Goal: Task Accomplishment & Management: Manage account settings

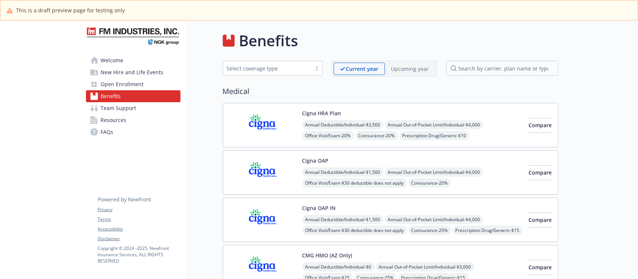
click at [403, 70] on p "Upcoming year" at bounding box center [410, 69] width 38 height 8
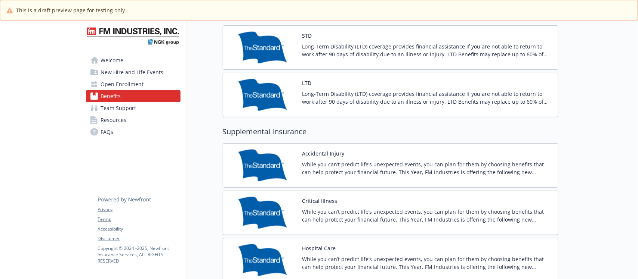
scroll to position [427, 0]
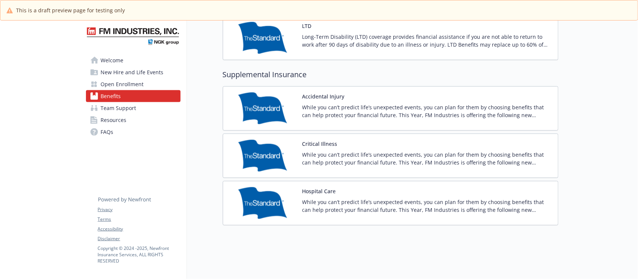
click at [126, 83] on span "Open Enrollment" at bounding box center [122, 84] width 43 height 12
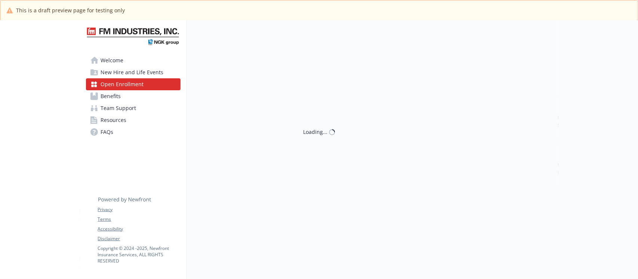
scroll to position [27, 0]
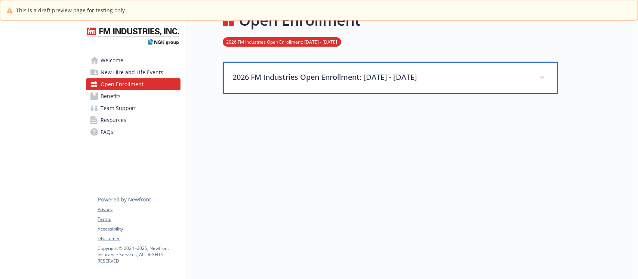
click at [518, 73] on p "2026 FM Industries Open Enrollment: October 27 - November 7" at bounding box center [381, 77] width 297 height 11
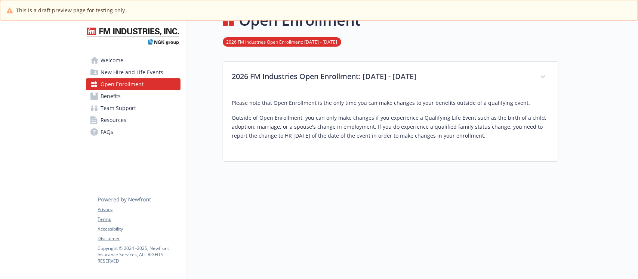
drag, startPoint x: 496, startPoint y: 139, endPoint x: 527, endPoint y: 152, distance: 33.8
click at [541, 151] on div "Please note that Open Enrollment is the only time you can make changes to your …" at bounding box center [390, 127] width 335 height 69
click at [430, 124] on p "Outside of Open Enrollment, you can only make changes if you experience a Quali…" at bounding box center [390, 127] width 317 height 27
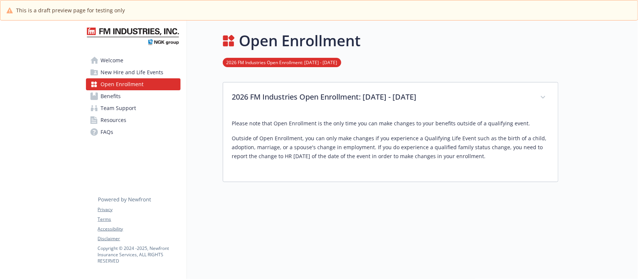
click at [121, 96] on link "Benefits" at bounding box center [133, 96] width 95 height 12
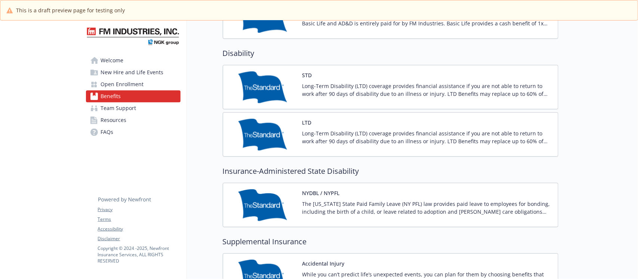
scroll to position [744, 0]
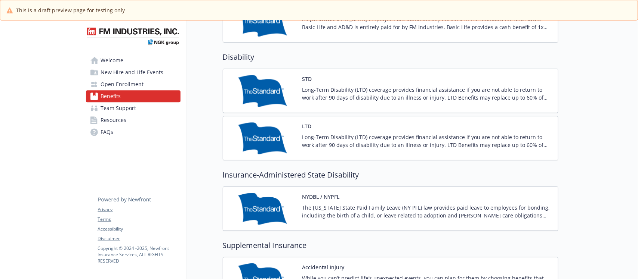
click at [406, 92] on p "Long-Term Disability (LTD) coverage provides financial assistance if you are no…" at bounding box center [427, 94] width 250 height 16
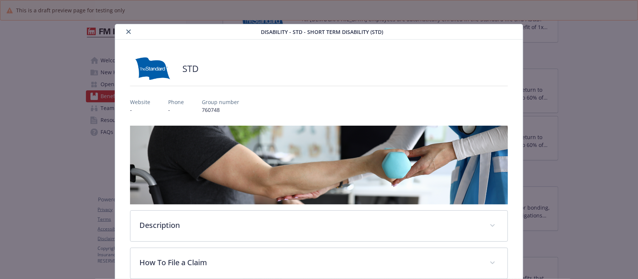
scroll to position [22, 0]
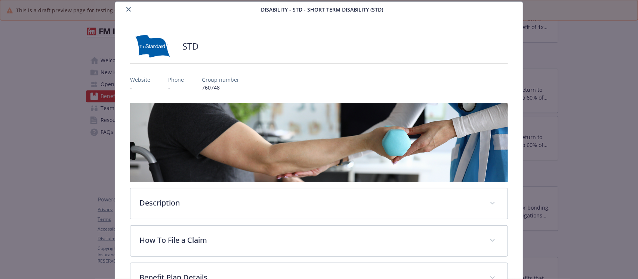
click at [126, 10] on icon "close" at bounding box center [128, 9] width 4 height 4
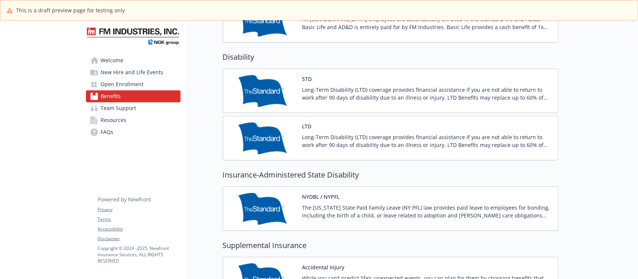
click at [373, 133] on div "LTD Long-Term Disability (LTD) coverage provides financial assistance if you ar…" at bounding box center [427, 139] width 250 height 32
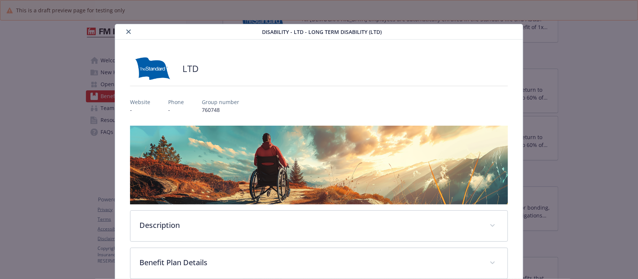
click at [128, 31] on icon "close" at bounding box center [128, 32] width 4 height 4
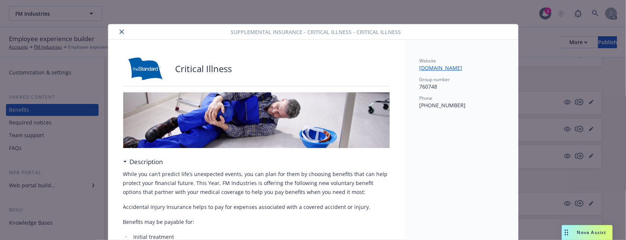
click at [120, 30] on icon "close" at bounding box center [122, 32] width 4 height 4
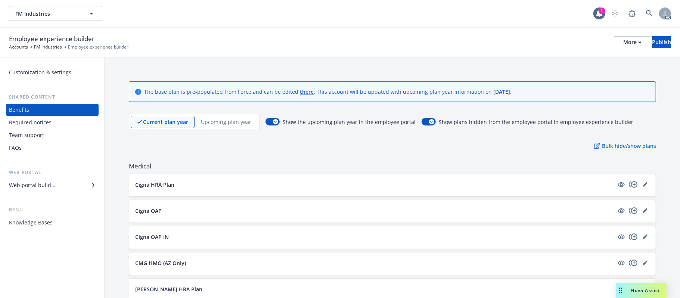
click at [230, 120] on p "Upcoming plan year" at bounding box center [226, 122] width 50 height 8
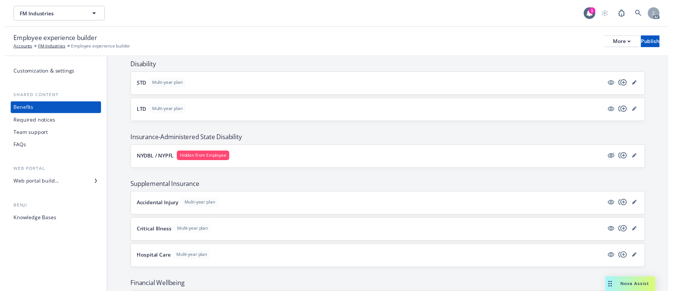
scroll to position [498, 0]
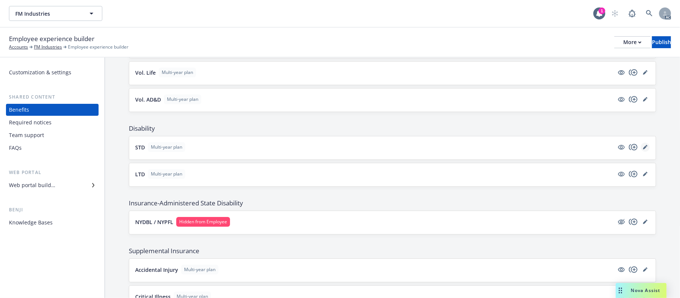
click at [626, 149] on icon "editPencil" at bounding box center [645, 148] width 4 height 4
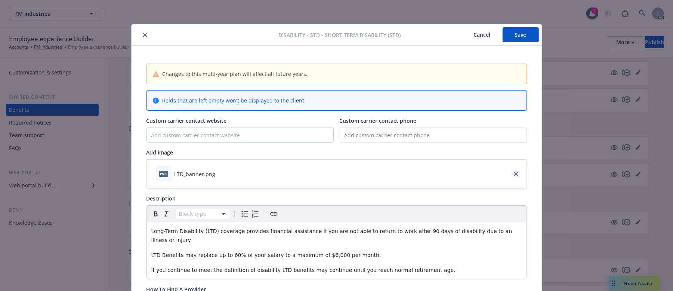
click at [514, 174] on icon "close" at bounding box center [516, 173] width 4 height 4
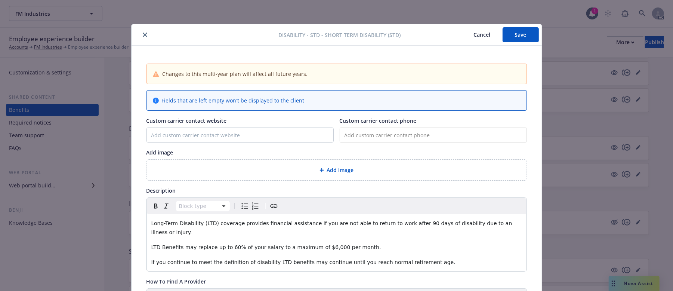
click at [384, 169] on div "Add image" at bounding box center [337, 169] width 368 height 9
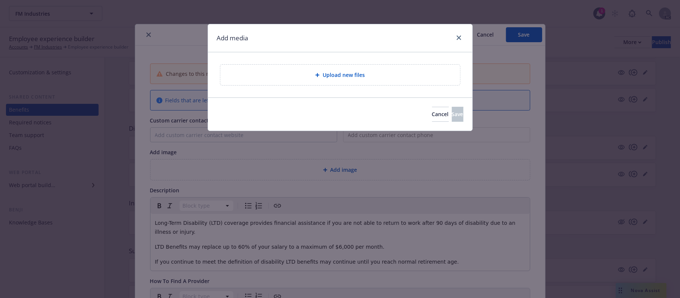
click at [364, 82] on div "Upload new files" at bounding box center [340, 75] width 240 height 21
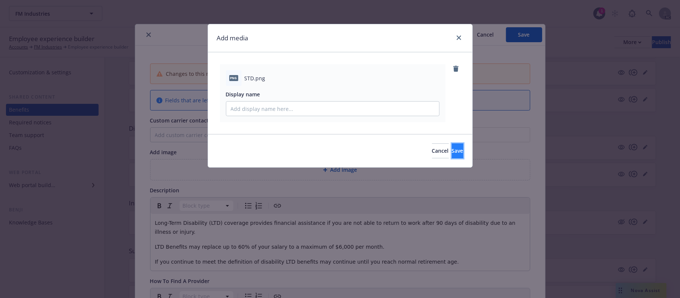
click at [452, 150] on span "Save" at bounding box center [458, 150] width 12 height 7
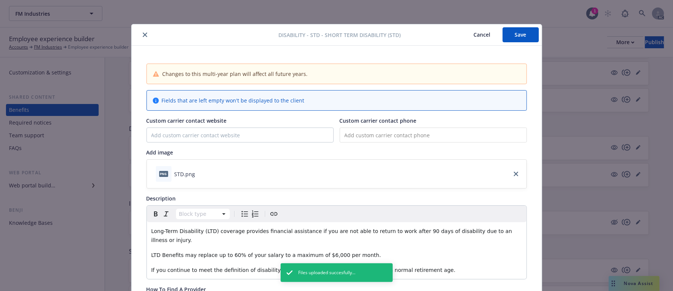
click at [522, 34] on button "Save" at bounding box center [520, 34] width 36 height 15
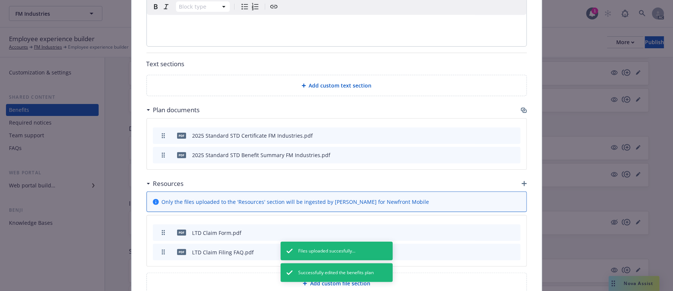
scroll to position [253, 0]
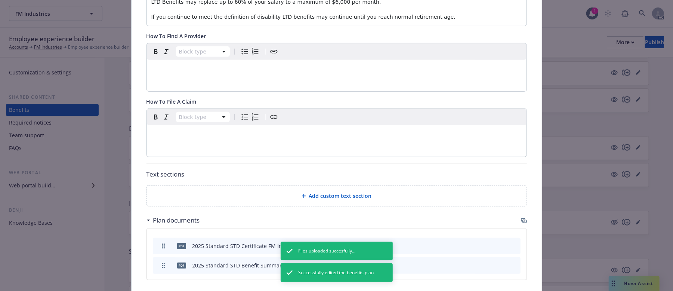
click at [192, 65] on p "editable markdown" at bounding box center [336, 68] width 371 height 9
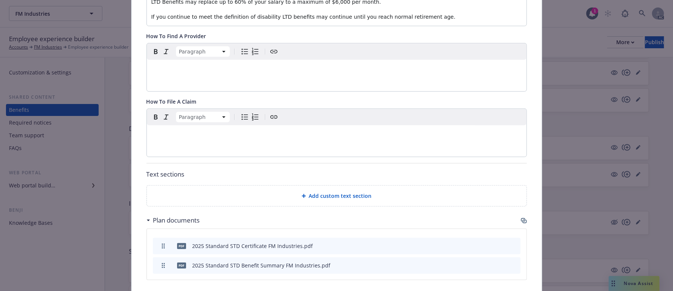
click at [178, 130] on p "editable markdown" at bounding box center [336, 134] width 371 height 9
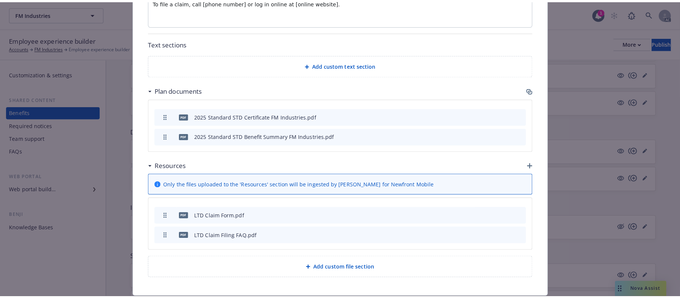
scroll to position [402, 0]
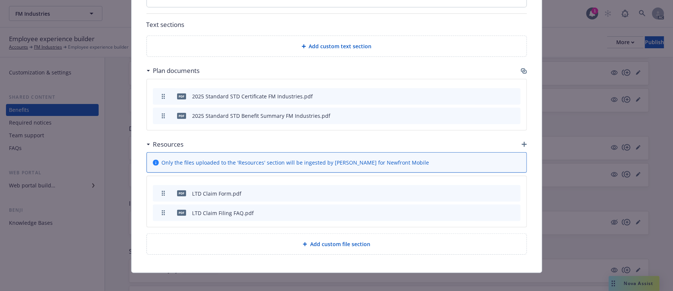
click at [521, 68] on icon "button" at bounding box center [524, 71] width 6 height 6
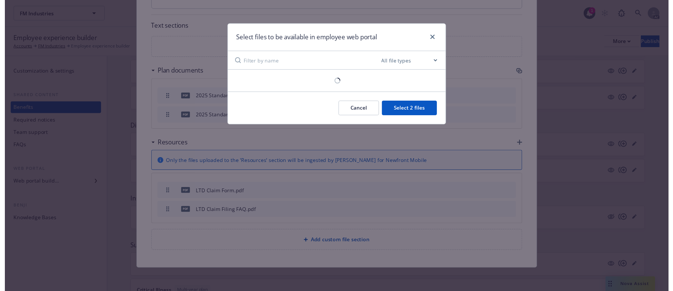
scroll to position [395, 0]
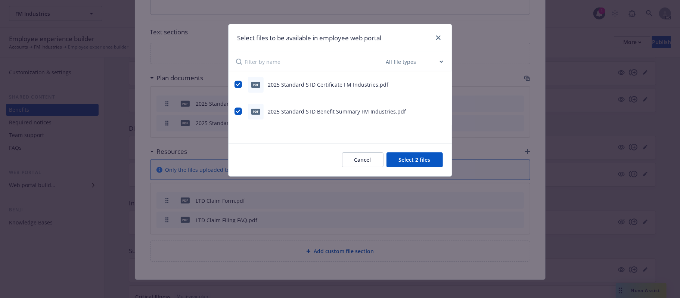
click at [368, 161] on button "Cancel" at bounding box center [362, 159] width 41 height 15
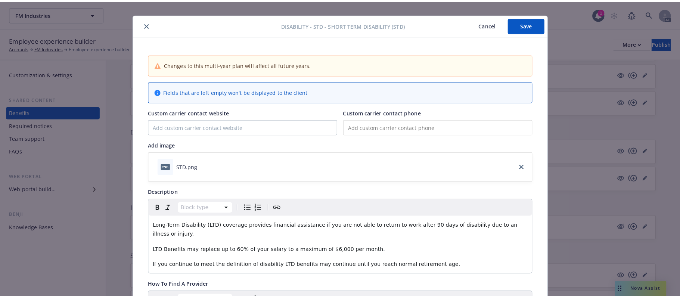
scroll to position [0, 0]
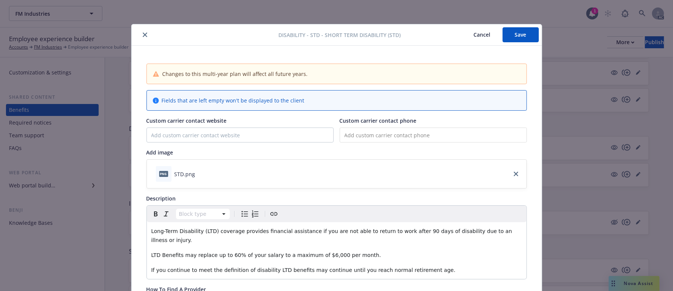
click at [507, 33] on button "Save" at bounding box center [520, 34] width 36 height 15
drag, startPoint x: 473, startPoint y: 31, endPoint x: 503, endPoint y: 28, distance: 30.0
click at [473, 31] on button "Cancel" at bounding box center [482, 34] width 41 height 15
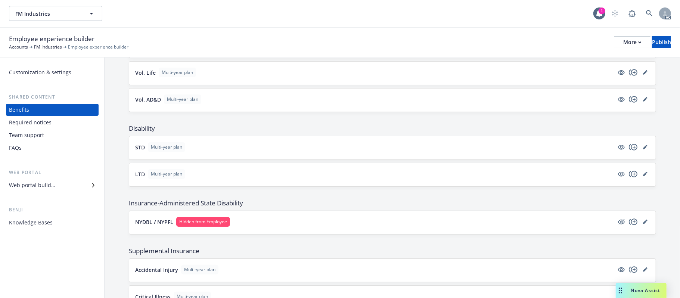
click at [241, 152] on button "STD Multi-year plan" at bounding box center [374, 147] width 479 height 10
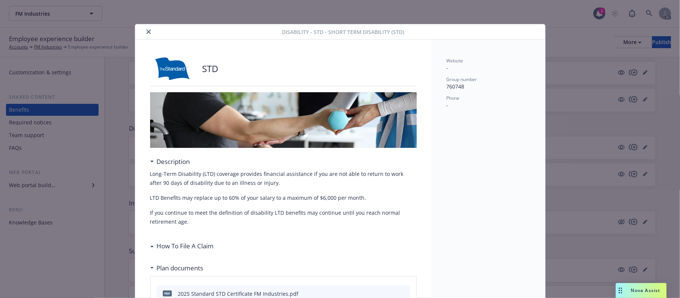
click at [138, 32] on div at bounding box center [210, 31] width 144 height 9
click at [146, 33] on icon "close" at bounding box center [148, 32] width 4 height 4
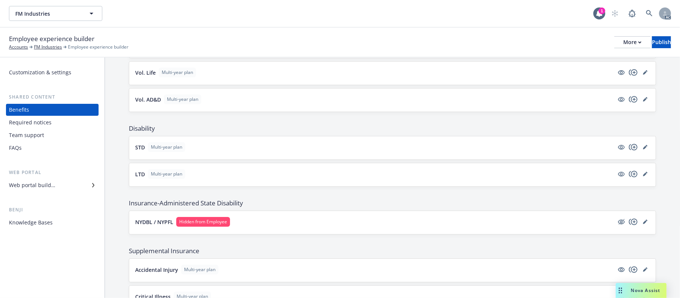
click at [284, 179] on button "LTD Multi-year plan" at bounding box center [374, 174] width 479 height 10
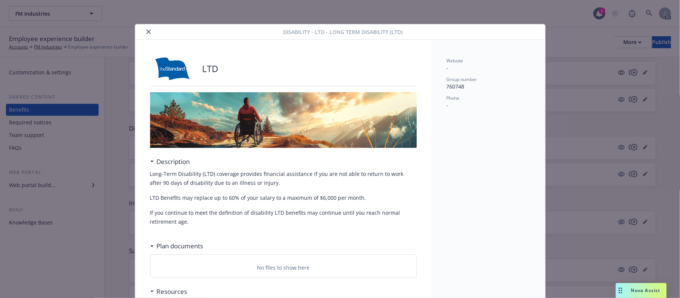
scroll to position [22, 0]
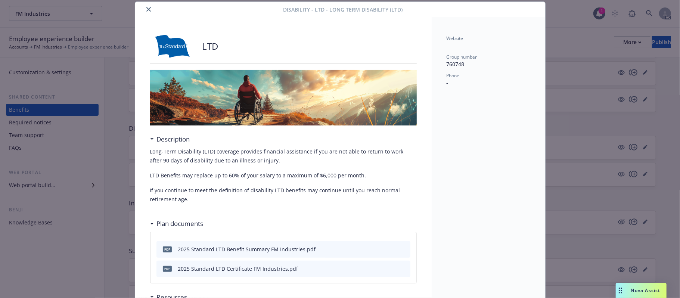
click at [146, 9] on icon "close" at bounding box center [148, 9] width 4 height 4
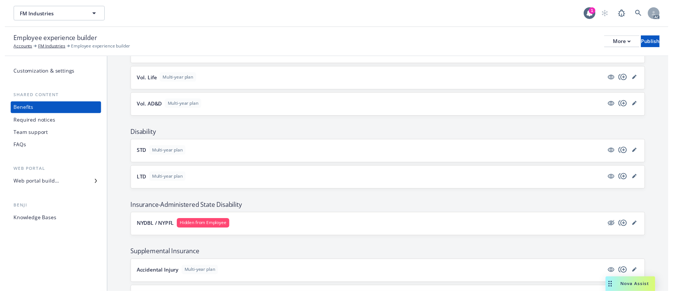
scroll to position [491, 0]
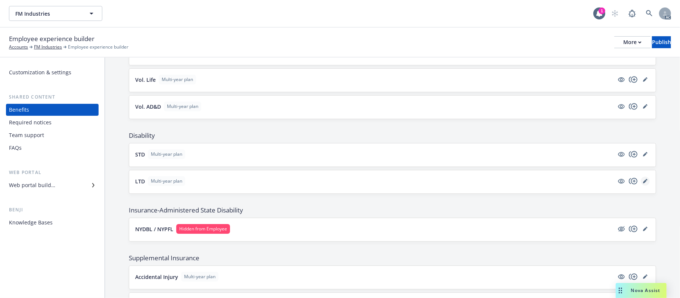
click at [626, 183] on icon "editPencil" at bounding box center [645, 182] width 4 height 4
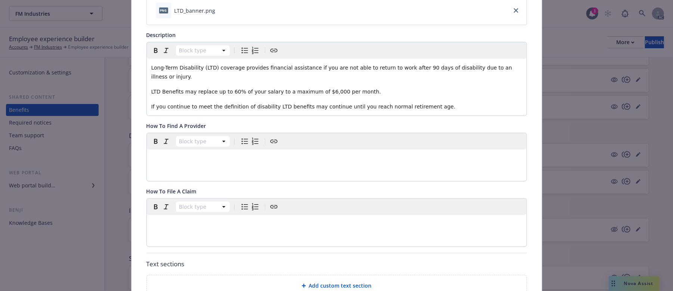
scroll to position [172, 0]
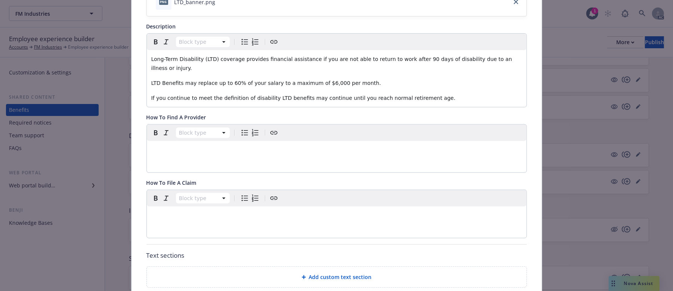
click at [208, 196] on div "Block type" at bounding box center [337, 198] width 380 height 16
click at [209, 211] on p "editable markdown" at bounding box center [336, 215] width 371 height 9
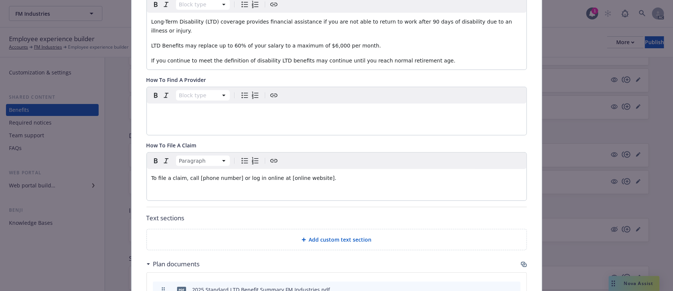
scroll to position [303, 0]
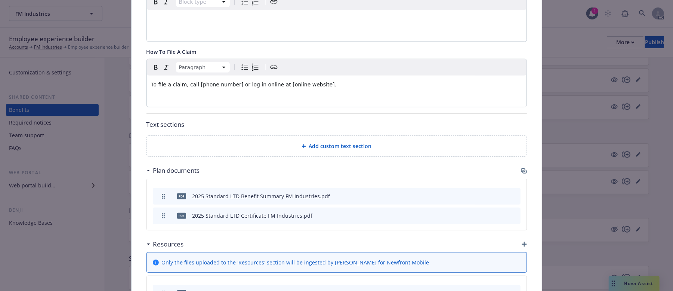
click at [288, 142] on div "Add custom text section" at bounding box center [337, 146] width 368 height 9
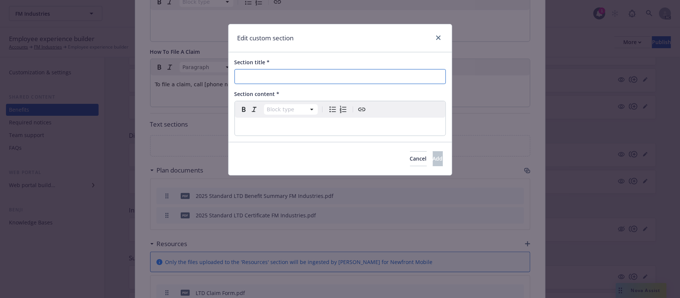
click at [261, 81] on input "Section title *" at bounding box center [340, 76] width 211 height 15
paste input "Tax Option"
type input "Tax Option"
click at [262, 123] on p "editable markdown" at bounding box center [340, 126] width 202 height 9
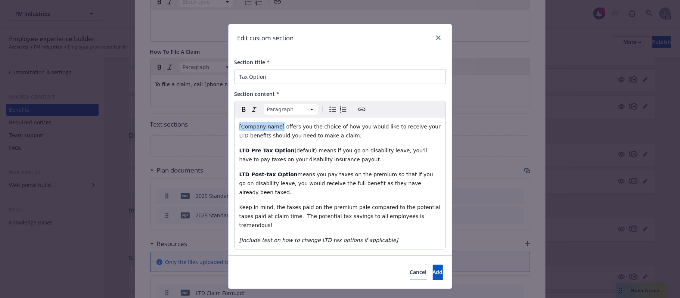
drag, startPoint x: 279, startPoint y: 128, endPoint x: 181, endPoint y: 117, distance: 99.3
click at [181, 117] on div "Edit custom section Section title * Tax Option Section content * Paragraph Para…" at bounding box center [340, 149] width 680 height 298
click at [433, 239] on button "Add" at bounding box center [438, 272] width 10 height 15
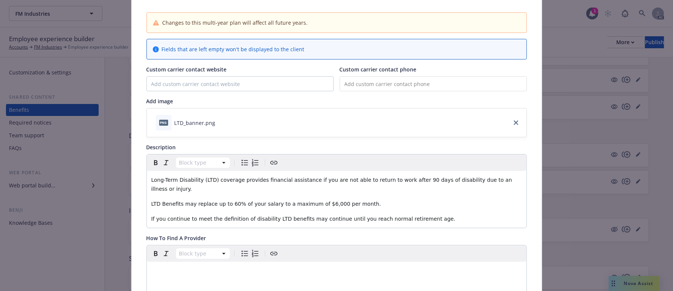
scroll to position [99, 0]
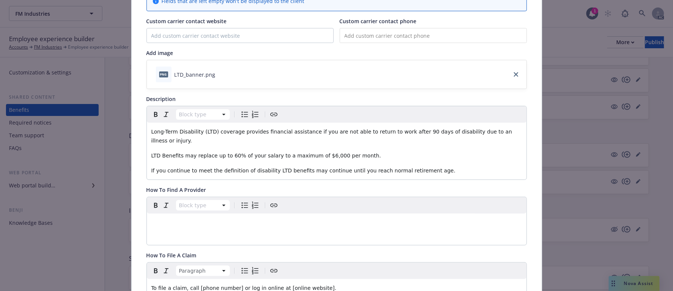
click at [422, 166] on p "If you continue to meet the definition of disability LTD benefits may continue …" at bounding box center [336, 170] width 371 height 9
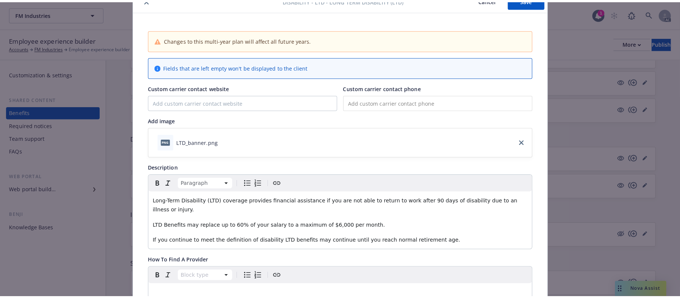
scroll to position [0, 0]
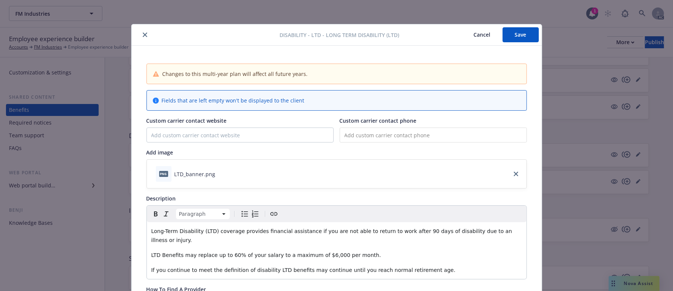
click at [522, 36] on button "Save" at bounding box center [520, 34] width 36 height 15
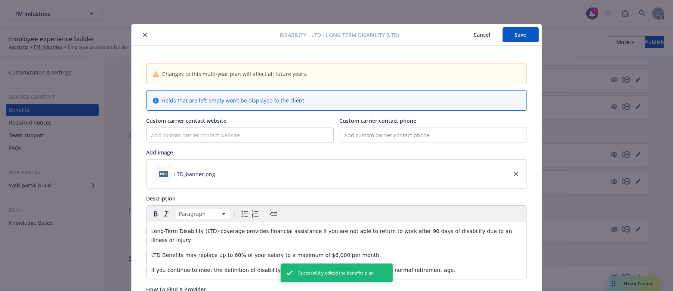
click at [480, 34] on button "Cancel" at bounding box center [482, 34] width 41 height 15
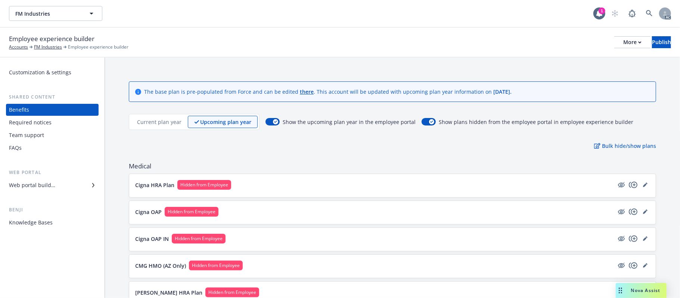
click at [377, 186] on button "Cigna HRA Plan Hidden from Employee" at bounding box center [374, 185] width 479 height 10
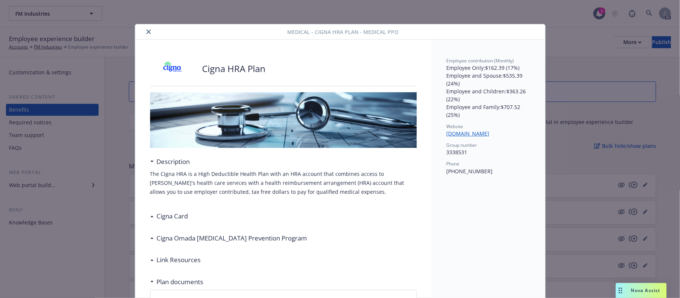
click at [146, 32] on icon "close" at bounding box center [148, 32] width 4 height 4
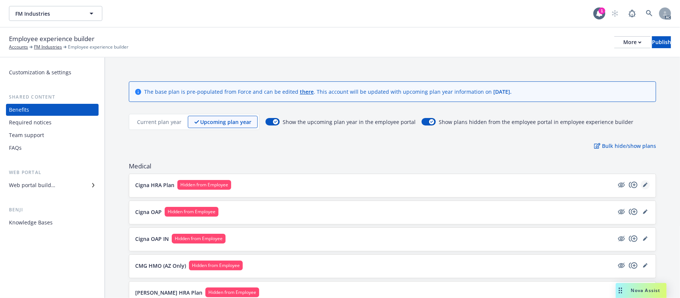
click at [626, 186] on link "editPencil" at bounding box center [645, 184] width 9 height 9
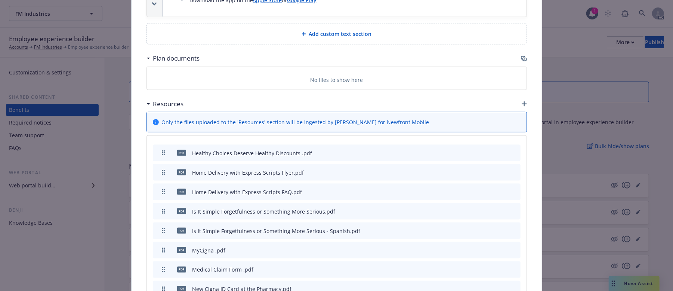
scroll to position [670, 0]
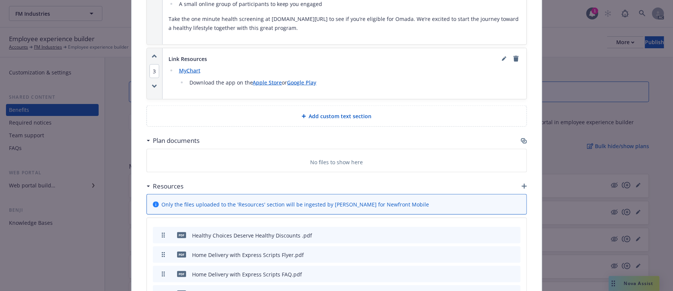
click at [521, 140] on icon "button" at bounding box center [524, 141] width 6 height 6
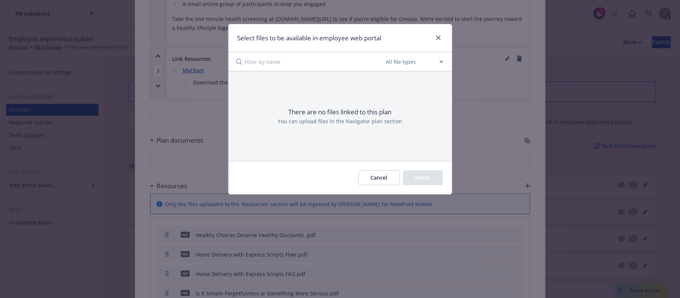
click at [384, 180] on button "Cancel" at bounding box center [379, 177] width 41 height 15
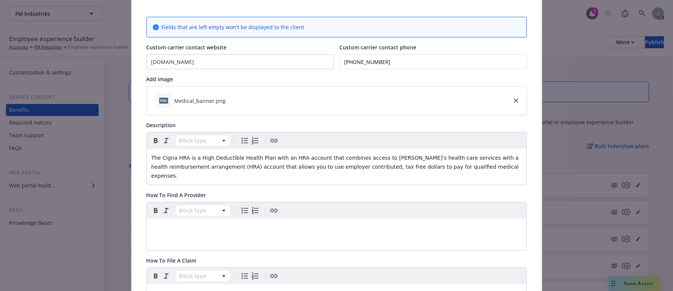
scroll to position [99, 0]
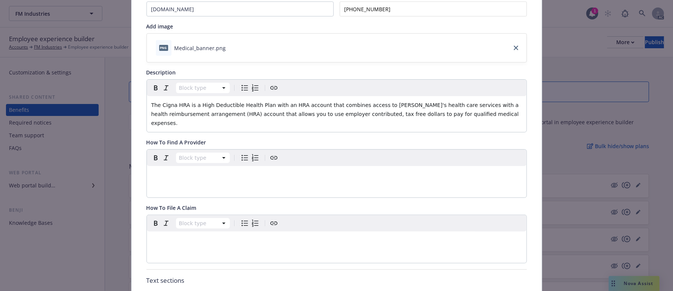
click at [163, 172] on p "editable markdown" at bounding box center [336, 174] width 371 height 9
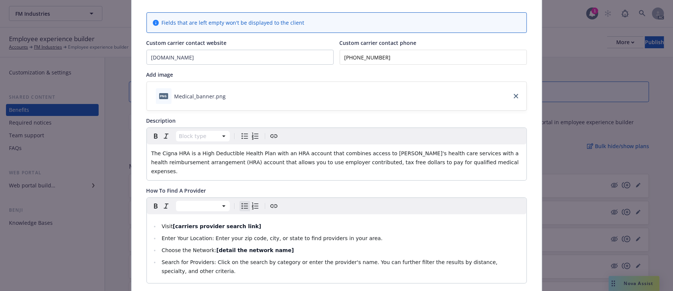
scroll to position [0, 0]
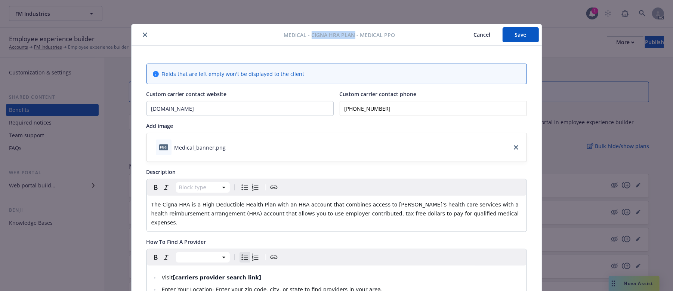
drag, startPoint x: 308, startPoint y: 34, endPoint x: 350, endPoint y: 35, distance: 41.9
click at [350, 35] on span "Medical - Cigna HRA Plan - Medical PPO" at bounding box center [339, 35] width 111 height 8
copy span "Cigna HRA Plan"
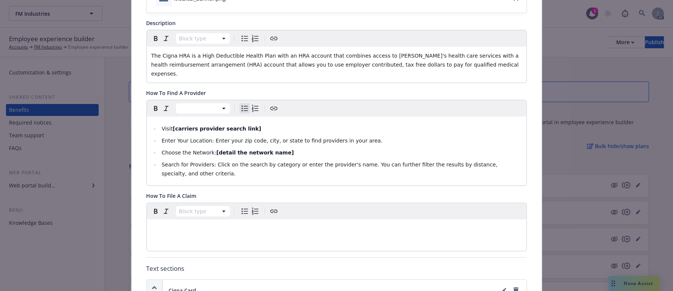
scroll to position [149, 0]
drag, startPoint x: 277, startPoint y: 148, endPoint x: 208, endPoint y: 144, distance: 68.9
click at [208, 147] on li "Choose the Network: [detail the network name]" at bounding box center [340, 151] width 362 height 9
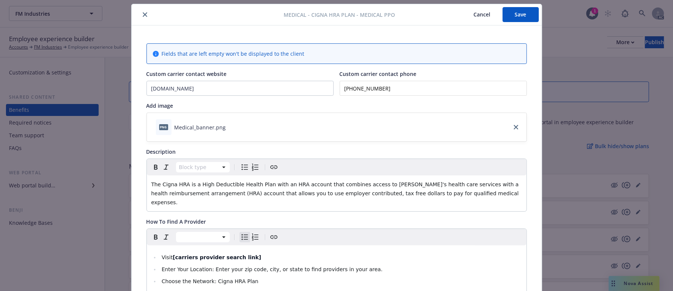
scroll to position [0, 0]
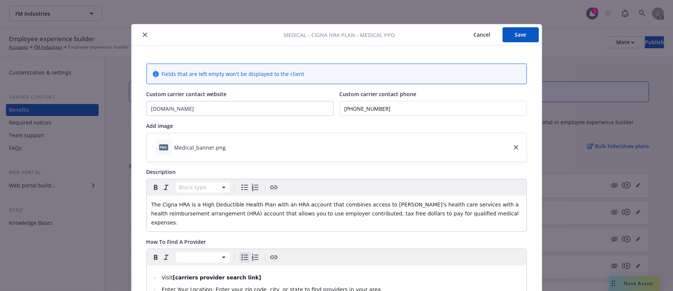
click at [167, 30] on div "Medical - Cigna HRA Plan - Medical PPO Cancel Save" at bounding box center [336, 34] width 410 height 21
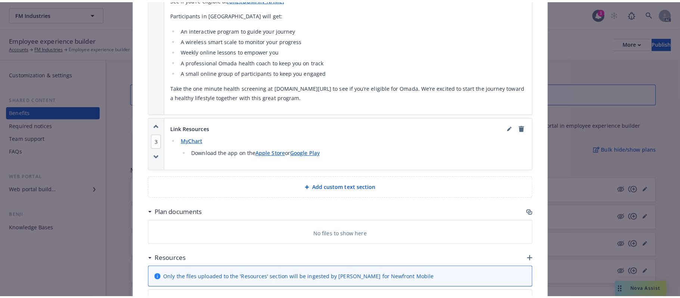
scroll to position [697, 0]
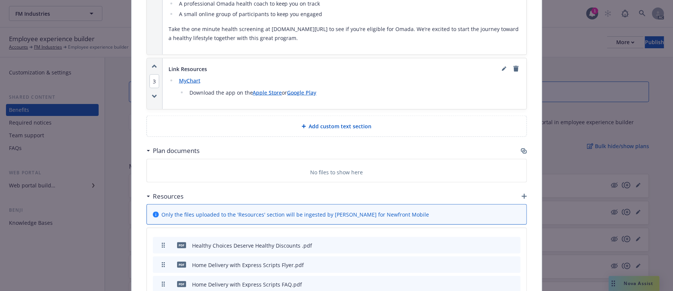
click at [326, 122] on span "Add custom text section" at bounding box center [340, 126] width 63 height 8
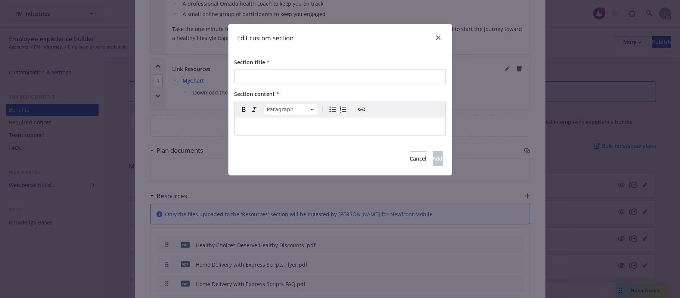
click at [256, 121] on div "editable markdown" at bounding box center [340, 127] width 211 height 18
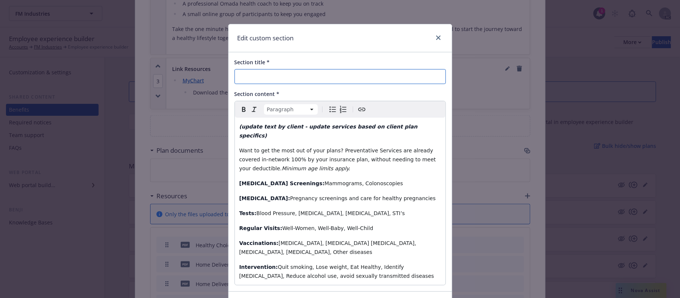
click at [297, 74] on input "Section title *" at bounding box center [340, 76] width 211 height 15
paste input "Preventive Care"
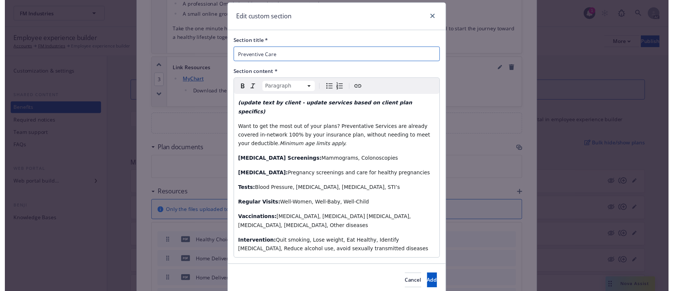
scroll to position [33, 0]
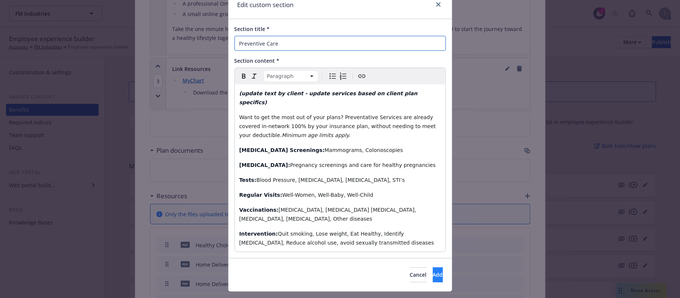
type input "Preventive Care"
click at [433, 239] on span "Add" at bounding box center [438, 274] width 10 height 7
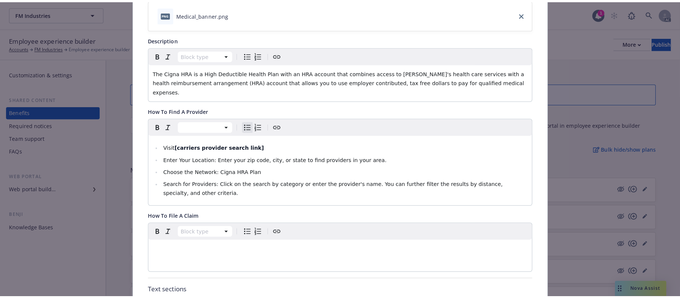
scroll to position [0, 0]
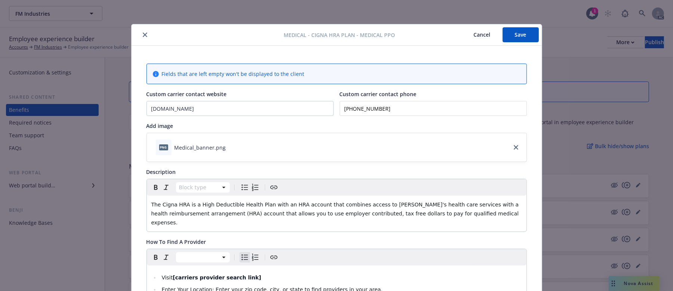
click at [517, 34] on button "Save" at bounding box center [520, 34] width 36 height 15
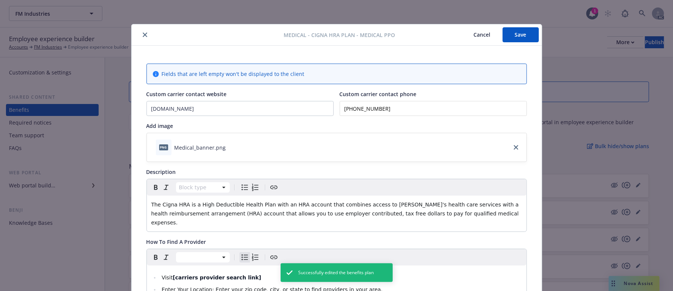
click at [482, 35] on button "Cancel" at bounding box center [482, 34] width 41 height 15
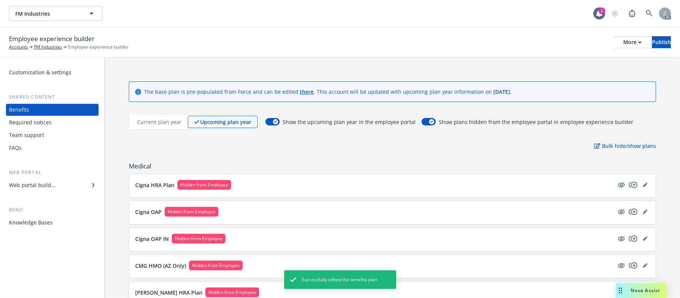
click at [460, 185] on button "Cigna HRA Plan Hidden from Employee" at bounding box center [374, 185] width 479 height 10
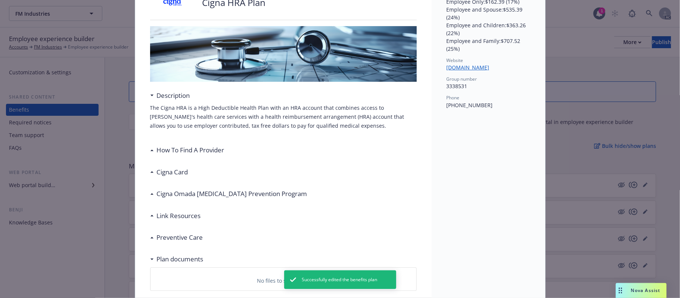
scroll to position [122, 0]
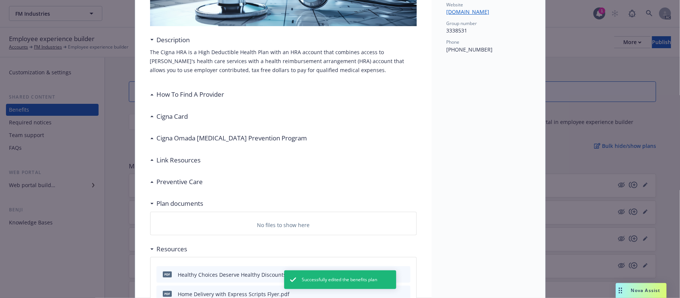
click at [169, 94] on h3 "How To Find A Provider" at bounding box center [191, 95] width 68 height 10
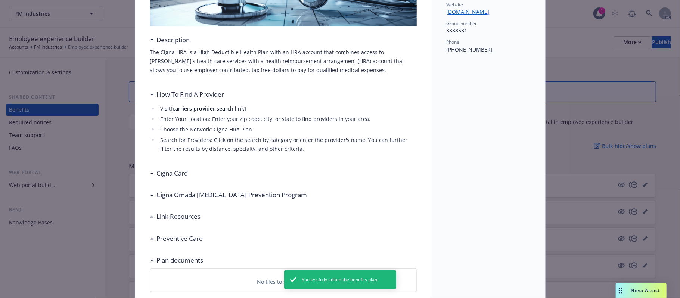
click at [169, 172] on h3 "Cigna Card" at bounding box center [172, 173] width 31 height 10
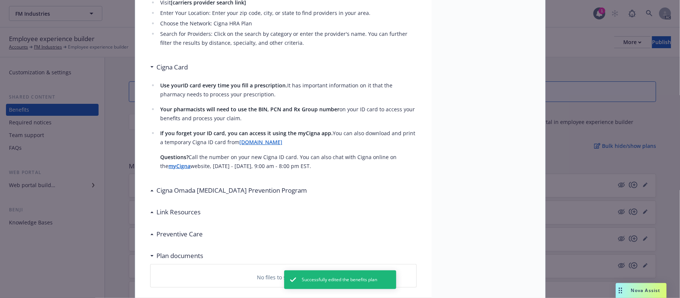
scroll to position [271, 0]
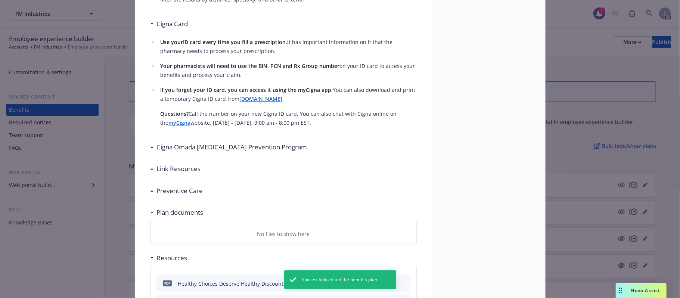
click at [190, 149] on h3 "Cigna Omada [MEDICAL_DATA] Prevention Program" at bounding box center [232, 147] width 151 height 10
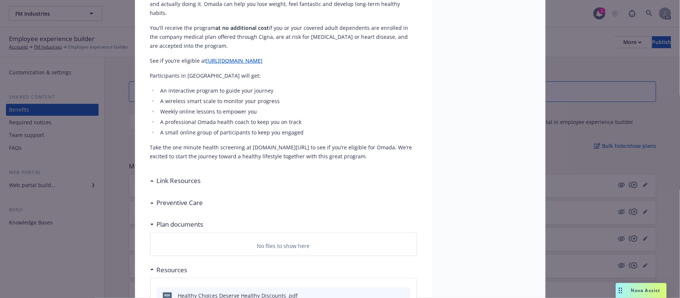
scroll to position [471, 0]
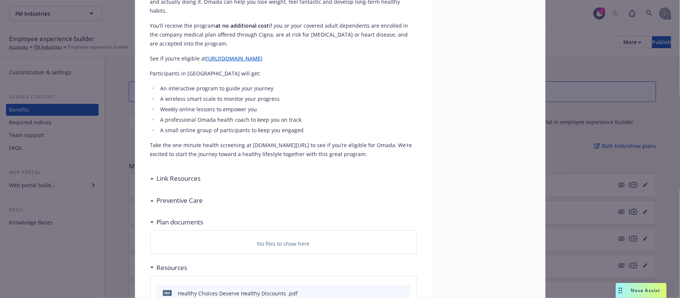
click at [188, 174] on h3 "Link Resources" at bounding box center [179, 179] width 44 height 10
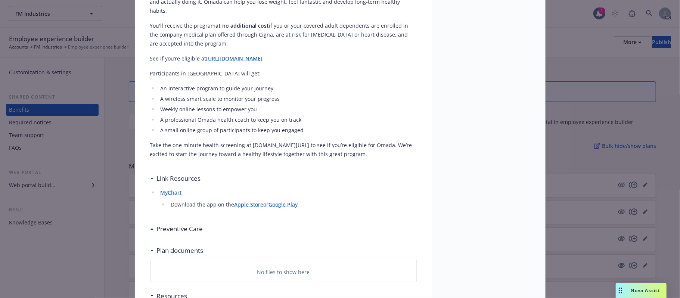
click at [183, 224] on h3 "Preventive Care" at bounding box center [180, 229] width 46 height 10
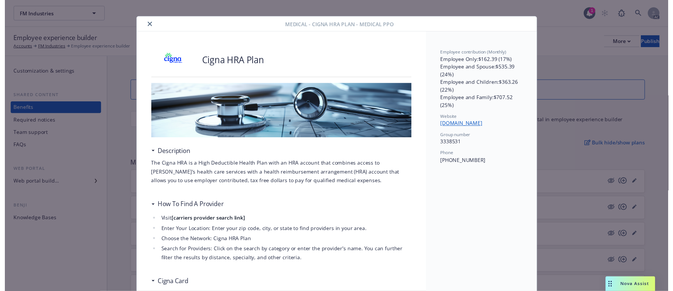
scroll to position [0, 0]
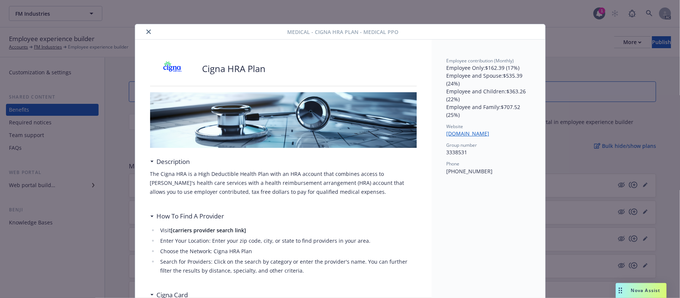
click at [147, 32] on icon "close" at bounding box center [148, 32] width 4 height 4
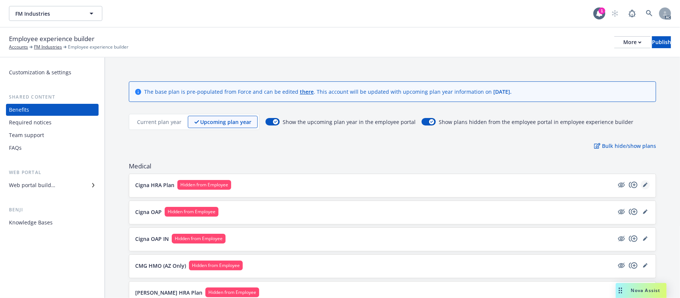
click at [626, 187] on icon "editPencil" at bounding box center [645, 185] width 4 height 4
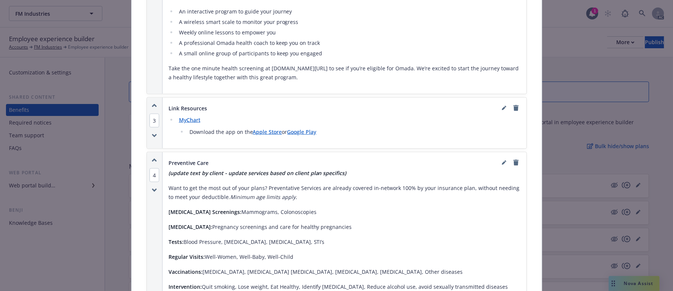
scroll to position [719, 0]
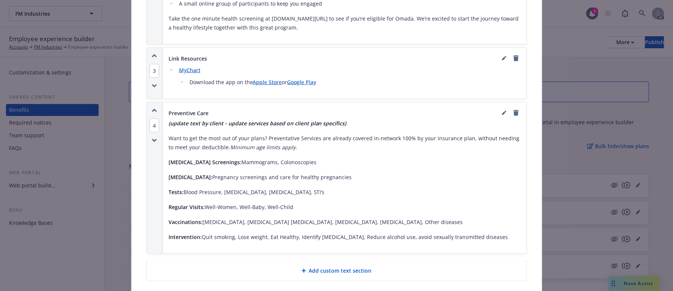
click at [152, 109] on icon "button" at bounding box center [154, 110] width 4 height 2
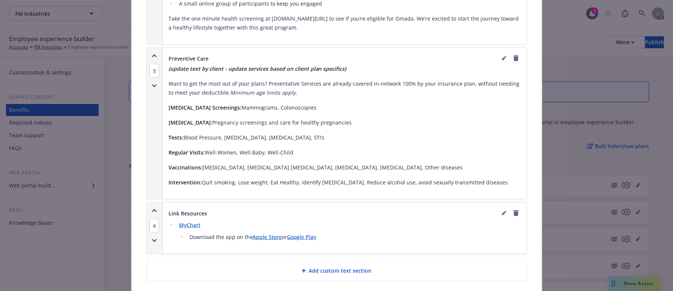
scroll to position [670, 0]
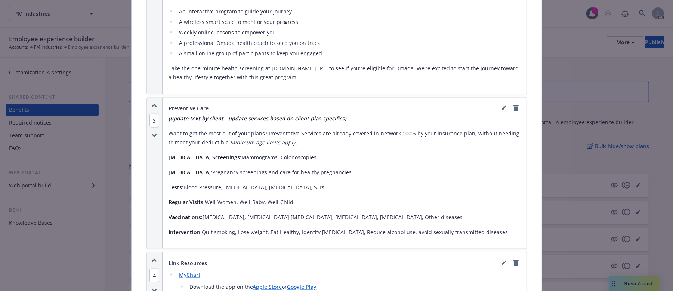
click at [152, 103] on icon "button" at bounding box center [154, 105] width 5 height 4
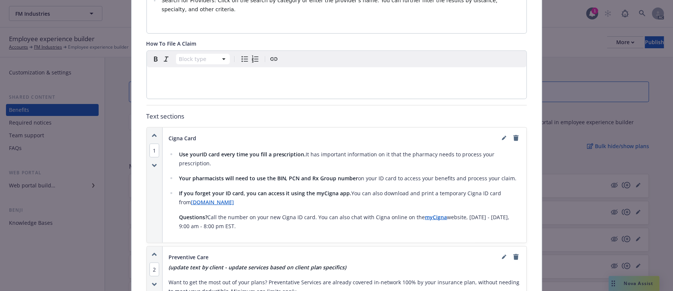
scroll to position [312, 0]
click at [152, 239] on icon "button" at bounding box center [154, 255] width 4 height 2
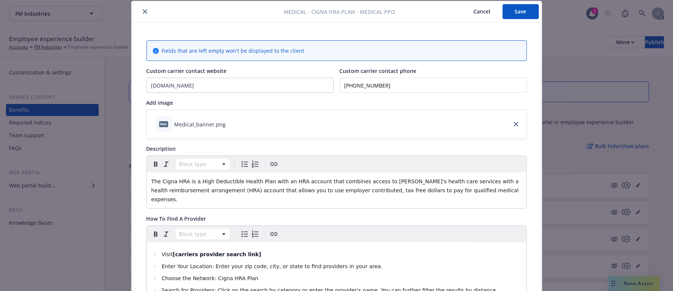
scroll to position [0, 0]
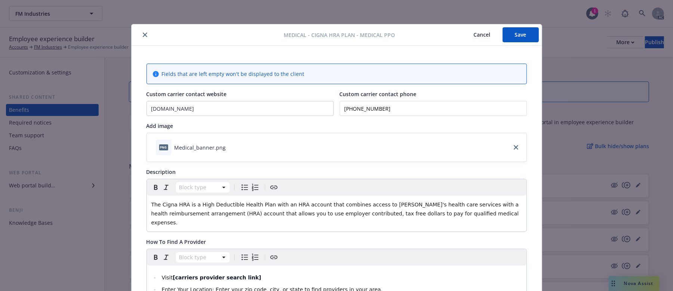
drag, startPoint x: 519, startPoint y: 32, endPoint x: 507, endPoint y: 36, distance: 12.9
click at [519, 32] on button "Save" at bounding box center [520, 34] width 36 height 15
click at [481, 35] on button "Cancel" at bounding box center [482, 34] width 41 height 15
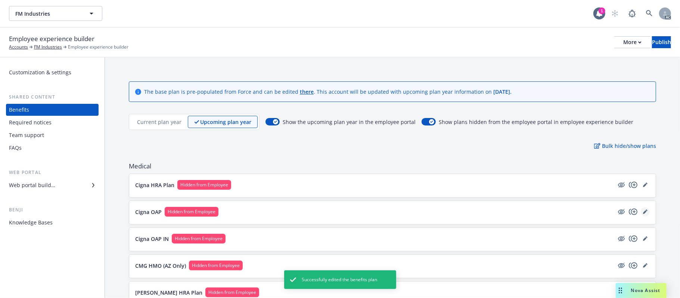
click at [626, 213] on icon "editPencil" at bounding box center [645, 212] width 4 height 4
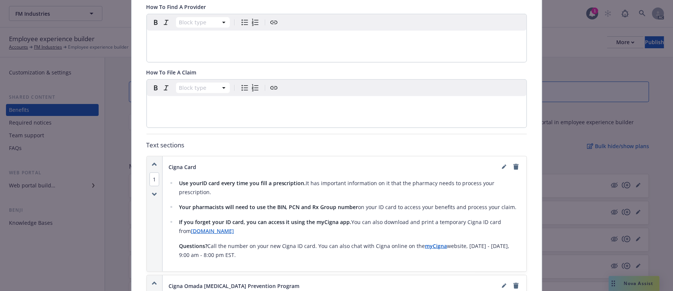
scroll to position [199, 0]
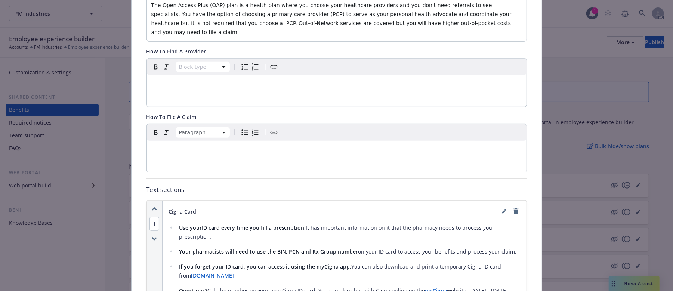
click at [190, 146] on p "editable markdown" at bounding box center [336, 149] width 371 height 9
click at [184, 87] on div "Block type" at bounding box center [337, 83] width 380 height 48
click at [182, 80] on p "editable markdown" at bounding box center [336, 84] width 371 height 9
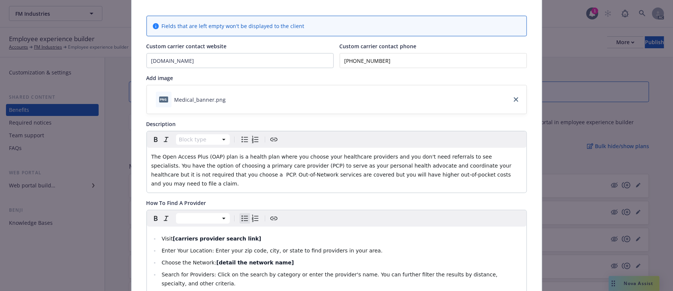
scroll to position [0, 0]
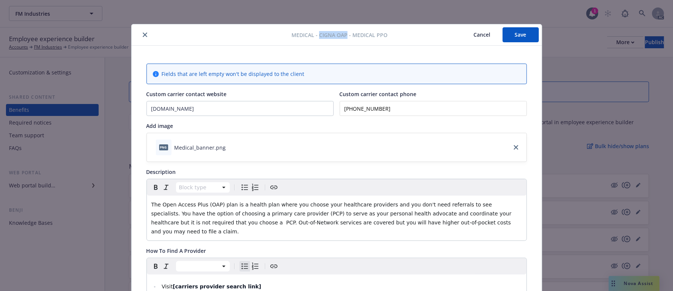
drag, startPoint x: 316, startPoint y: 34, endPoint x: 343, endPoint y: 34, distance: 26.9
click at [343, 34] on span "Medical - Cigna OAP - Medical PPO" at bounding box center [339, 35] width 96 height 8
copy span "Cigna OAP"
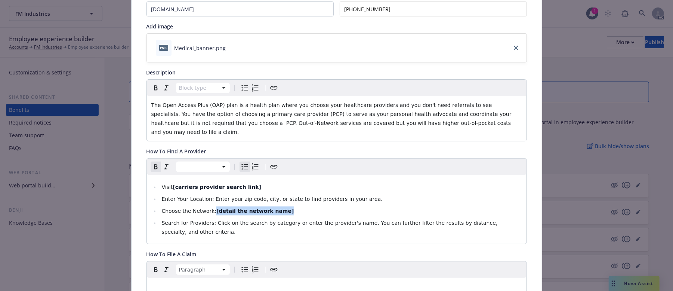
drag, startPoint x: 273, startPoint y: 204, endPoint x: 208, endPoint y: 203, distance: 65.4
click at [208, 206] on li "Choose the Network: [detail the network name]" at bounding box center [340, 210] width 362 height 9
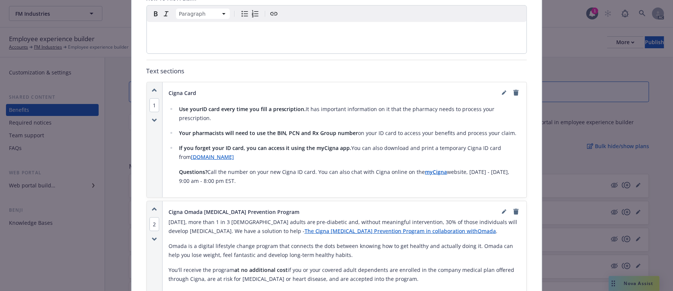
scroll to position [548, 0]
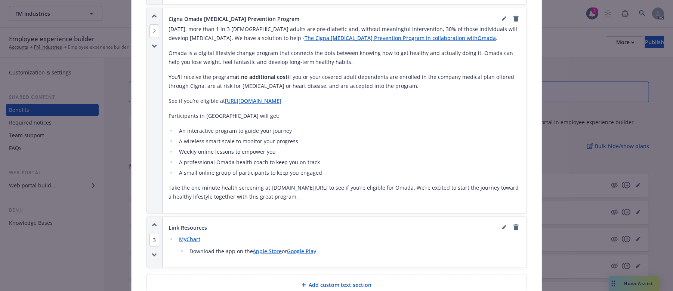
click at [349, 239] on span "Add custom text section" at bounding box center [340, 285] width 63 height 8
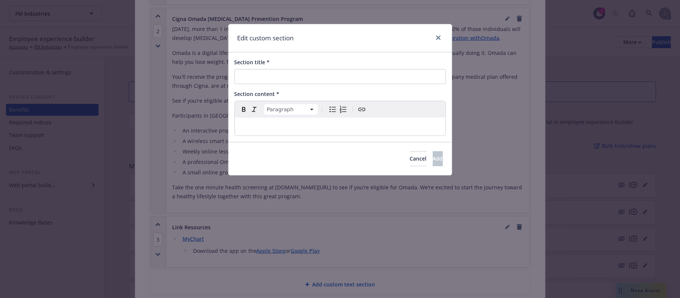
click at [263, 131] on p "editable markdown" at bounding box center [340, 126] width 202 height 9
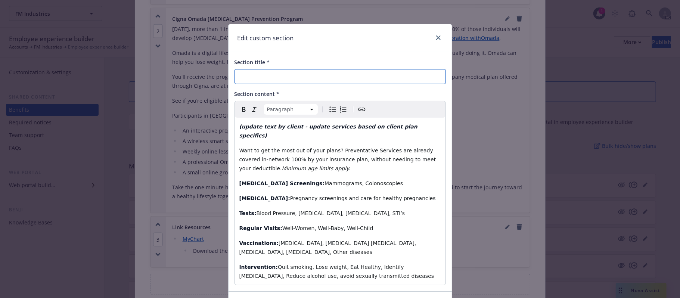
click at [257, 80] on input "Section title *" at bounding box center [340, 76] width 211 height 15
paste input "Preventive Care"
type input "Preventive Care"
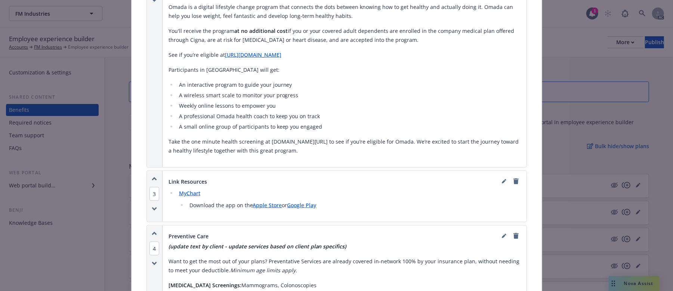
scroll to position [647, 0]
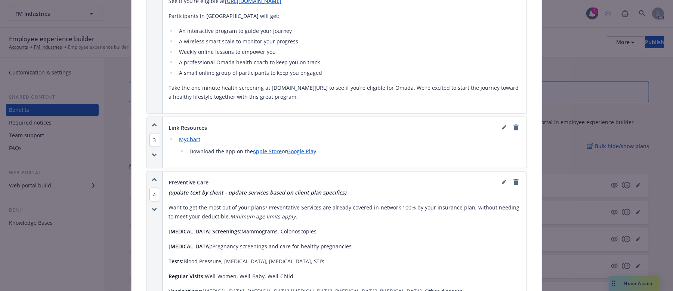
click at [152, 177] on icon "button" at bounding box center [154, 179] width 5 height 4
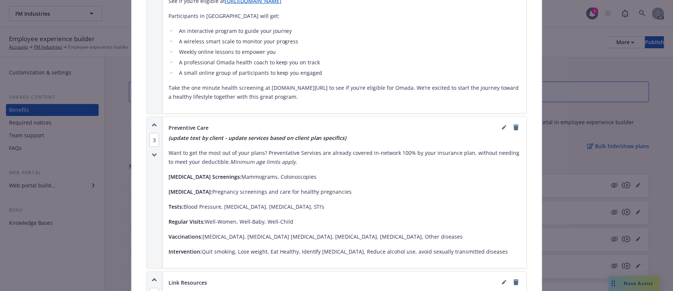
scroll to position [548, 0]
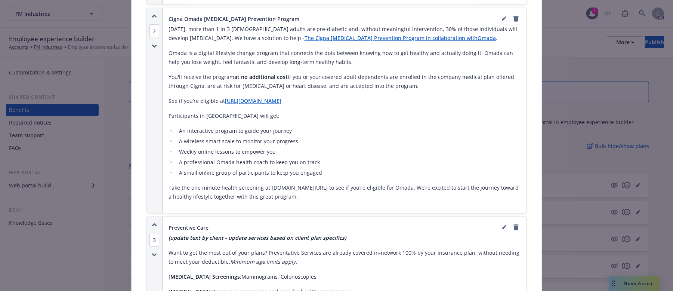
click at [152, 223] on icon "button" at bounding box center [154, 225] width 5 height 4
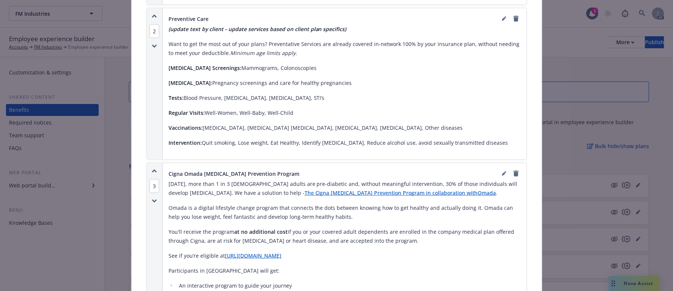
scroll to position [339, 0]
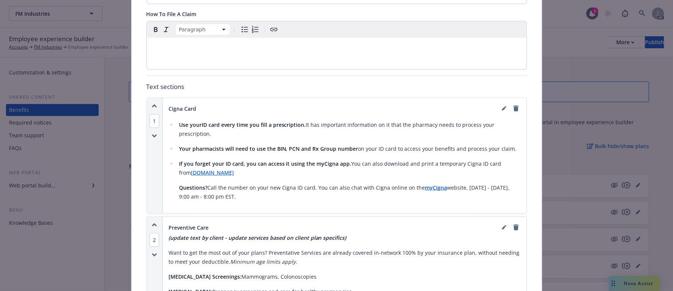
click at [152, 224] on icon "button" at bounding box center [154, 225] width 4 height 2
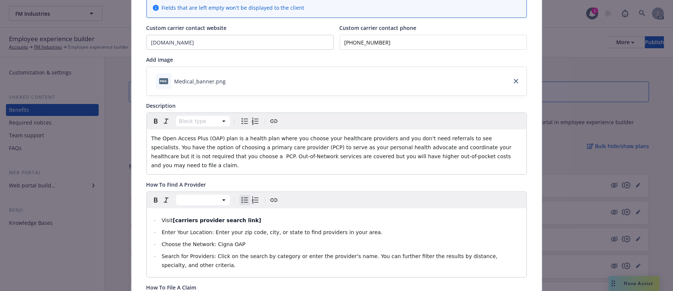
scroll to position [0, 0]
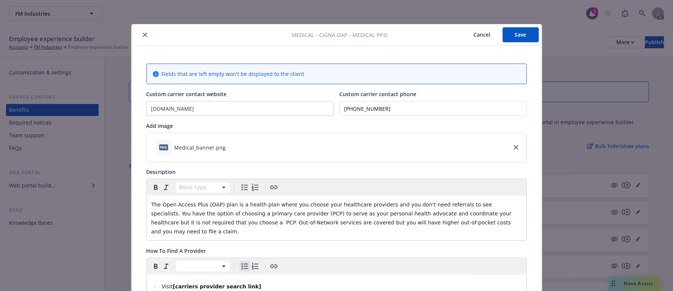
click at [528, 36] on button "Save" at bounding box center [520, 34] width 36 height 15
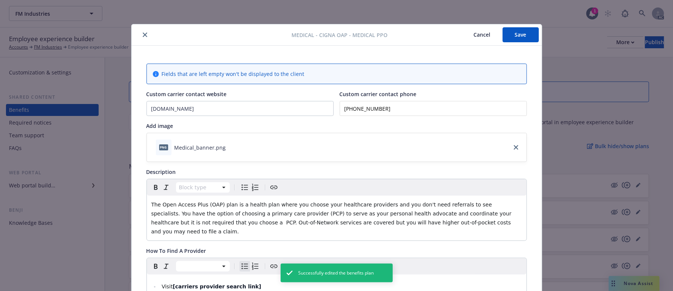
click at [473, 35] on button "Cancel" at bounding box center [482, 34] width 41 height 15
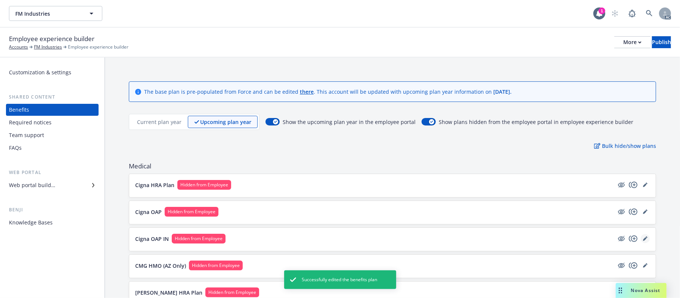
click at [626, 238] on icon "editPencil" at bounding box center [647, 237] width 2 height 2
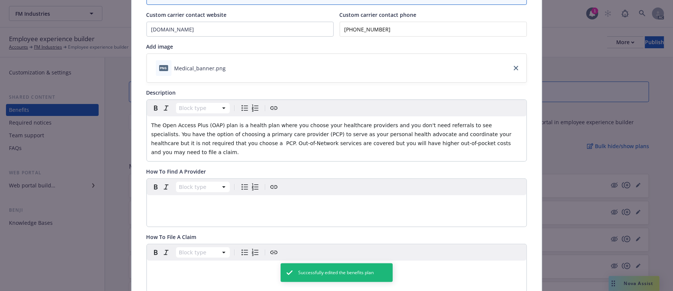
scroll to position [122, 0]
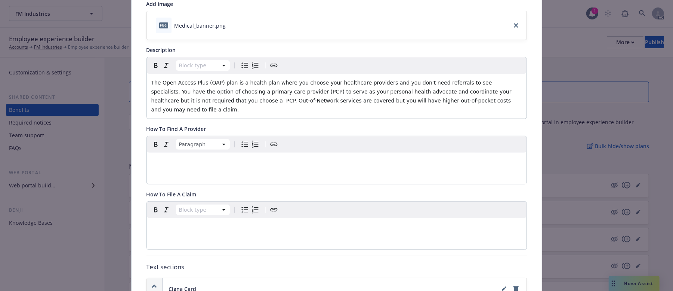
click at [208, 157] on p "editable markdown" at bounding box center [336, 161] width 371 height 9
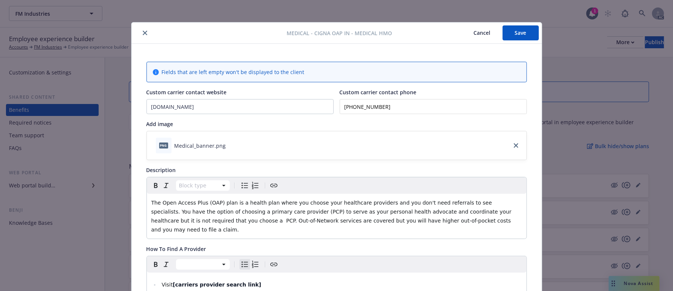
scroll to position [0, 0]
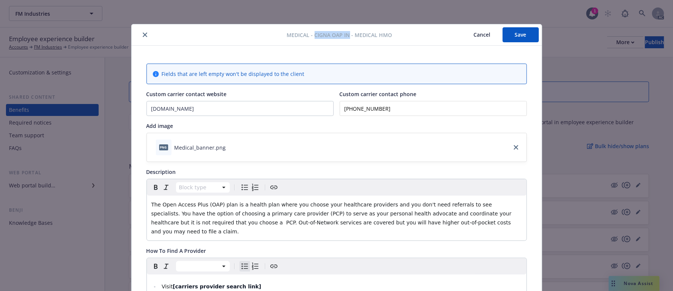
drag, startPoint x: 311, startPoint y: 34, endPoint x: 347, endPoint y: 33, distance: 35.5
click at [347, 33] on span "Medical - Cigna OAP IN - Medical HMO" at bounding box center [339, 35] width 105 height 8
copy span "Cigna OAP IN"
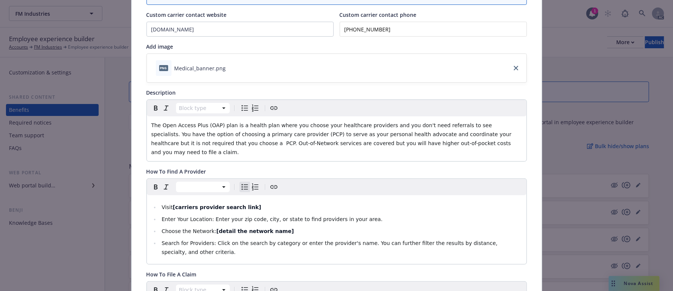
scroll to position [149, 0]
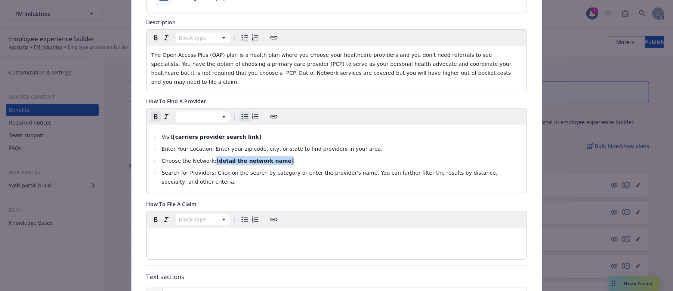
drag, startPoint x: 208, startPoint y: 152, endPoint x: 340, endPoint y: 154, distance: 132.2
click at [340, 156] on li "Choose the Network: [detail the network name]" at bounding box center [340, 160] width 362 height 9
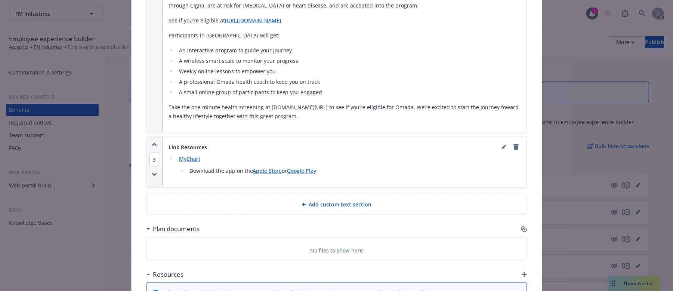
scroll to position [697, 0]
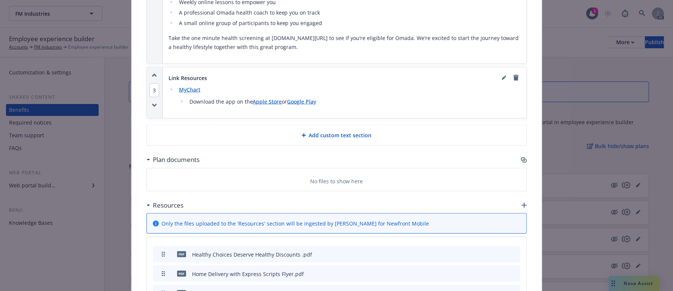
click at [309, 131] on span "Add custom text section" at bounding box center [340, 135] width 63 height 8
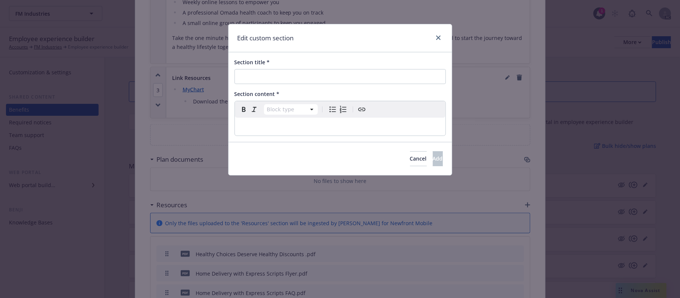
click at [283, 126] on p "editable markdown" at bounding box center [340, 126] width 202 height 9
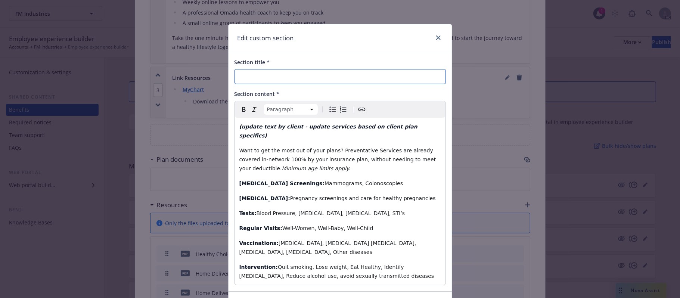
click at [279, 79] on input "Section title *" at bounding box center [340, 76] width 211 height 15
paste input "Preventive Care"
type input "Preventive Care"
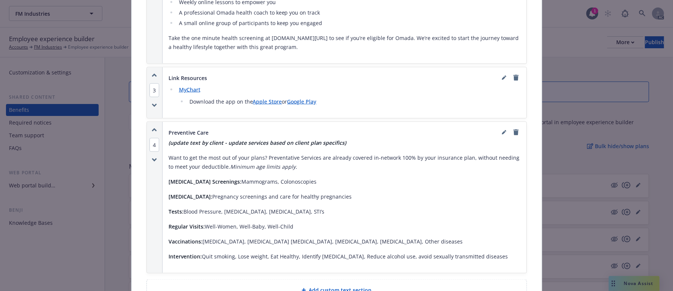
click at [152, 129] on icon "button" at bounding box center [154, 130] width 4 height 2
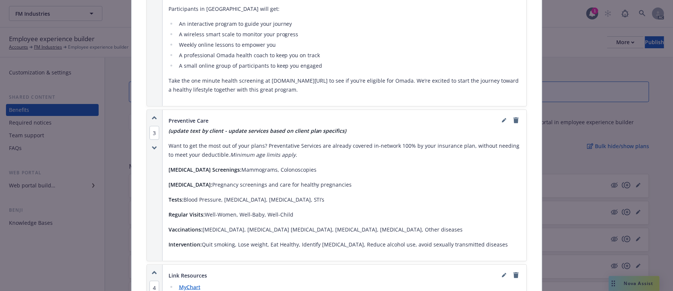
scroll to position [598, 0]
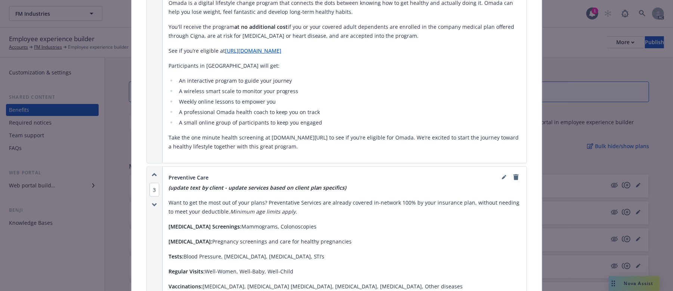
click at [152, 174] on icon "button" at bounding box center [154, 175] width 4 height 2
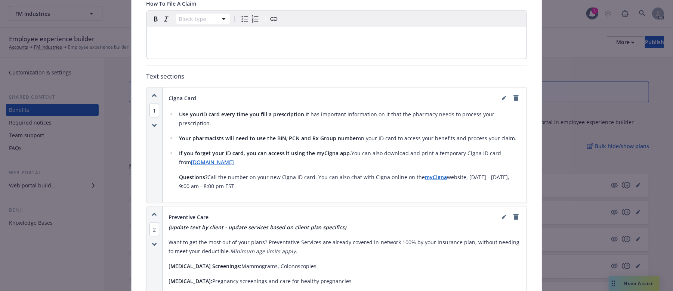
scroll to position [289, 0]
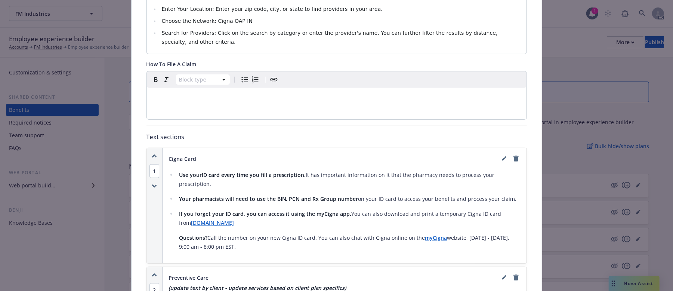
click at [152, 239] on icon "button" at bounding box center [154, 275] width 5 height 4
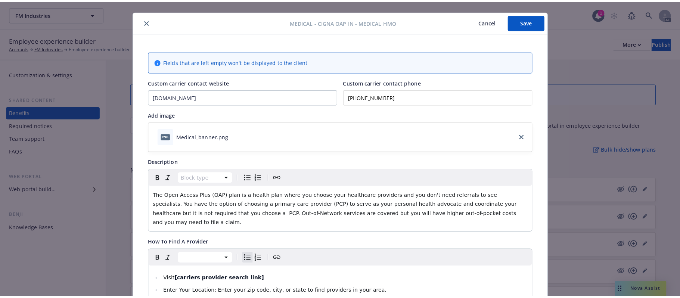
scroll to position [0, 0]
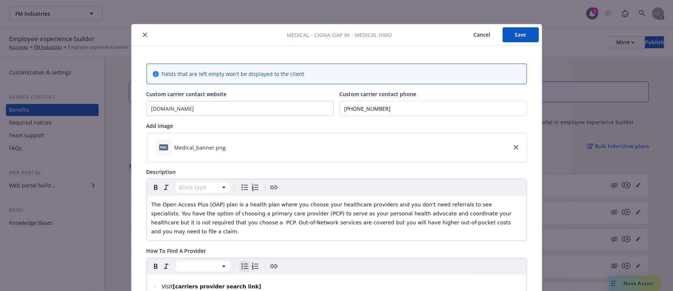
click at [523, 34] on button "Save" at bounding box center [520, 34] width 36 height 15
click at [474, 35] on button "Cancel" at bounding box center [482, 34] width 41 height 15
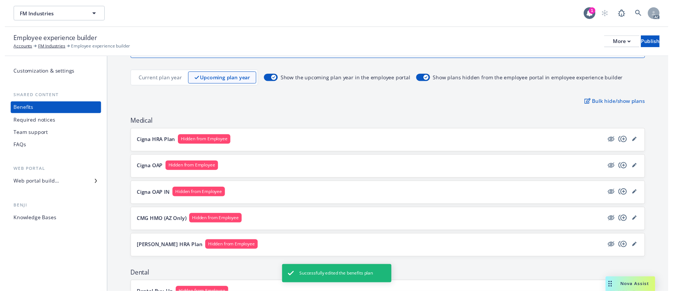
scroll to position [99, 0]
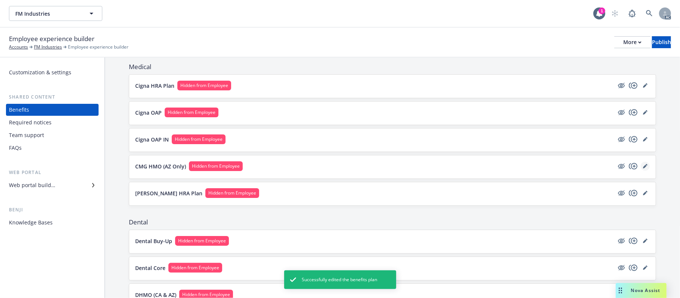
click at [626, 167] on icon "editPencil" at bounding box center [645, 167] width 4 height 4
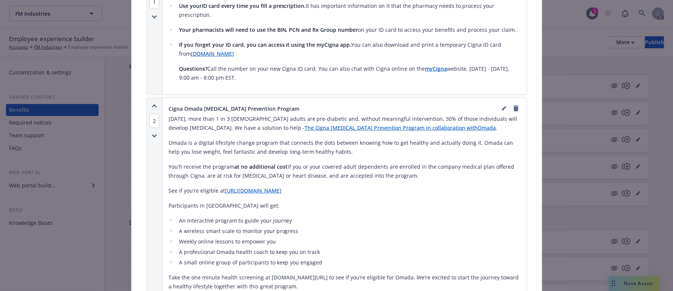
scroll to position [570, 0]
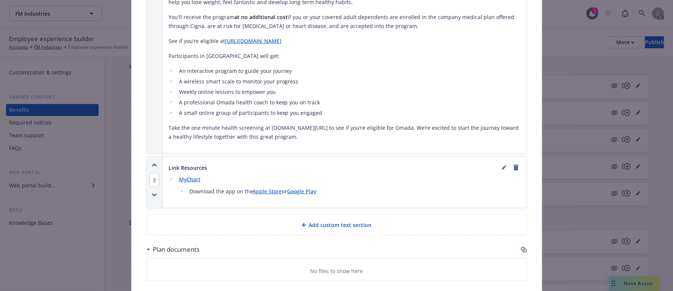
click at [349, 221] on span "Add custom text section" at bounding box center [340, 225] width 63 height 8
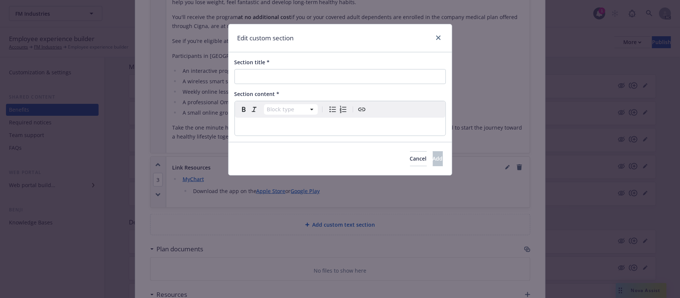
click at [282, 129] on p "editable markdown" at bounding box center [340, 126] width 202 height 9
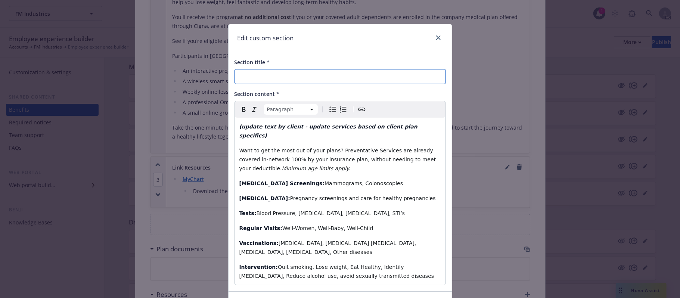
click at [258, 75] on input "Section title *" at bounding box center [340, 76] width 211 height 15
paste input "Preventive Care"
type input "Preventive Care"
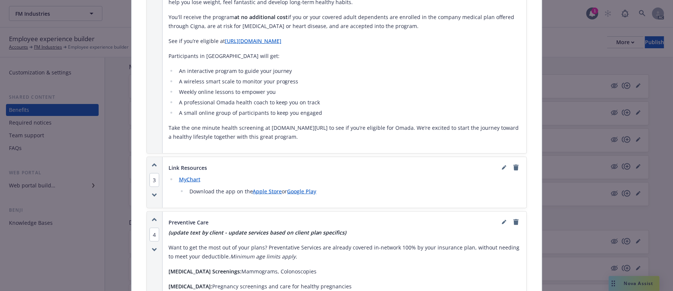
click at [152, 217] on icon "button" at bounding box center [154, 219] width 5 height 4
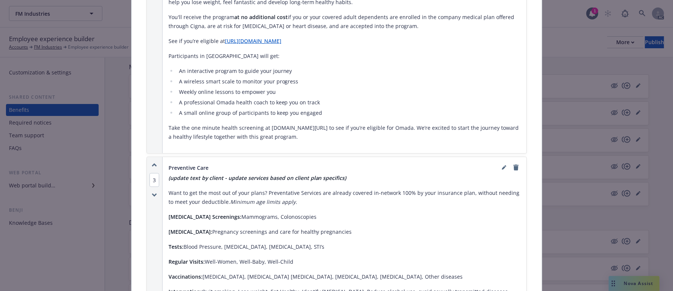
click at [152, 163] on icon "button" at bounding box center [154, 165] width 5 height 4
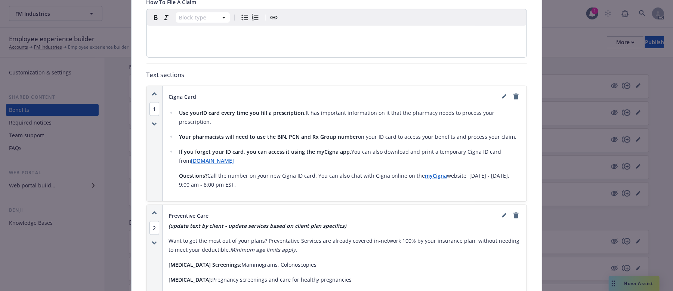
scroll to position [262, 0]
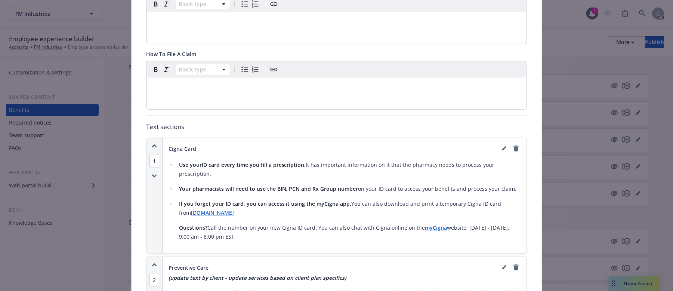
click at [152, 239] on icon "button" at bounding box center [154, 265] width 4 height 2
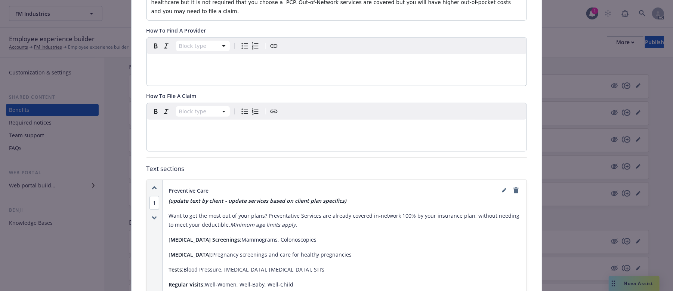
scroll to position [162, 0]
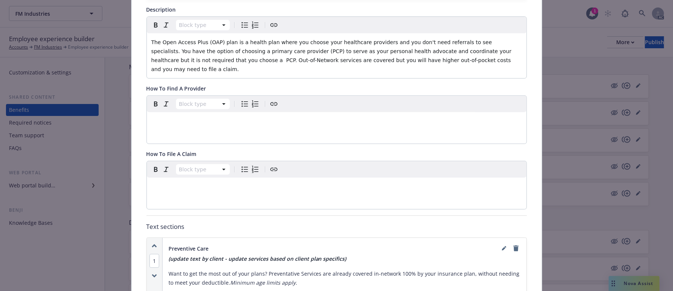
click at [208, 119] on div "editable markdown" at bounding box center [337, 121] width 380 height 18
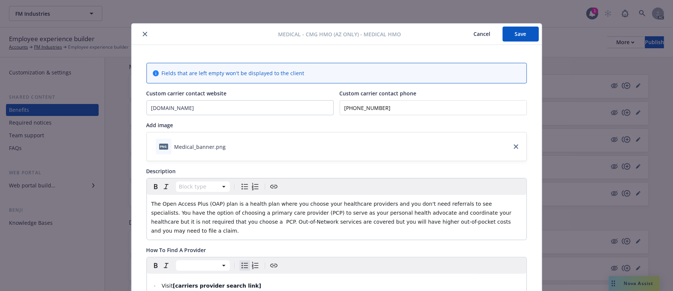
scroll to position [0, 0]
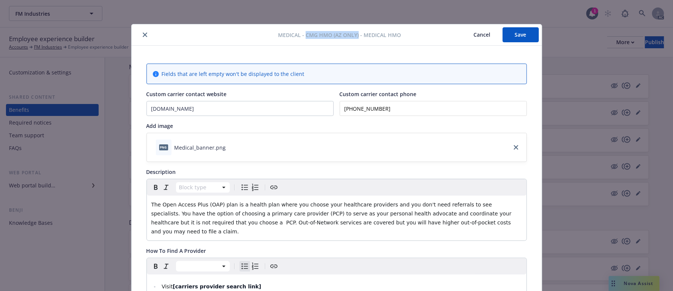
drag, startPoint x: 303, startPoint y: 34, endPoint x: 356, endPoint y: 35, distance: 52.3
click at [356, 35] on span "Medical - CMG HMO (AZ Only) - Medical HMO" at bounding box center [339, 35] width 123 height 8
copy span "CMG HMO (AZ Only)"
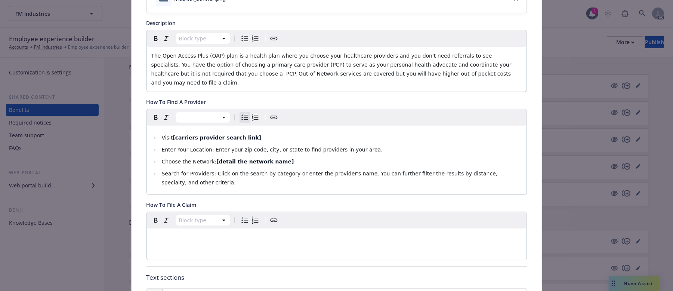
scroll to position [149, 0]
drag, startPoint x: 208, startPoint y: 153, endPoint x: 316, endPoint y: 155, distance: 107.6
click at [316, 156] on li "Choose the Network: [detail the network name]" at bounding box center [340, 160] width 362 height 9
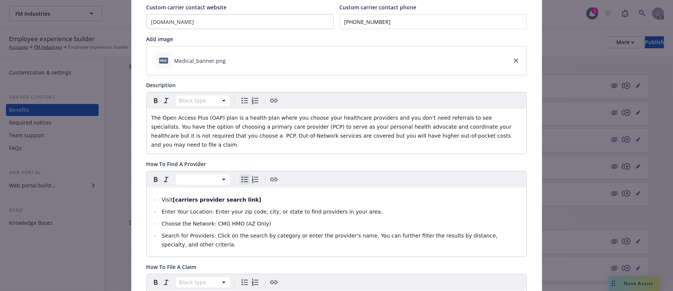
scroll to position [0, 0]
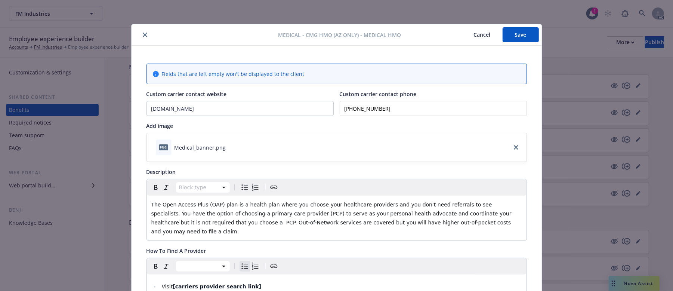
click at [515, 37] on button "Save" at bounding box center [520, 34] width 36 height 15
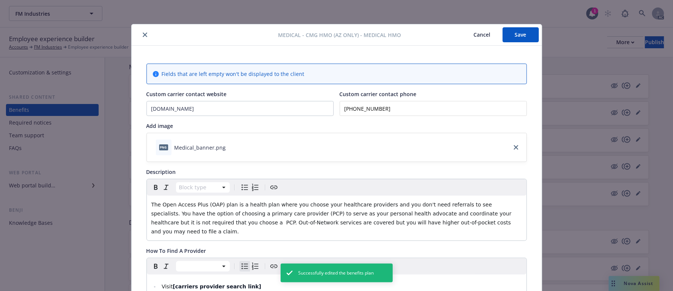
click at [470, 34] on button "Cancel" at bounding box center [482, 34] width 41 height 15
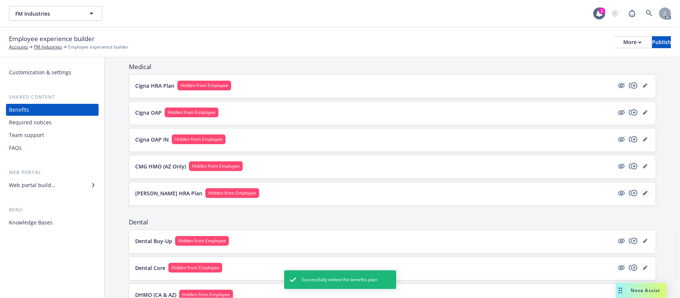
click at [626, 193] on link "editPencil" at bounding box center [645, 193] width 9 height 9
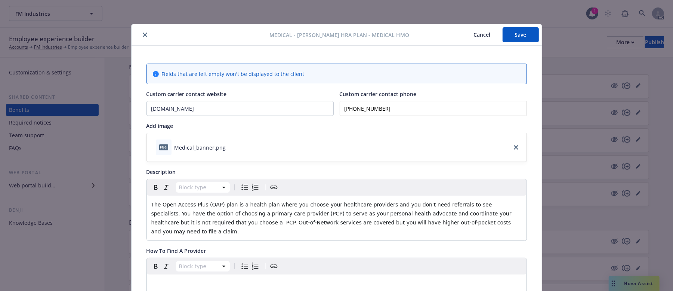
click at [143, 35] on icon "close" at bounding box center [145, 34] width 4 height 4
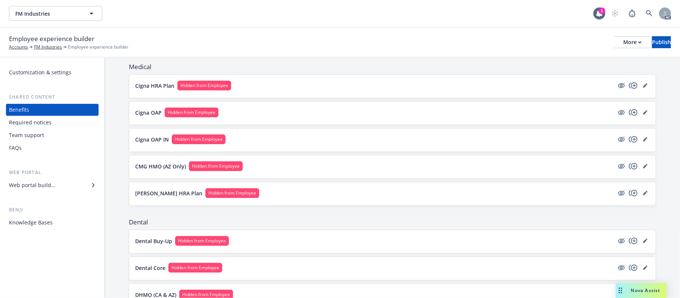
click at [338, 196] on button "[PERSON_NAME] HRA Plan Hidden from Employee" at bounding box center [374, 193] width 479 height 10
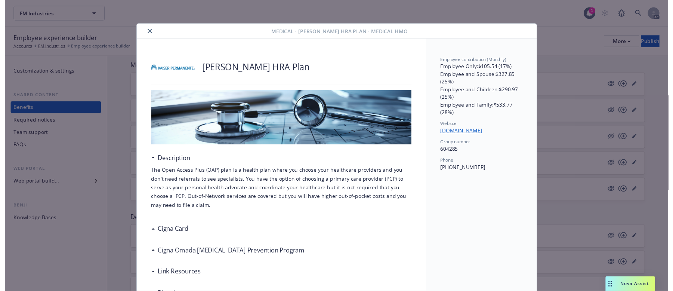
scroll to position [22, 0]
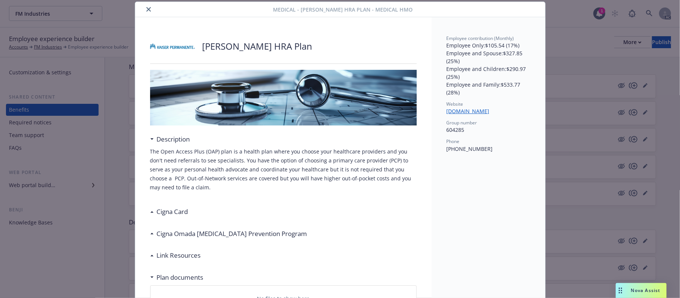
click at [146, 9] on icon "close" at bounding box center [148, 9] width 4 height 4
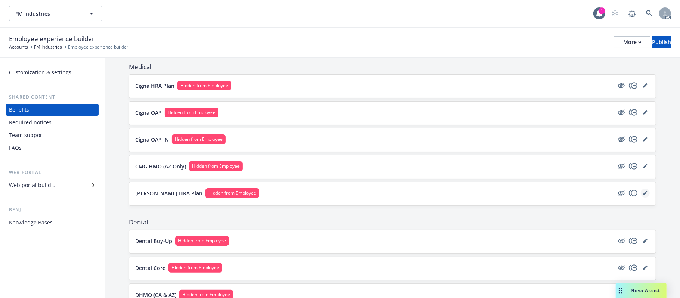
click at [626, 195] on icon "editPencil" at bounding box center [645, 194] width 4 height 4
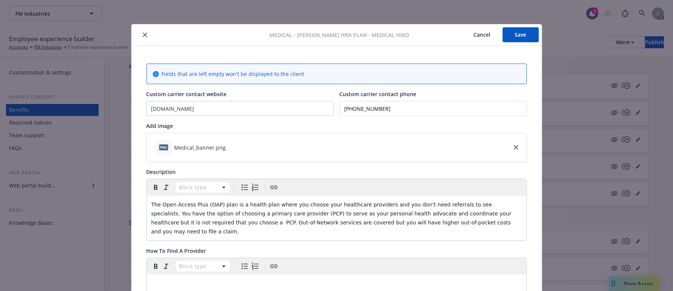
scroll to position [22, 0]
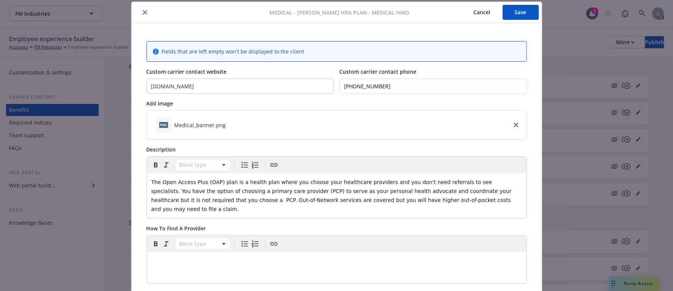
click at [360, 190] on span "The Open Access Plus (OAP) plan is a health plan where you choose your healthca…" at bounding box center [332, 195] width 362 height 33
drag, startPoint x: 164, startPoint y: 89, endPoint x: 35, endPoint y: 90, distance: 129.6
click at [36, 90] on div "Medical - [PERSON_NAME] HRA Plan - Medical HMO Cancel Save Fields that are left…" at bounding box center [336, 145] width 673 height 291
paste input "[URL][DOMAIN_NAME][US_STATE]"
type input "[URL][DOMAIN_NAME][US_STATE]"
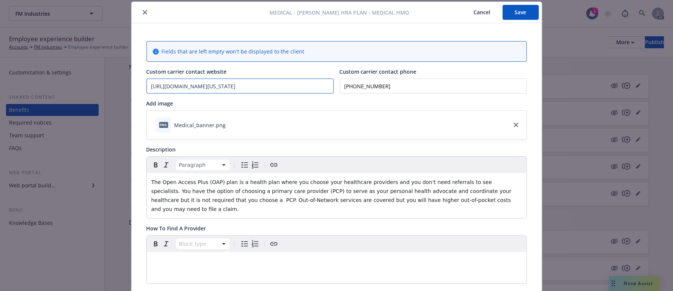
scroll to position [0, 41]
click at [288, 89] on input "[URL][DOMAIN_NAME][US_STATE]" at bounding box center [240, 86] width 186 height 14
click at [171, 86] on input "Custom carrier contact website" at bounding box center [240, 86] width 186 height 14
paste input "[DOMAIN_NAME]"
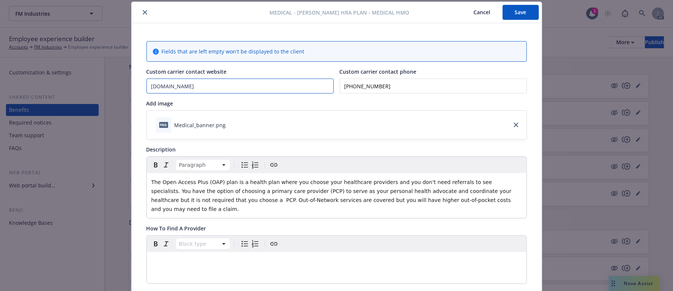
type input "[DOMAIN_NAME]"
drag, startPoint x: 404, startPoint y: 84, endPoint x: 247, endPoint y: 96, distance: 157.4
click at [338, 189] on span "The Open Access Plus (OAP) plan is a health plan where you choose your healthca…" at bounding box center [332, 195] width 362 height 33
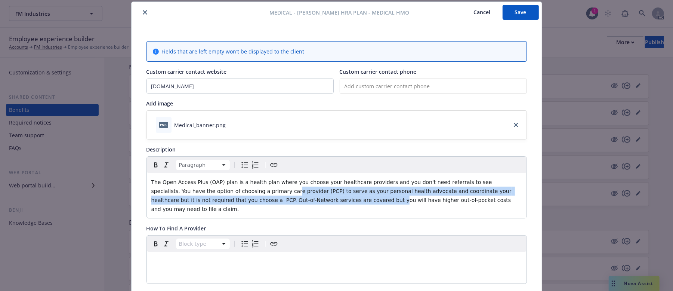
click at [316, 197] on p "The Open Access Plus (OAP) plan is a health plan where you choose your healthca…" at bounding box center [336, 195] width 371 height 36
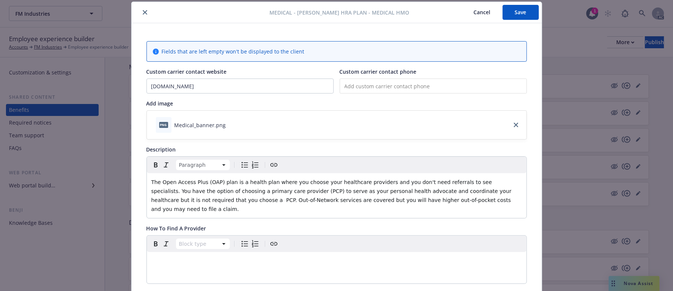
click at [199, 193] on span "The Open Access Plus (OAP) plan is a health plan where you choose your healthca…" at bounding box center [332, 195] width 362 height 33
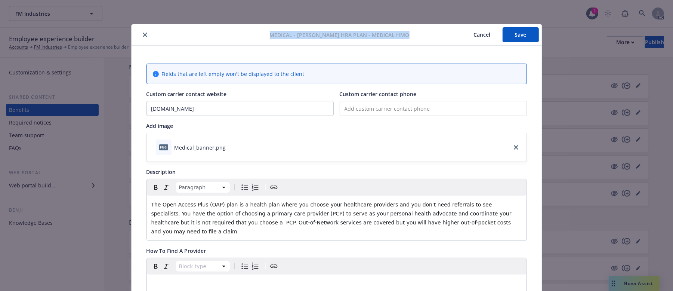
drag, startPoint x: 260, startPoint y: 33, endPoint x: 410, endPoint y: 37, distance: 150.2
click at [410, 37] on div "Medical - [PERSON_NAME] HRA Plan - Medical HMO Cancel Save" at bounding box center [336, 34] width 410 height 21
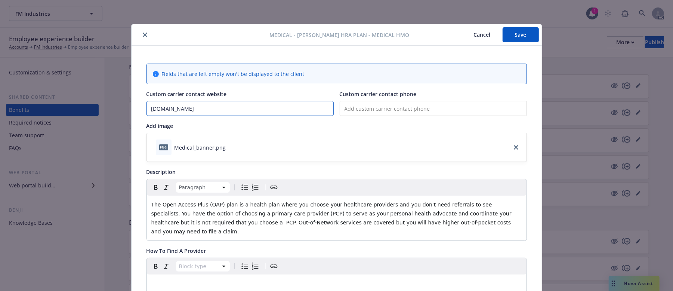
click at [196, 108] on input "[DOMAIN_NAME]" at bounding box center [240, 108] width 186 height 14
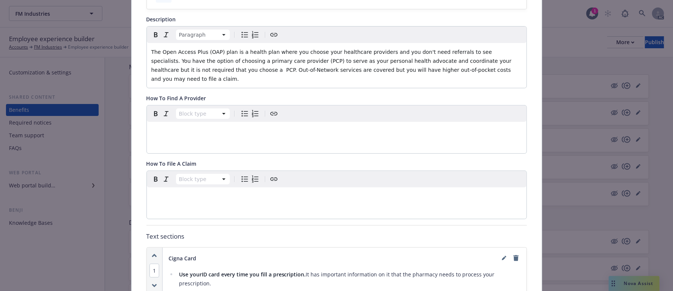
scroll to position [25, 0]
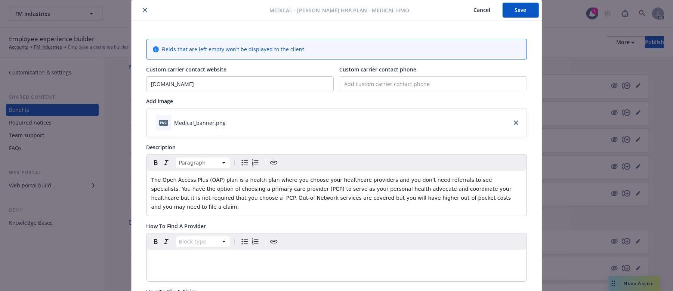
click at [528, 12] on button "Save" at bounding box center [520, 10] width 36 height 15
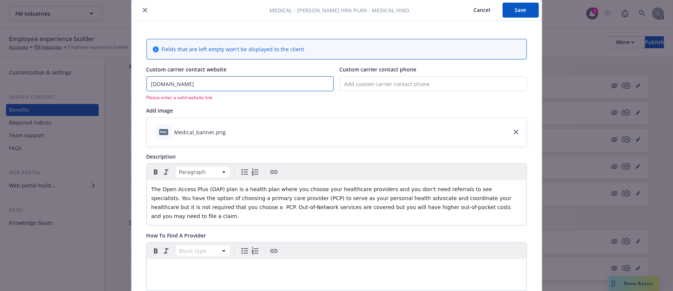
drag, startPoint x: 192, startPoint y: 84, endPoint x: 0, endPoint y: 93, distance: 191.8
click at [42, 93] on div "Medical - [PERSON_NAME] HRA Plan - Medical HMO Cancel Save Fields that are left…" at bounding box center [336, 145] width 673 height 291
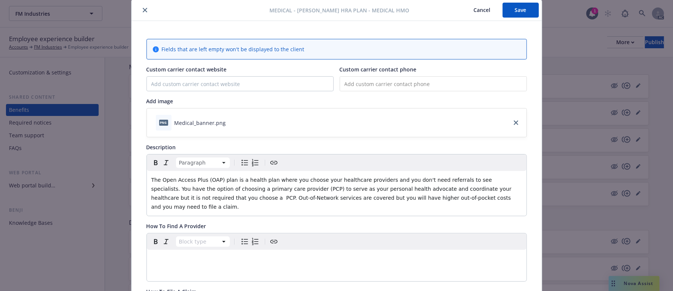
click at [531, 11] on button "Save" at bounding box center [520, 10] width 36 height 15
click at [477, 8] on button "Cancel" at bounding box center [482, 10] width 41 height 15
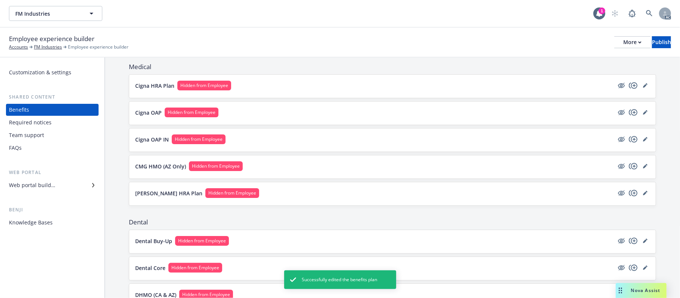
click at [289, 169] on button "CMG HMO (AZ Only) Hidden from Employee" at bounding box center [374, 166] width 479 height 10
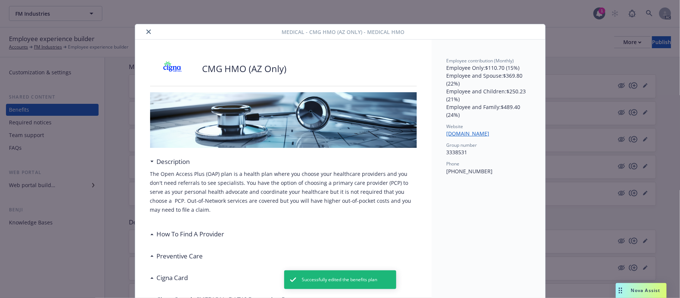
scroll to position [22, 0]
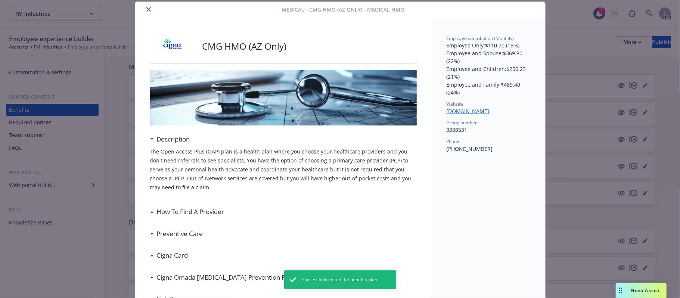
click at [146, 9] on icon "close" at bounding box center [148, 9] width 4 height 4
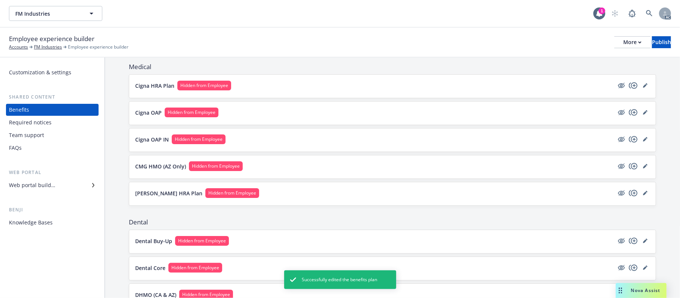
click at [297, 84] on button "Cigna HRA Plan Hidden from Employee" at bounding box center [374, 86] width 479 height 10
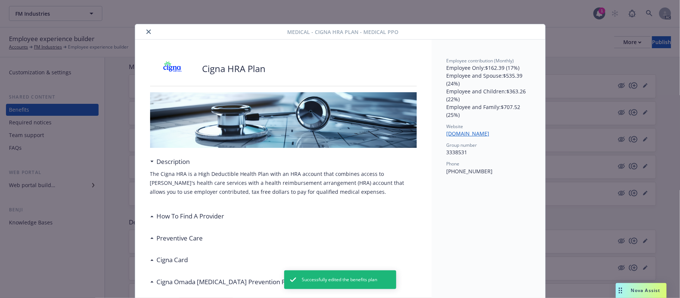
scroll to position [22, 0]
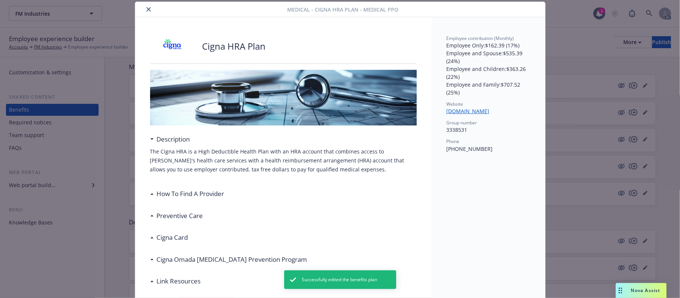
click at [147, 9] on button "close" at bounding box center [148, 9] width 9 height 9
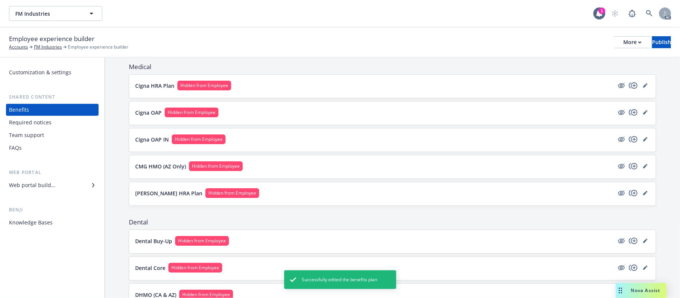
click at [297, 193] on button "[PERSON_NAME] HRA Plan Hidden from Employee" at bounding box center [374, 193] width 479 height 10
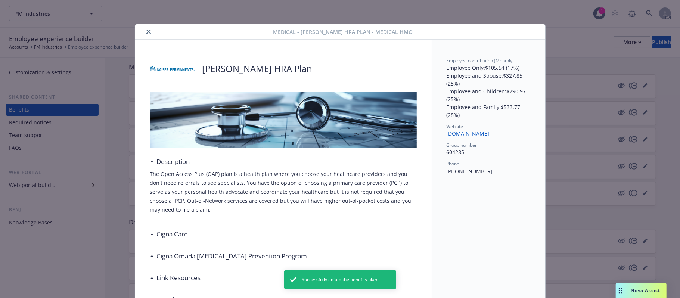
scroll to position [22, 0]
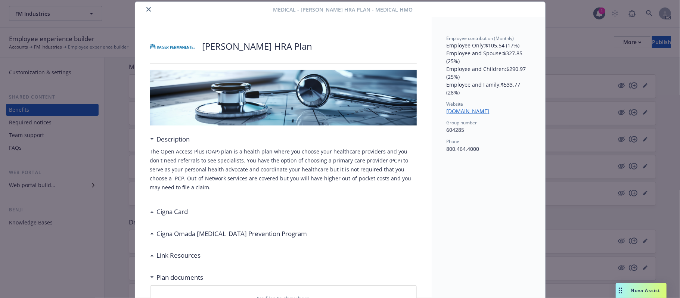
click at [158, 211] on h3 "Cigna Card" at bounding box center [172, 212] width 31 height 10
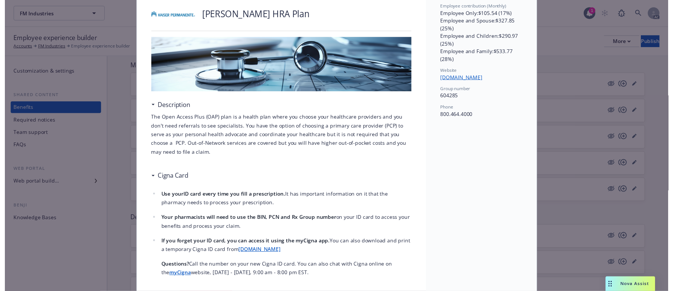
scroll to position [0, 0]
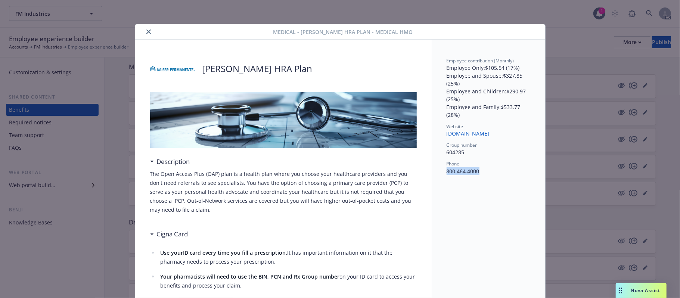
drag, startPoint x: 474, startPoint y: 173, endPoint x: 438, endPoint y: 174, distance: 35.9
copy p "800.464.4000"
click at [146, 33] on icon "close" at bounding box center [148, 32] width 4 height 4
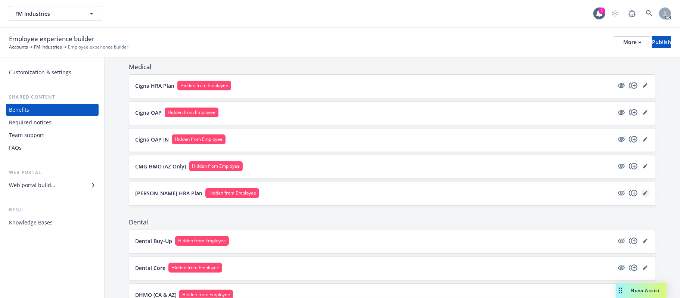
click at [626, 194] on icon "editPencil" at bounding box center [645, 194] width 4 height 4
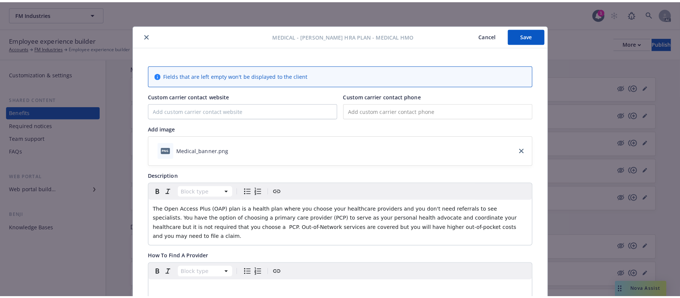
scroll to position [22, 0]
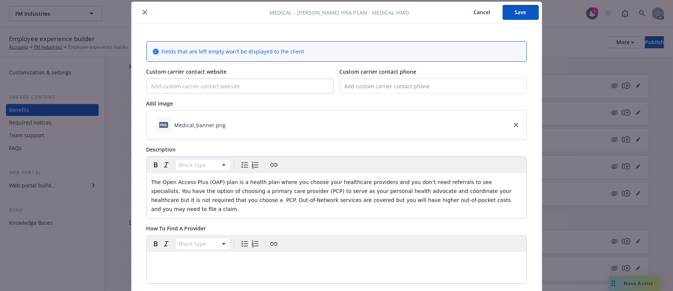
click at [385, 86] on input "tel" at bounding box center [433, 85] width 187 height 15
paste input "[PHONE_NUMBER]"
type input "[PHONE_NUMBER]"
click at [193, 83] on input "Custom carrier contact website" at bounding box center [240, 86] width 186 height 14
click at [510, 8] on button "Save" at bounding box center [520, 12] width 36 height 15
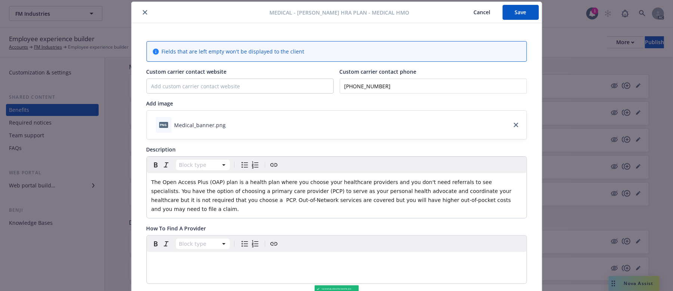
click at [480, 10] on button "Cancel" at bounding box center [482, 12] width 41 height 15
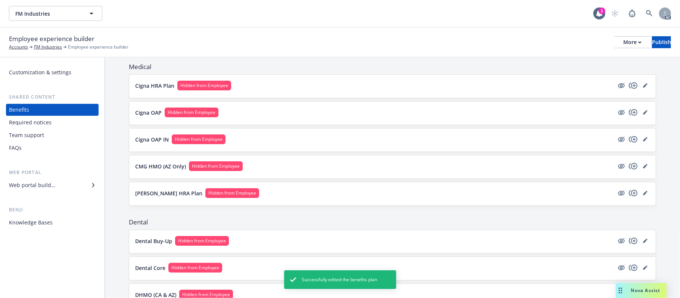
click at [520, 190] on button "[PERSON_NAME] HRA Plan Hidden from Employee" at bounding box center [374, 193] width 479 height 10
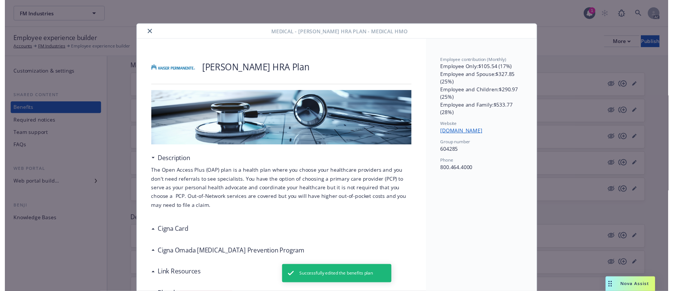
scroll to position [22, 0]
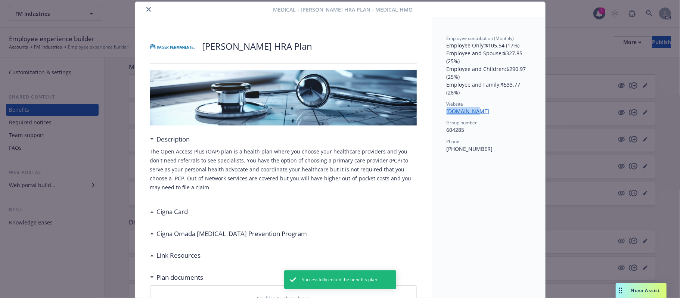
drag, startPoint x: 441, startPoint y: 115, endPoint x: 476, endPoint y: 114, distance: 34.7
copy link "[DOMAIN_NAME]"
click at [146, 10] on icon "close" at bounding box center [148, 9] width 4 height 4
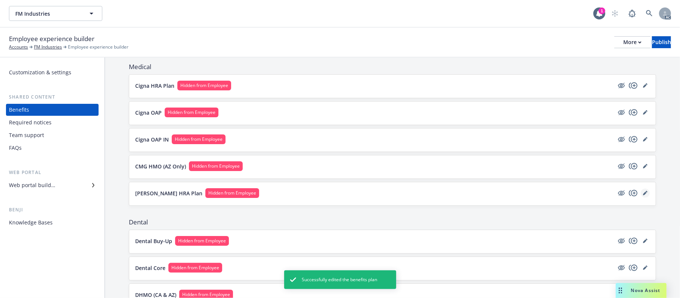
click at [626, 195] on icon "editPencil" at bounding box center [645, 194] width 4 height 4
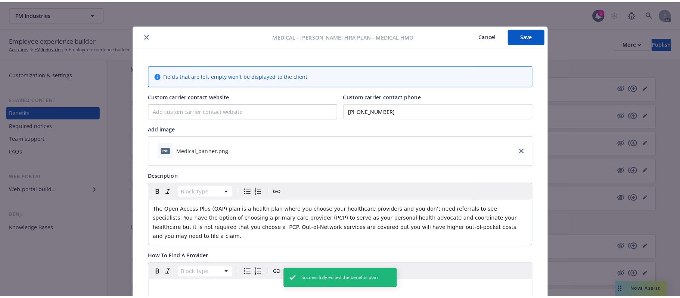
scroll to position [22, 0]
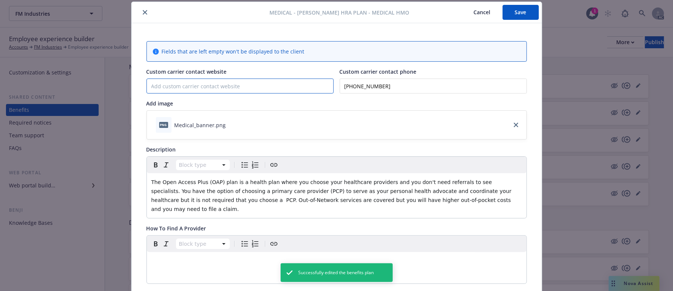
click at [168, 86] on input "Custom carrier contact website" at bounding box center [240, 86] width 186 height 14
paste input "[DOMAIN_NAME]"
type input "[DOMAIN_NAME]"
click at [521, 10] on button "Save" at bounding box center [520, 12] width 36 height 15
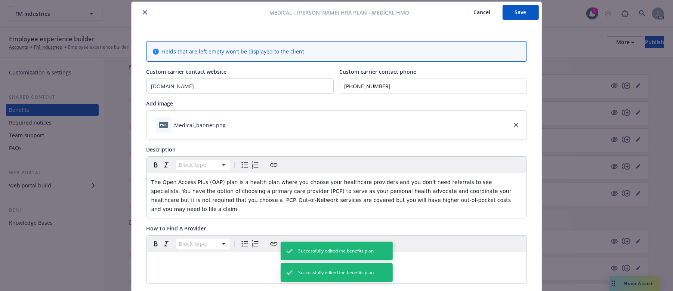
click at [477, 13] on button "Cancel" at bounding box center [482, 12] width 41 height 15
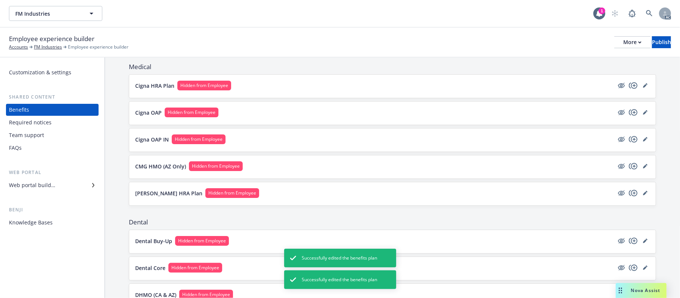
click at [411, 165] on button "CMG HMO (AZ Only) Hidden from Employee" at bounding box center [374, 166] width 479 height 10
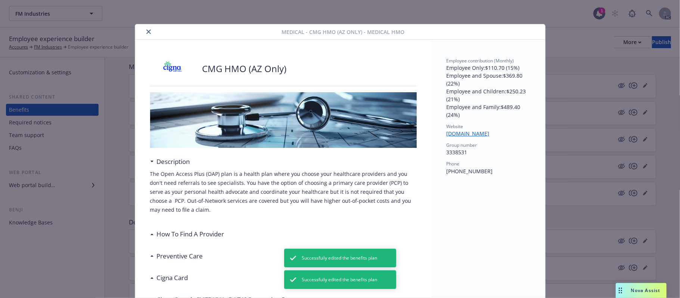
scroll to position [22, 0]
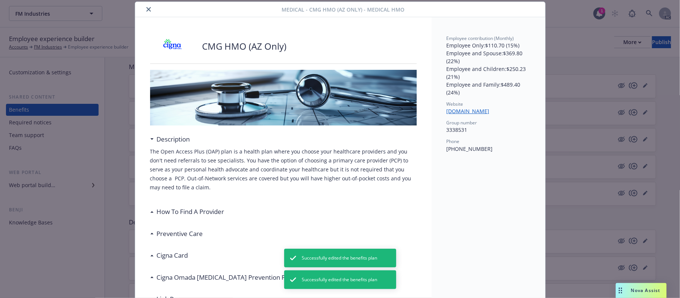
click at [144, 8] on button "close" at bounding box center [148, 9] width 9 height 9
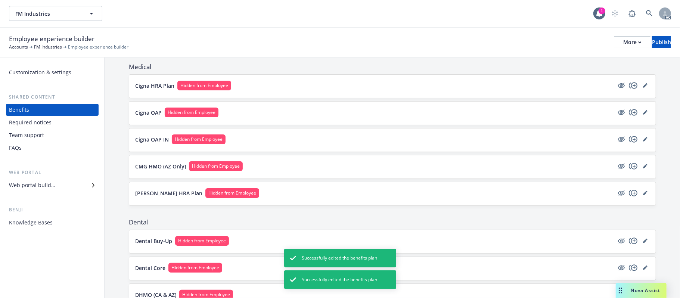
click at [504, 86] on button "Cigna HRA Plan Hidden from Employee" at bounding box center [374, 86] width 479 height 10
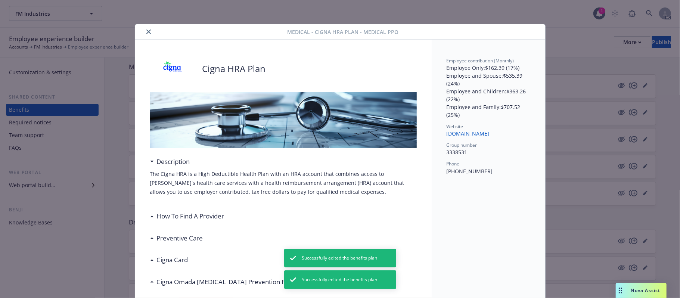
scroll to position [22, 0]
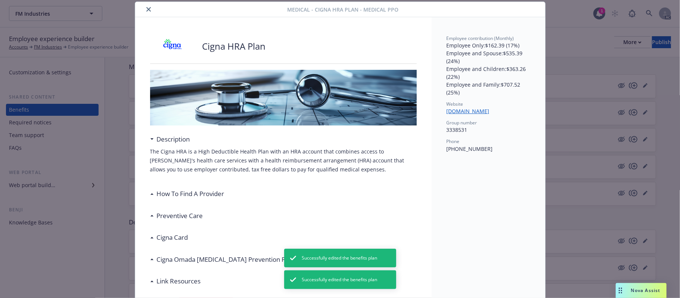
click at [148, 4] on div "Medical - Cigna HRA Plan - Medical PPO" at bounding box center [340, 9] width 410 height 15
click at [146, 10] on icon "close" at bounding box center [148, 9] width 4 height 4
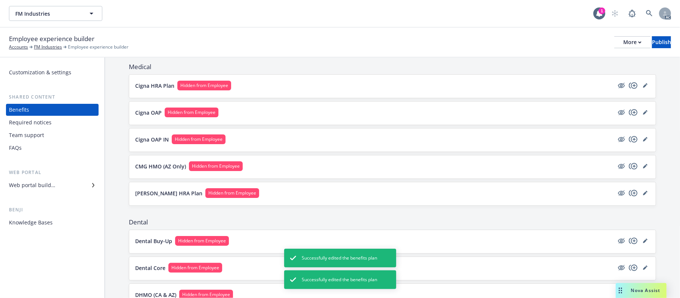
click at [434, 112] on button "Cigna OAP Hidden from Employee" at bounding box center [374, 113] width 479 height 10
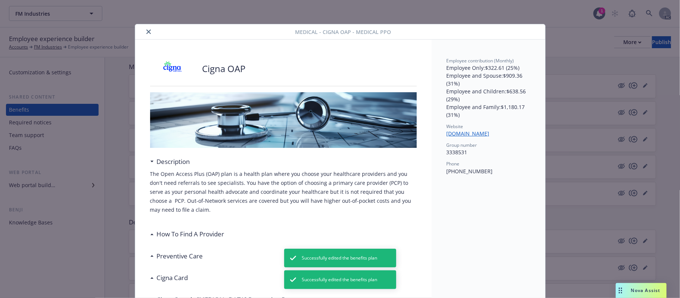
scroll to position [22, 0]
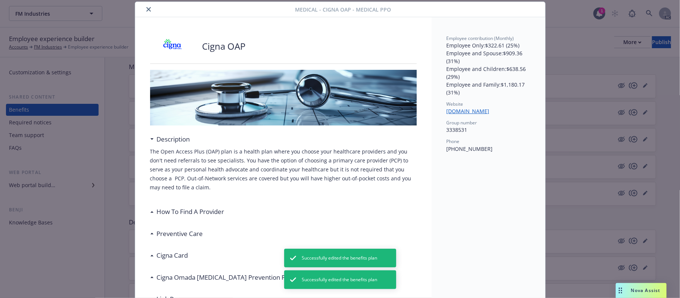
click at [146, 11] on icon "close" at bounding box center [148, 9] width 4 height 4
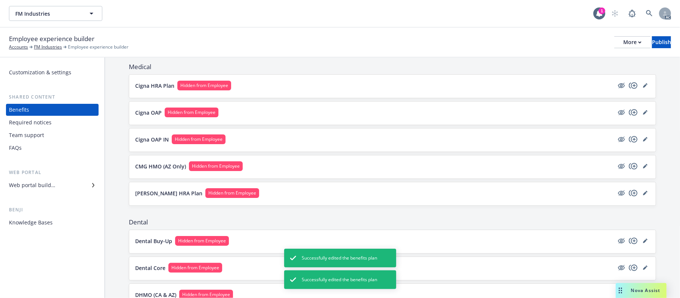
click at [344, 144] on button "Cigna OAP IN Hidden from Employee" at bounding box center [374, 139] width 479 height 10
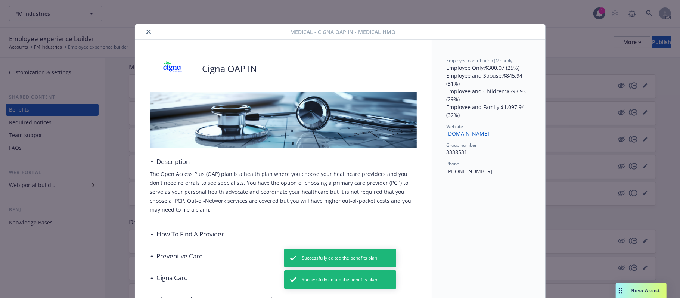
scroll to position [22, 0]
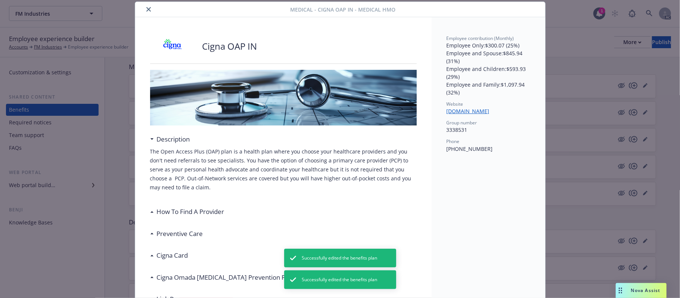
click at [144, 9] on button "close" at bounding box center [148, 9] width 9 height 9
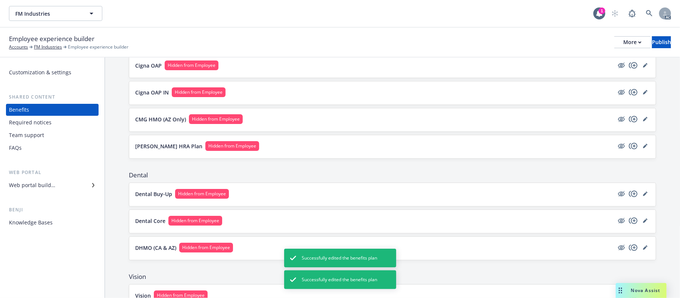
scroll to position [99, 0]
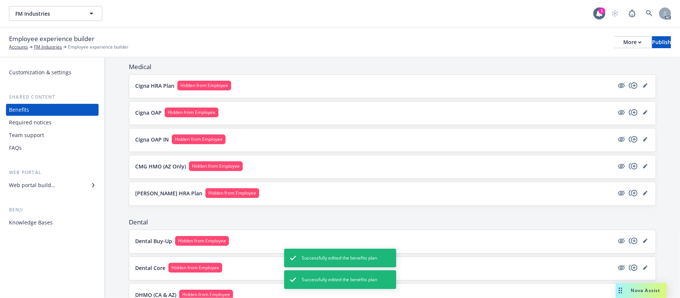
click at [516, 193] on button "[PERSON_NAME] HRA Plan Hidden from Employee" at bounding box center [374, 193] width 479 height 10
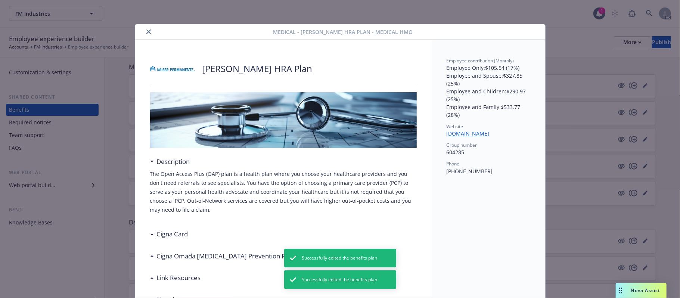
scroll to position [22, 0]
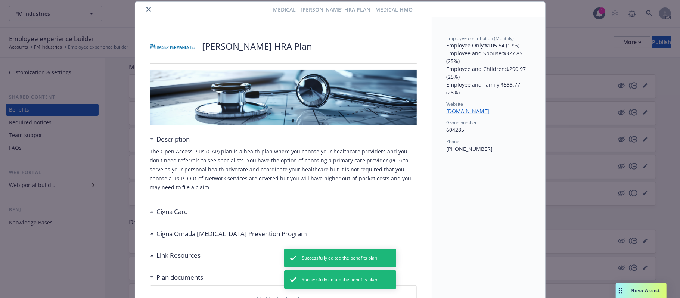
click at [214, 233] on h3 "Cigna Omada [MEDICAL_DATA] Prevention Program" at bounding box center [232, 234] width 151 height 10
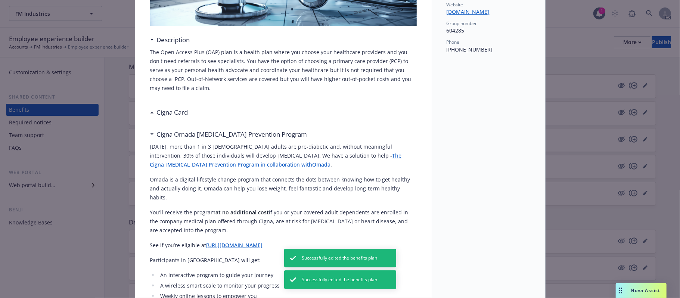
scroll to position [0, 0]
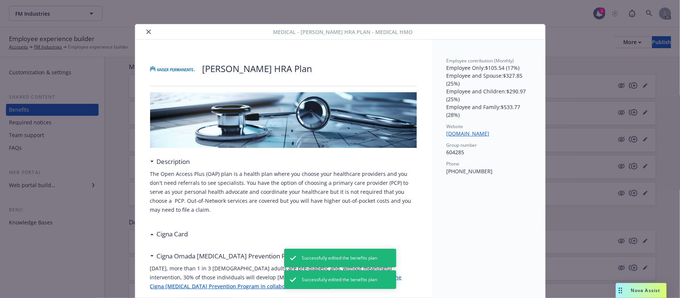
click at [146, 31] on icon "close" at bounding box center [148, 32] width 4 height 4
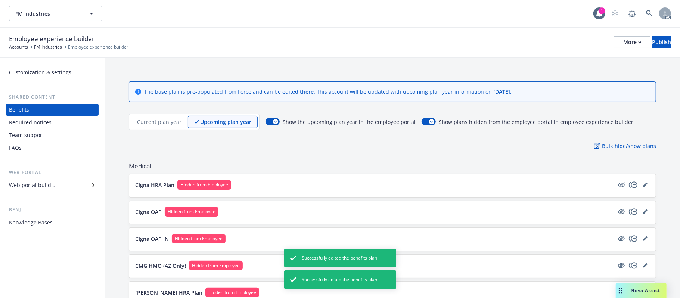
click at [166, 117] on div "Current plan year" at bounding box center [159, 122] width 57 height 12
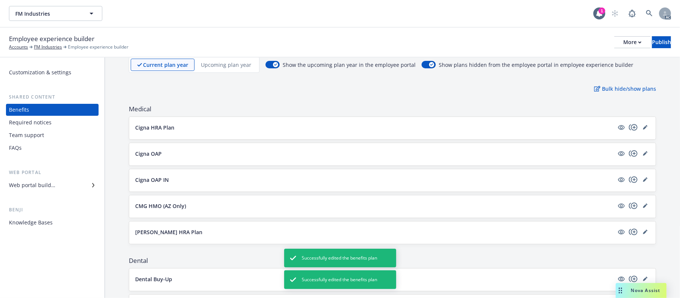
scroll to position [99, 0]
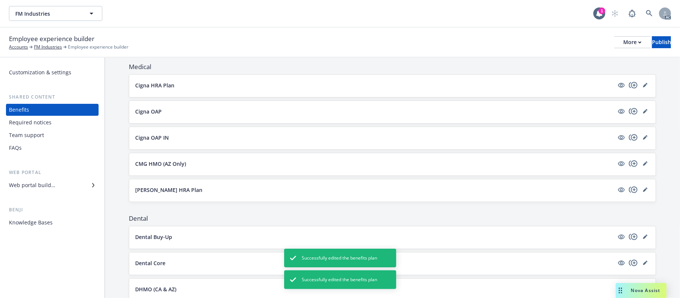
click at [273, 196] on div "[PERSON_NAME] HRA Plan" at bounding box center [392, 190] width 515 height 10
click at [276, 189] on button "[PERSON_NAME] HRA Plan" at bounding box center [374, 190] width 479 height 8
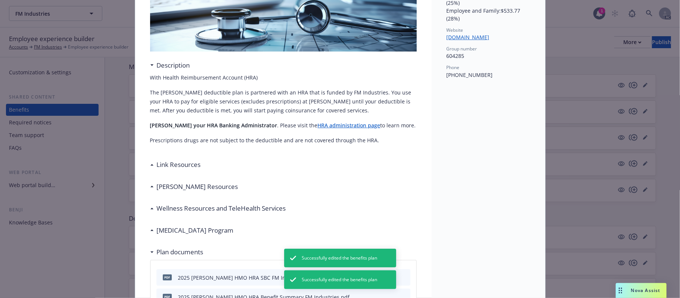
scroll to position [172, 0]
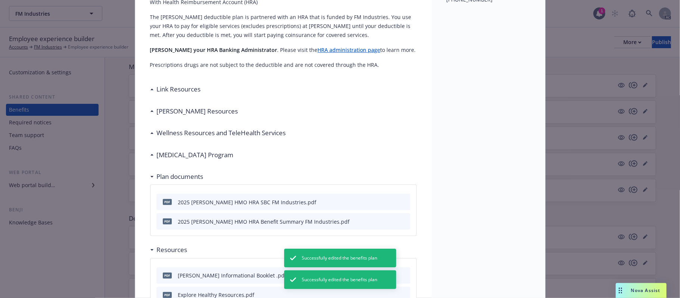
click at [182, 90] on h3 "Link Resources" at bounding box center [179, 89] width 44 height 10
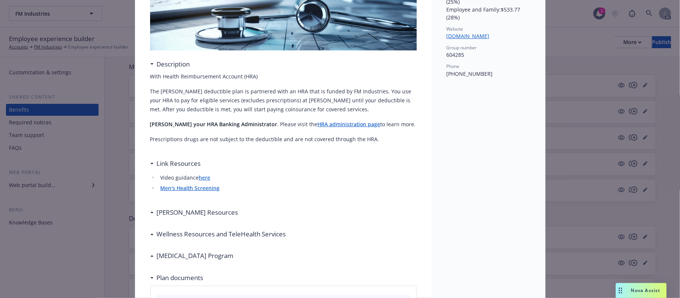
scroll to position [0, 0]
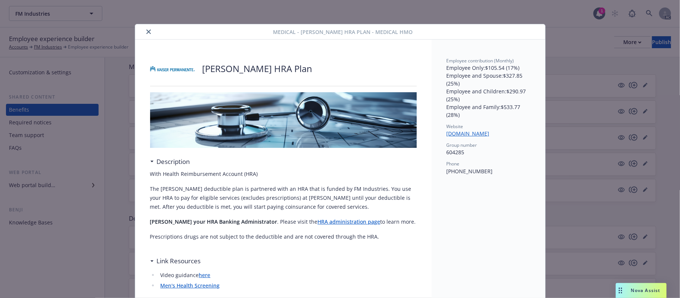
click at [144, 32] on button "close" at bounding box center [148, 31] width 9 height 9
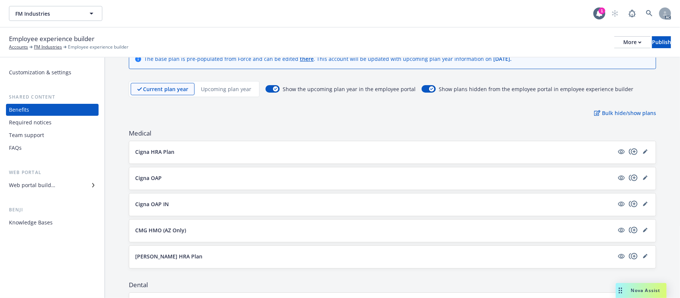
scroll to position [50, 0]
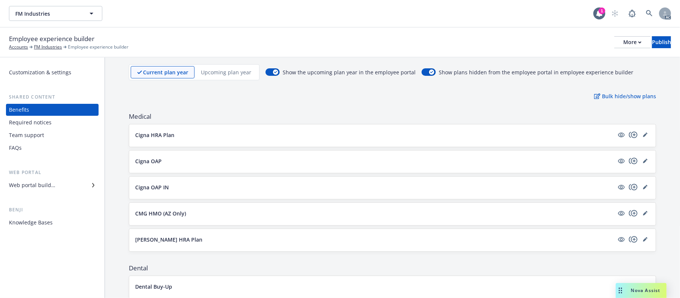
click at [215, 72] on p "Upcoming plan year" at bounding box center [226, 72] width 50 height 8
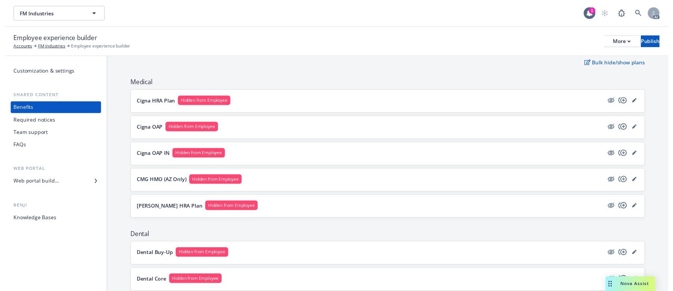
scroll to position [99, 0]
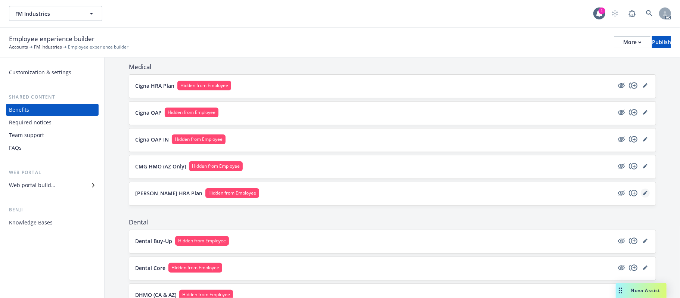
click at [626, 195] on icon "editPencil" at bounding box center [645, 194] width 4 height 4
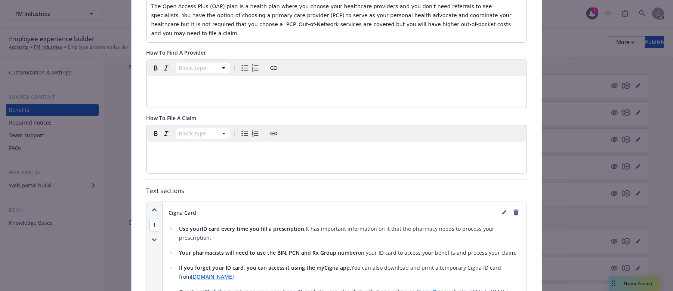
scroll to position [222, 0]
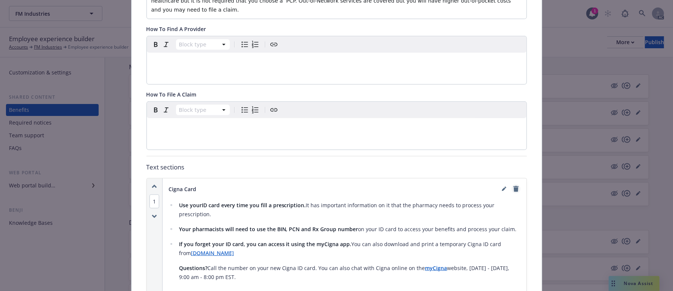
click at [513, 186] on icon "remove" at bounding box center [515, 189] width 5 height 6
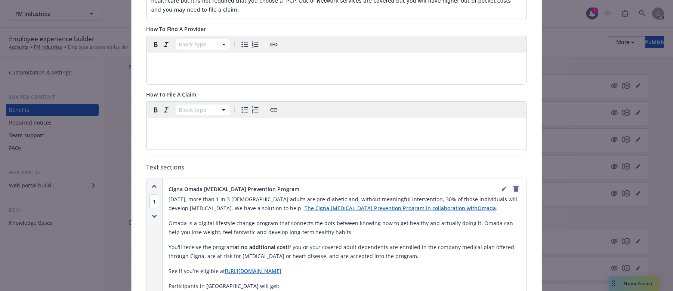
click at [513, 186] on icon "remove" at bounding box center [515, 189] width 5 height 6
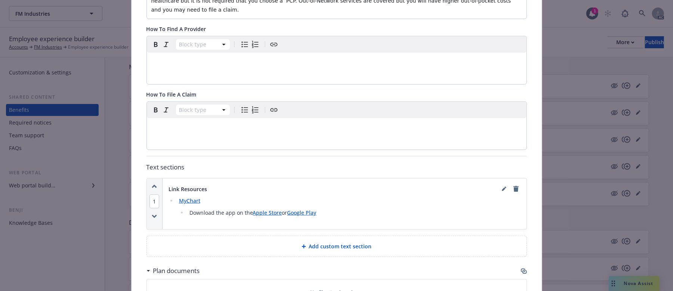
click at [513, 186] on icon "remove" at bounding box center [515, 189] width 5 height 6
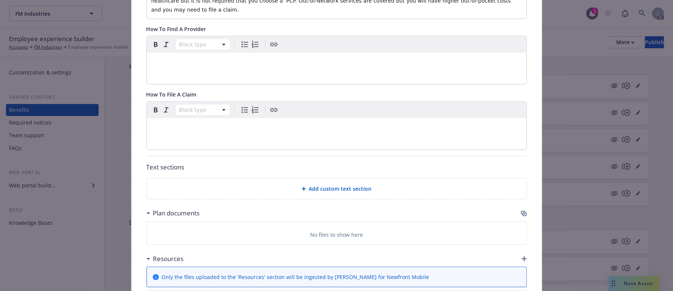
click at [521, 211] on icon "button" at bounding box center [523, 213] width 4 height 4
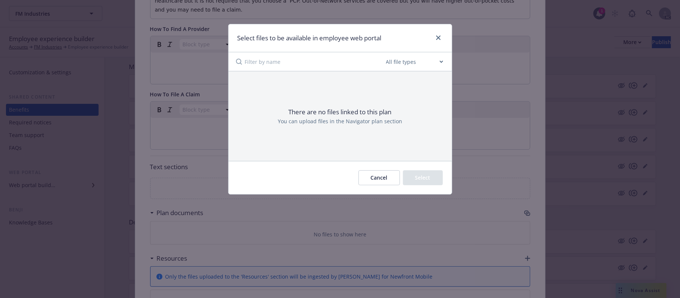
click at [378, 179] on button "Cancel" at bounding box center [379, 177] width 41 height 15
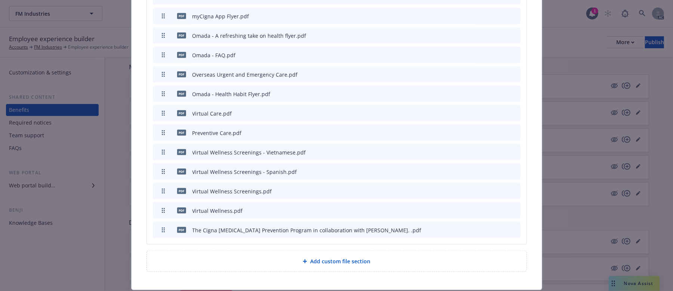
scroll to position [670, 0]
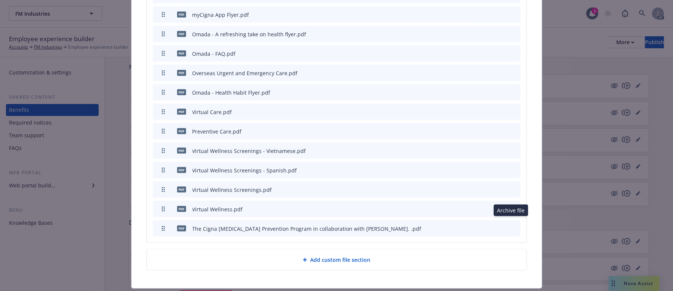
click at [511, 225] on icon "archive file" at bounding box center [513, 228] width 5 height 6
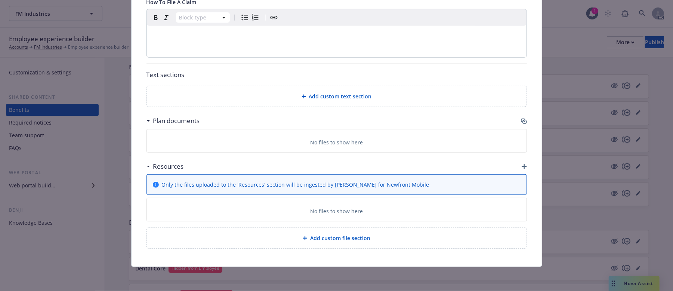
scroll to position [301, 0]
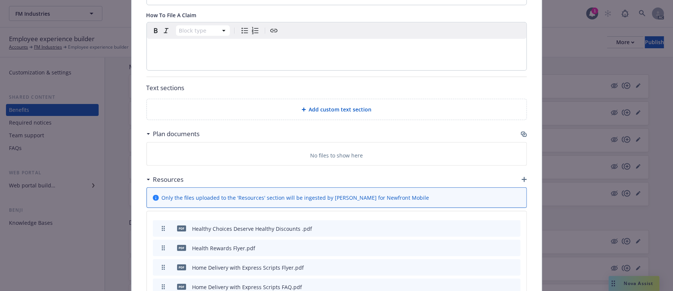
click at [513, 224] on button "archive file" at bounding box center [513, 227] width 7 height 7
click at [511, 225] on icon "archive file" at bounding box center [513, 228] width 5 height 6
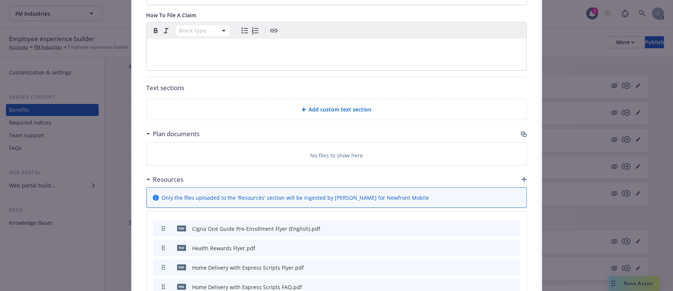
click at [511, 225] on icon "archive file" at bounding box center [513, 228] width 5 height 6
click at [512, 224] on icon "archive file" at bounding box center [514, 227] width 5 height 6
click at [511, 225] on icon "archive file" at bounding box center [513, 228] width 5 height 6
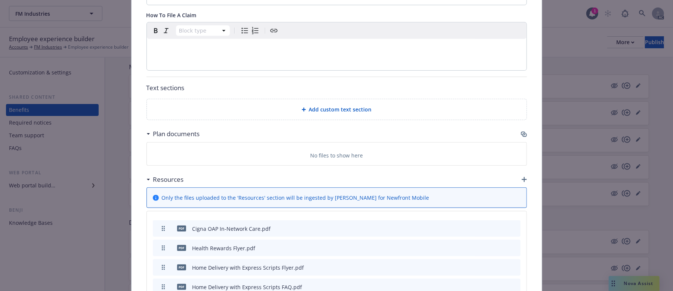
click at [511, 225] on icon "archive file" at bounding box center [513, 228] width 5 height 6
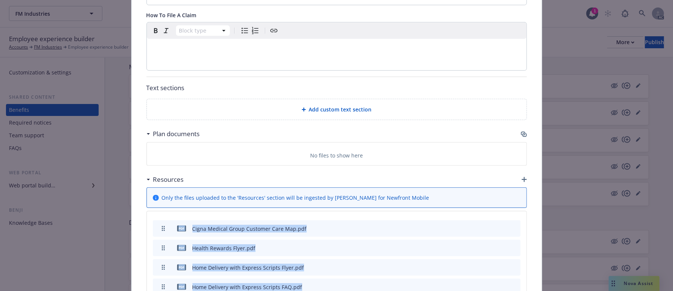
click at [512, 224] on icon "archive file" at bounding box center [514, 227] width 5 height 6
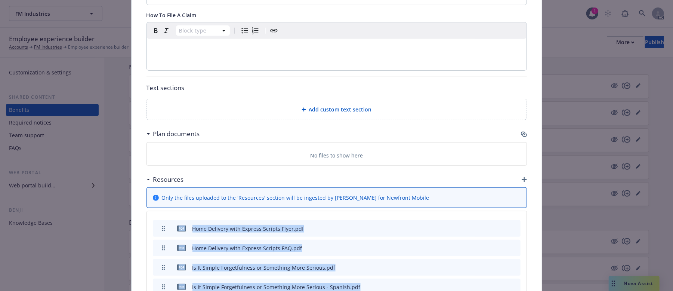
click at [512, 224] on icon "archive file" at bounding box center [514, 227] width 5 height 6
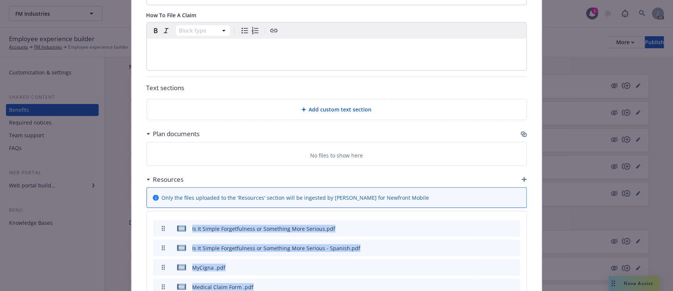
click at [512, 224] on icon "archive file" at bounding box center [514, 227] width 5 height 6
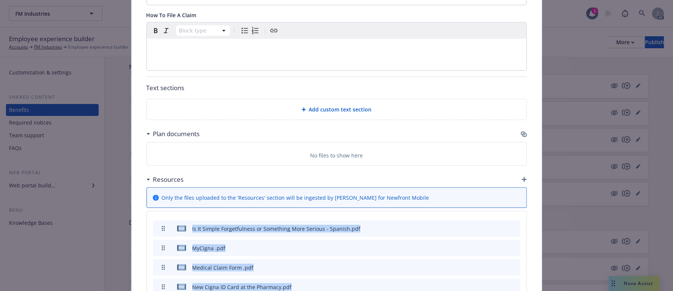
click at [512, 224] on icon "archive file" at bounding box center [514, 227] width 5 height 6
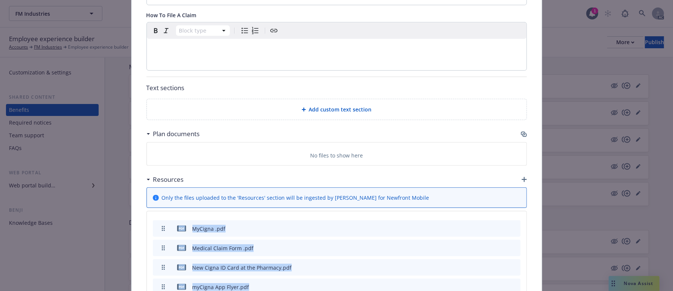
click at [512, 224] on icon "archive file" at bounding box center [514, 227] width 5 height 6
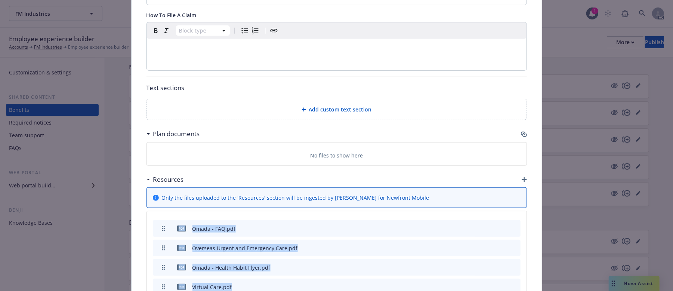
click at [512, 224] on icon "archive file" at bounding box center [514, 227] width 5 height 6
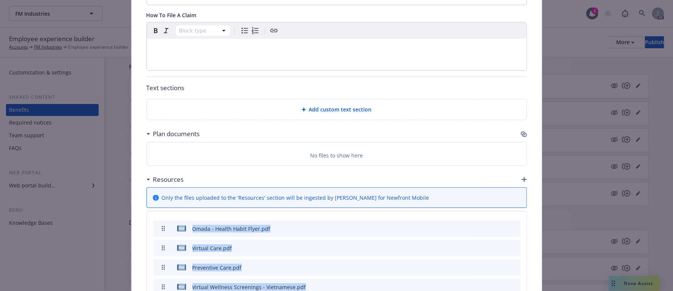
click at [512, 224] on icon "archive file" at bounding box center [514, 227] width 5 height 6
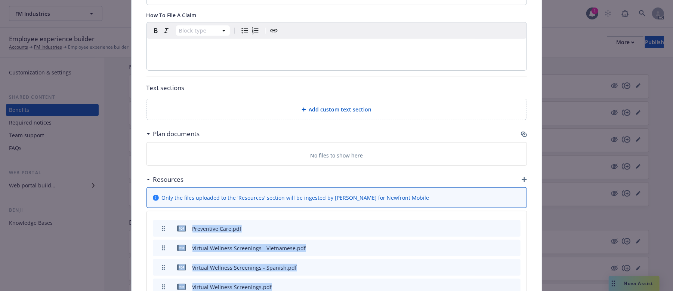
click at [512, 224] on icon "archive file" at bounding box center [514, 227] width 5 height 6
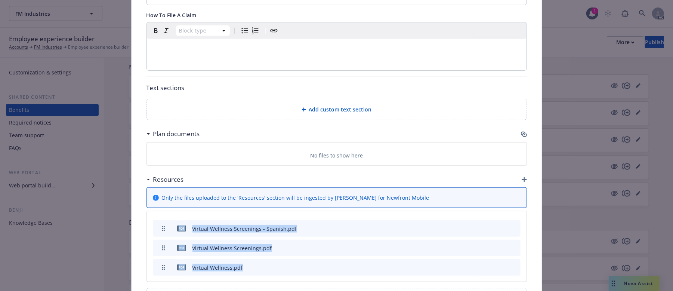
click at [512, 224] on icon "archive file" at bounding box center [514, 227] width 5 height 6
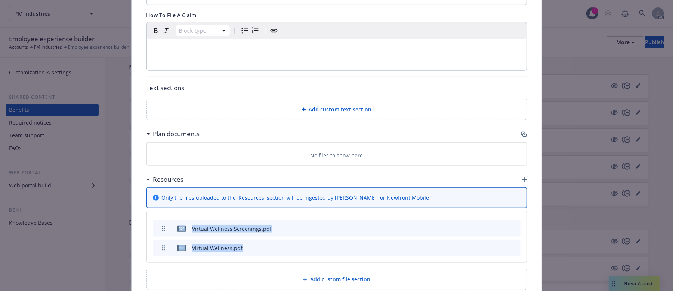
click at [512, 224] on icon "archive file" at bounding box center [514, 227] width 5 height 6
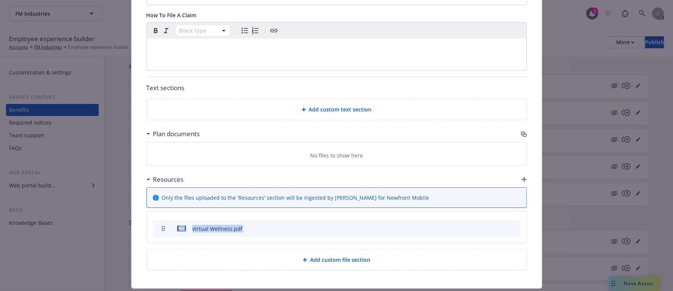
click at [512, 224] on icon "archive file" at bounding box center [514, 227] width 5 height 6
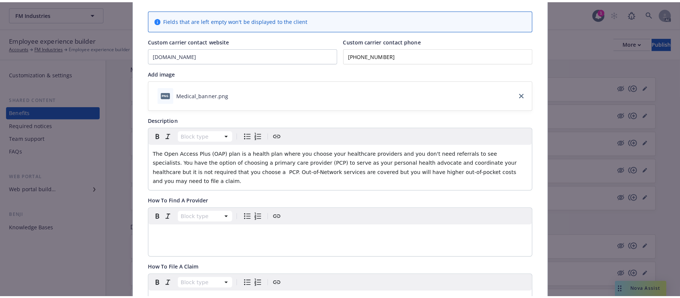
scroll to position [0, 0]
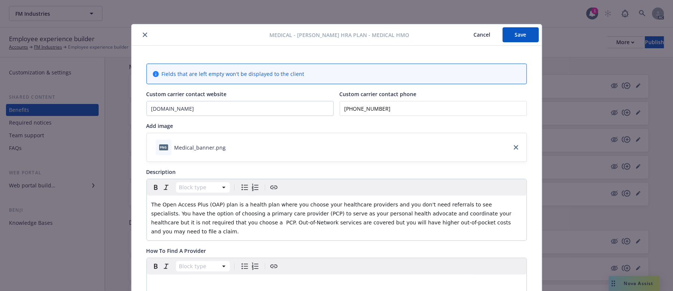
click at [523, 30] on button "Save" at bounding box center [520, 34] width 36 height 15
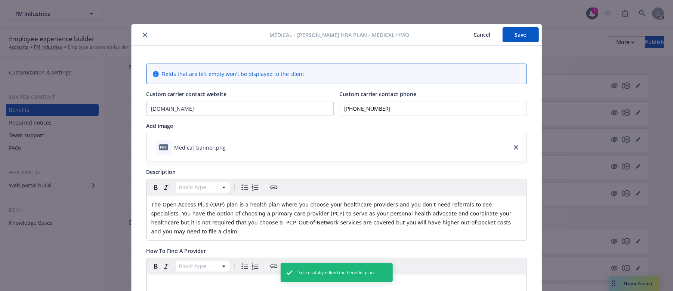
click at [474, 34] on button "Cancel" at bounding box center [482, 34] width 41 height 15
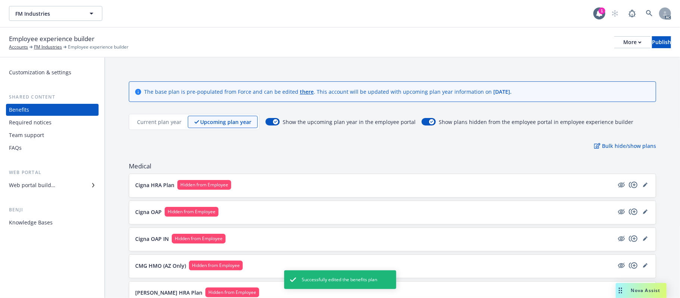
click at [145, 119] on p "Current plan year" at bounding box center [159, 122] width 44 height 8
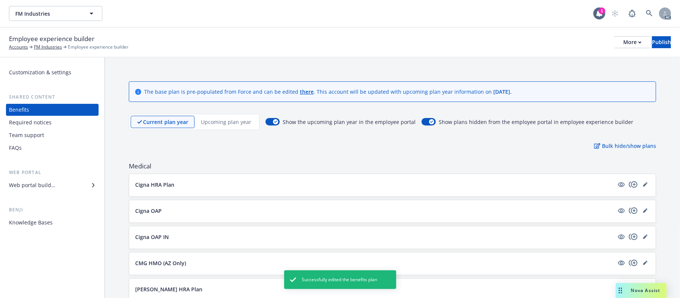
scroll to position [99, 0]
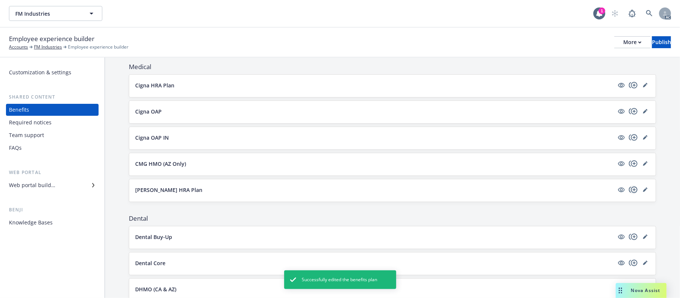
click at [626, 190] on icon "copyPlus" at bounding box center [633, 189] width 9 height 9
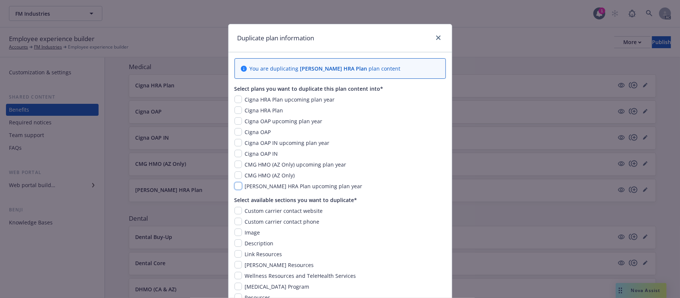
click at [235, 187] on input "checkbox" at bounding box center [238, 185] width 7 height 7
checkbox input "true"
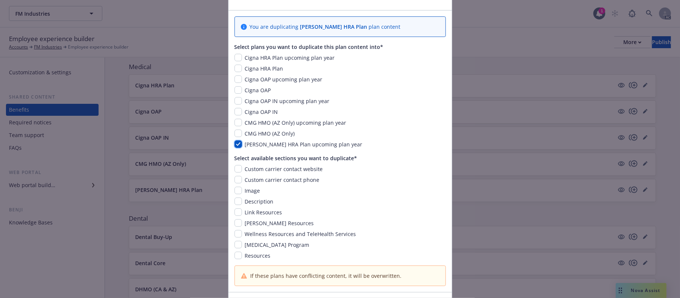
scroll to position [94, 0]
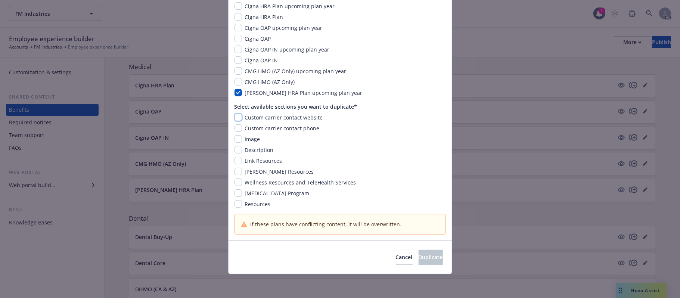
click at [236, 117] on input "checkbox" at bounding box center [238, 117] width 7 height 7
checkbox input "true"
click at [236, 129] on input "checkbox" at bounding box center [238, 127] width 7 height 7
checkbox input "true"
click at [235, 151] on input "checkbox" at bounding box center [238, 149] width 7 height 7
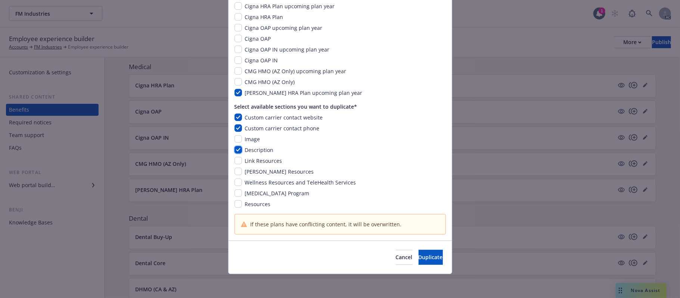
checkbox input "true"
click at [236, 158] on input "checkbox" at bounding box center [238, 160] width 7 height 7
checkbox input "true"
click at [236, 169] on input "checkbox" at bounding box center [238, 171] width 7 height 7
checkbox input "true"
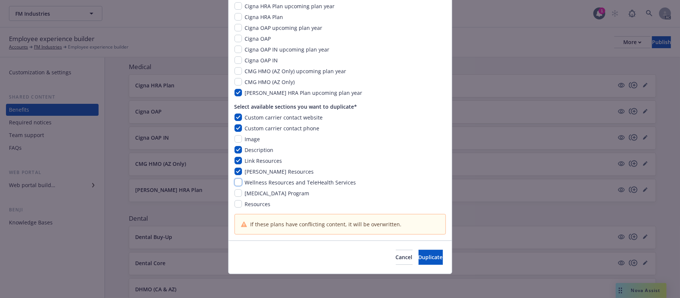
click at [235, 179] on input "checkbox" at bounding box center [238, 182] width 7 height 7
checkbox input "true"
click at [235, 193] on input "checkbox" at bounding box center [238, 192] width 7 height 7
checkbox input "true"
click at [235, 202] on input "checkbox" at bounding box center [238, 203] width 7 height 7
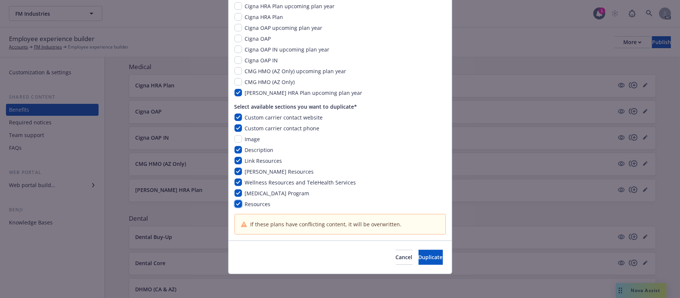
checkbox input "true"
click at [421, 239] on span "Duplicate" at bounding box center [431, 257] width 24 height 7
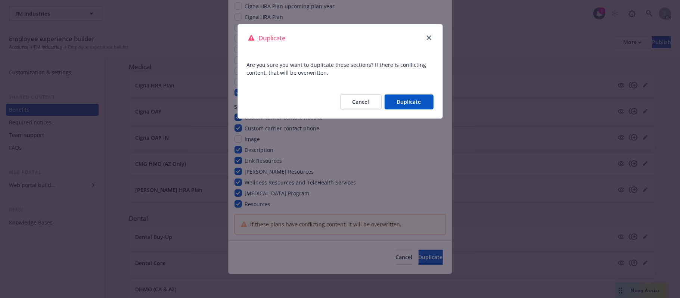
click at [417, 99] on button "Duplicate" at bounding box center [409, 102] width 49 height 15
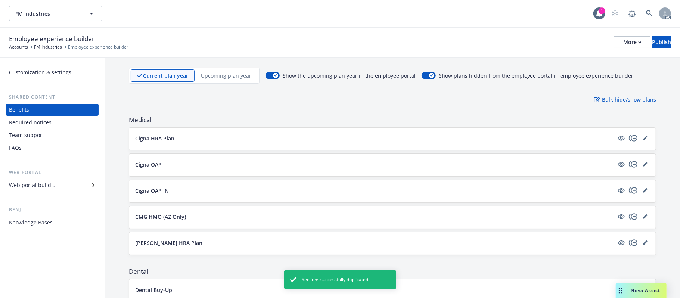
scroll to position [0, 0]
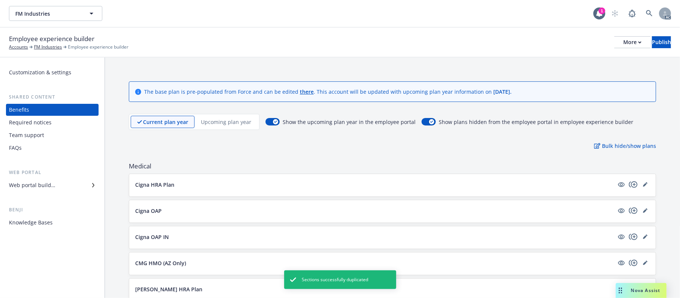
click at [211, 120] on p "Upcoming plan year" at bounding box center [226, 122] width 50 height 8
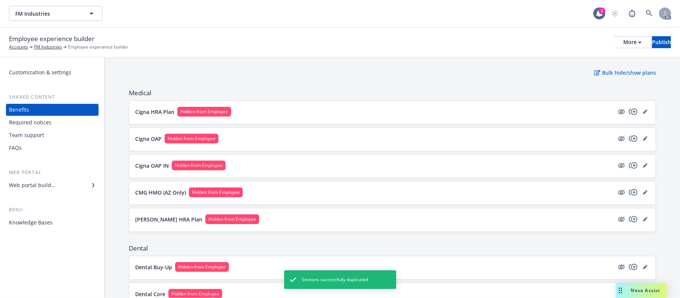
scroll to position [199, 0]
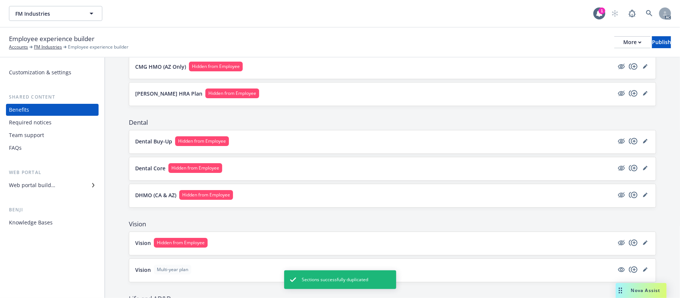
click at [385, 97] on button "[PERSON_NAME] HRA Plan Hidden from Employee" at bounding box center [374, 94] width 479 height 10
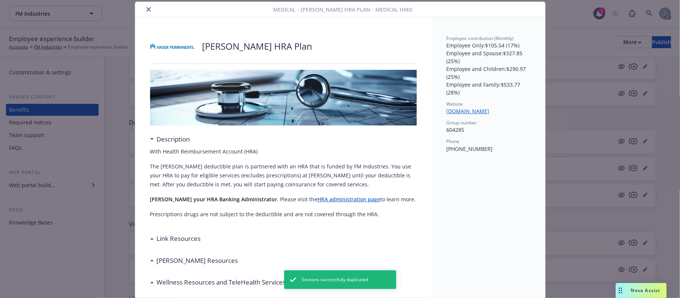
scroll to position [72, 0]
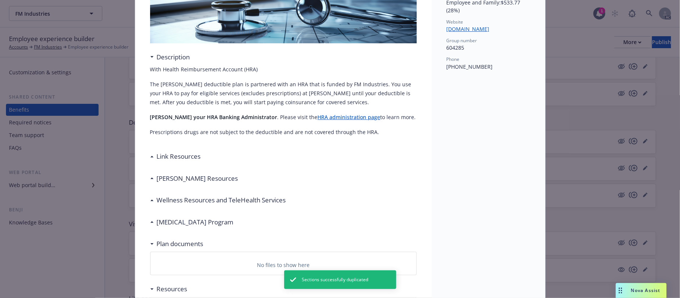
scroll to position [122, 0]
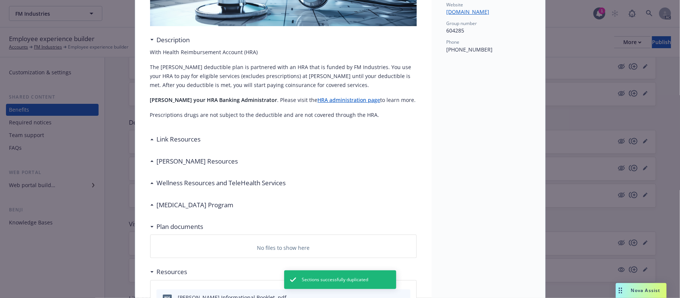
click at [150, 141] on div "Link Resources" at bounding box center [175, 139] width 51 height 10
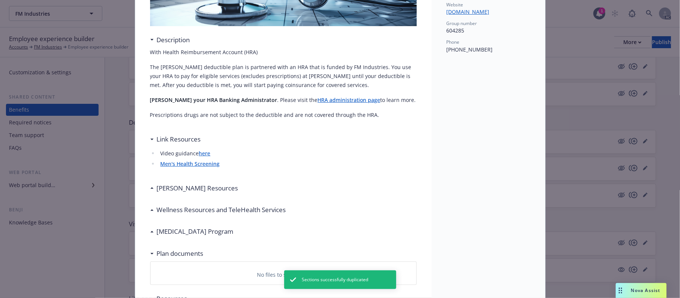
click at [154, 186] on div "[PERSON_NAME] Resources" at bounding box center [196, 188] width 84 height 10
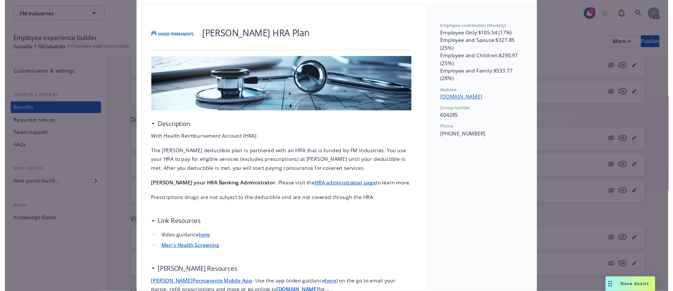
scroll to position [0, 0]
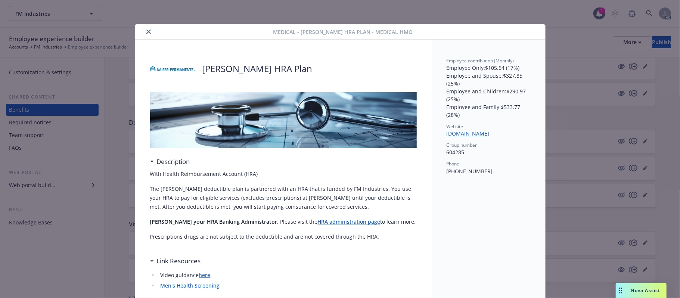
click at [146, 32] on icon "close" at bounding box center [148, 32] width 4 height 4
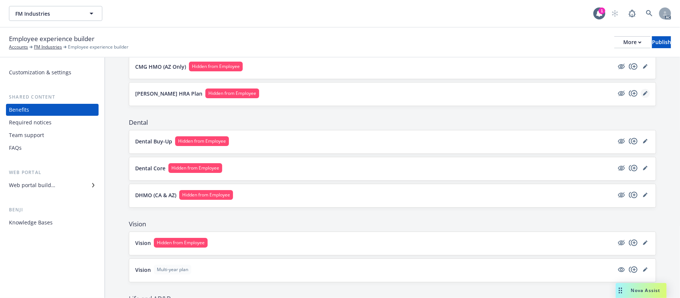
click at [626, 95] on icon "editPencil" at bounding box center [645, 93] width 4 height 4
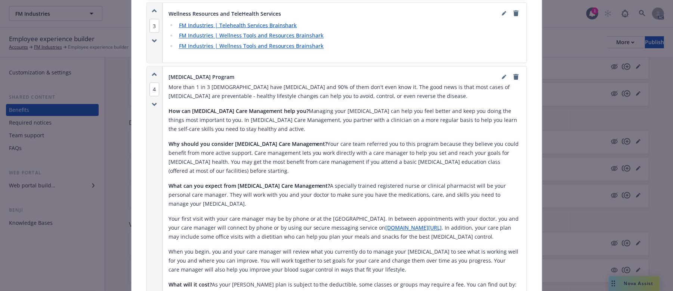
scroll to position [1068, 0]
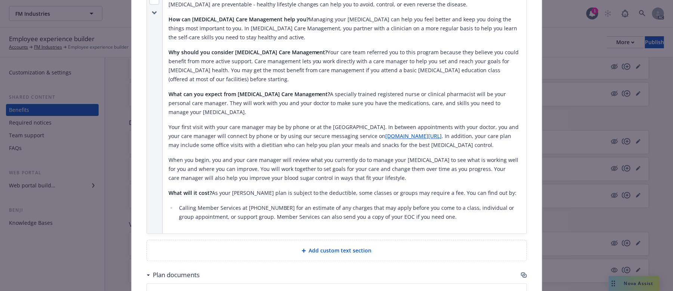
click at [520, 239] on div "Plan documents" at bounding box center [336, 275] width 380 height 16
click at [521, 239] on icon "button" at bounding box center [523, 274] width 4 height 4
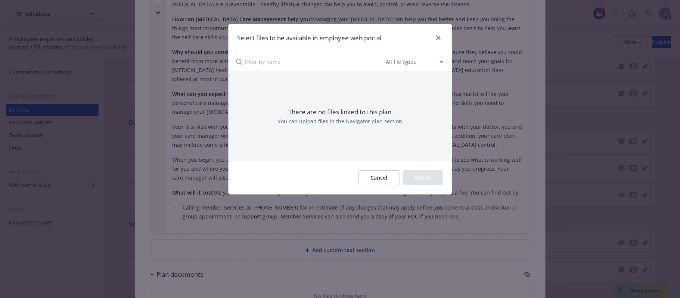
click at [365, 178] on button "Cancel" at bounding box center [379, 177] width 41 height 15
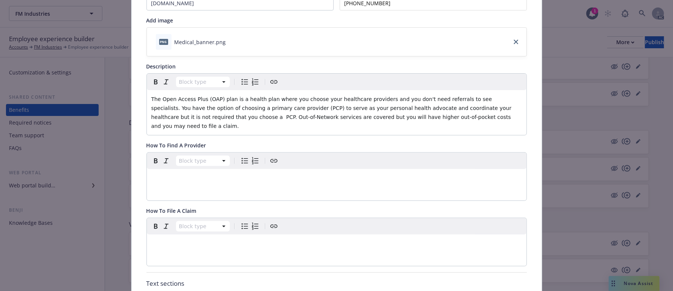
scroll to position [22, 0]
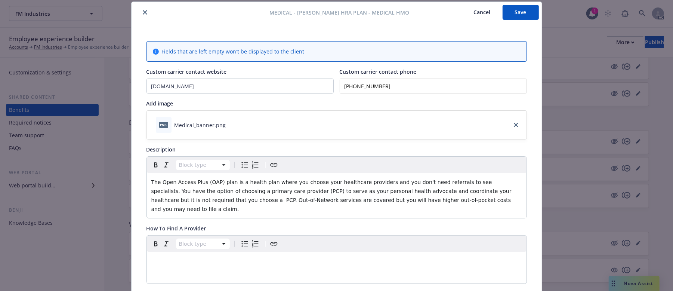
click at [196, 239] on p "editable markdown" at bounding box center [336, 260] width 371 height 9
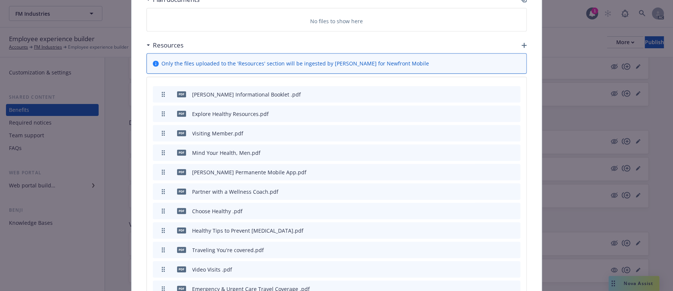
scroll to position [1169, 0]
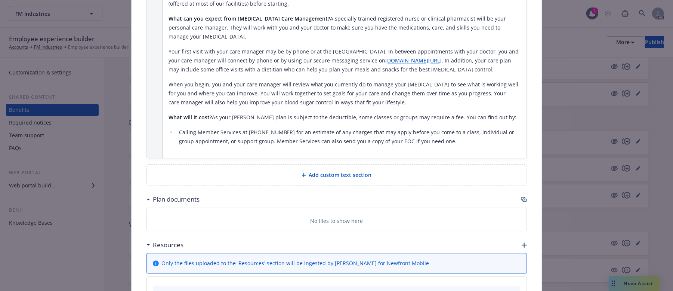
click at [337, 170] on div "Add custom text section" at bounding box center [337, 174] width 368 height 9
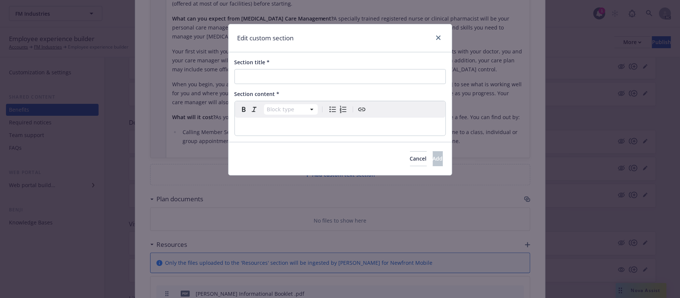
click at [312, 126] on p "editable markdown" at bounding box center [340, 126] width 202 height 9
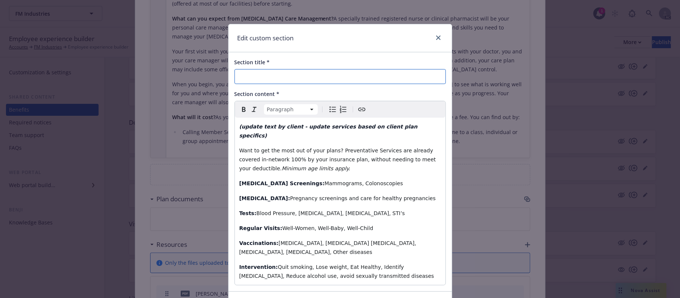
click at [252, 72] on input "Section title *" at bounding box center [340, 76] width 211 height 15
paste input "Preventive Care"
type input "Preventive Care"
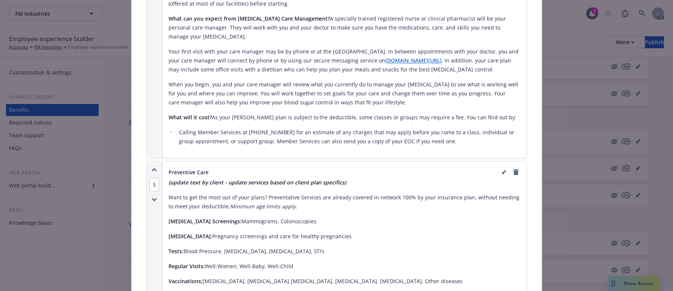
click at [149, 161] on div "5" at bounding box center [155, 236] width 16 height 151
click at [152, 167] on icon "button" at bounding box center [154, 169] width 5 height 4
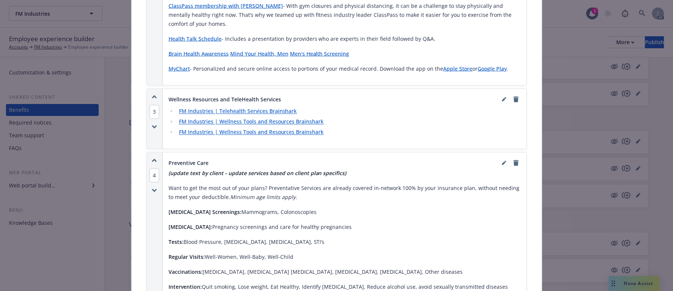
click at [152, 158] on icon "button" at bounding box center [154, 160] width 5 height 4
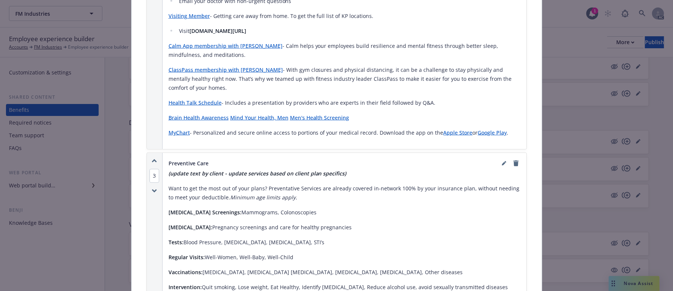
click at [152, 159] on icon "button" at bounding box center [154, 161] width 5 height 4
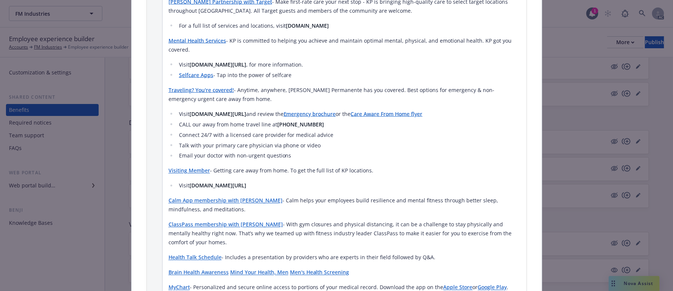
scroll to position [334, 0]
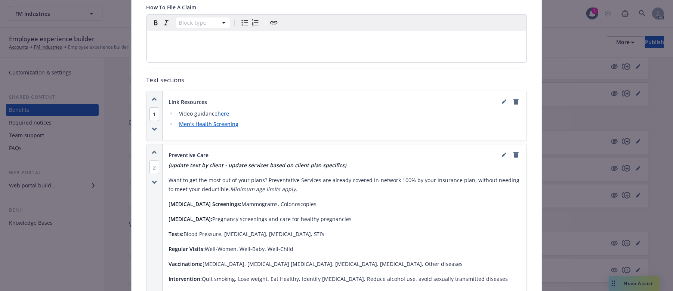
click at [152, 150] on icon "button" at bounding box center [154, 152] width 5 height 4
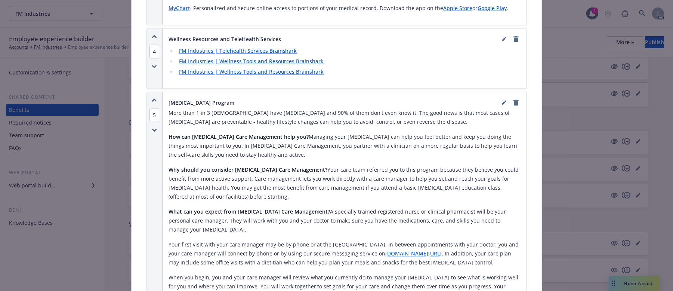
scroll to position [1031, 0]
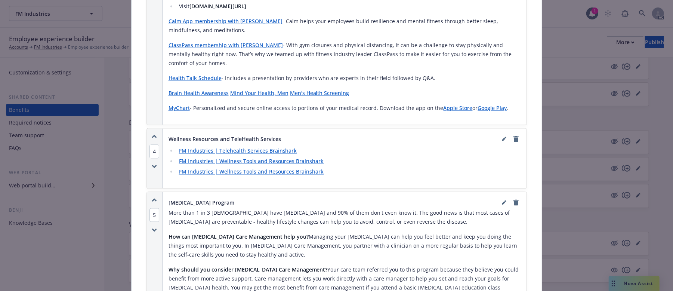
click at [152, 198] on icon "button" at bounding box center [154, 200] width 5 height 4
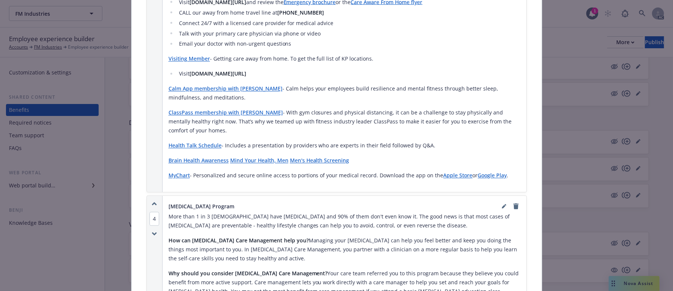
scroll to position [982, 0]
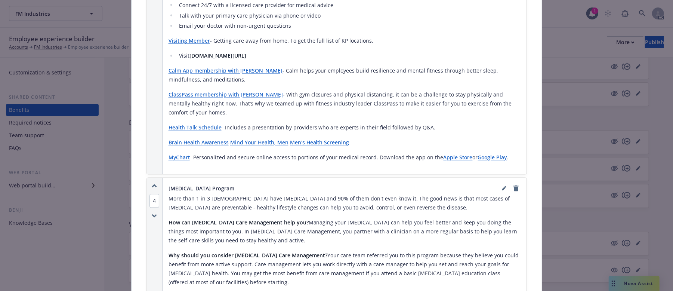
click at [152, 185] on icon "button" at bounding box center [154, 186] width 4 height 2
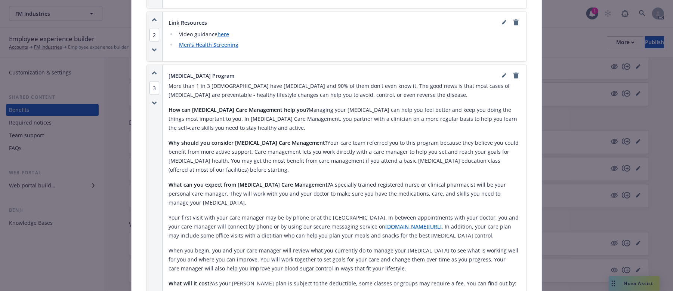
scroll to position [513, 0]
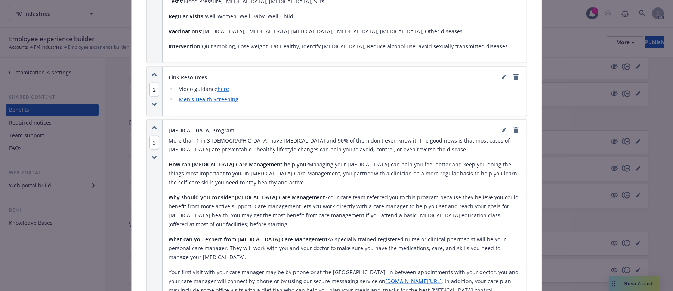
click at [152, 127] on icon "button" at bounding box center [154, 128] width 4 height 2
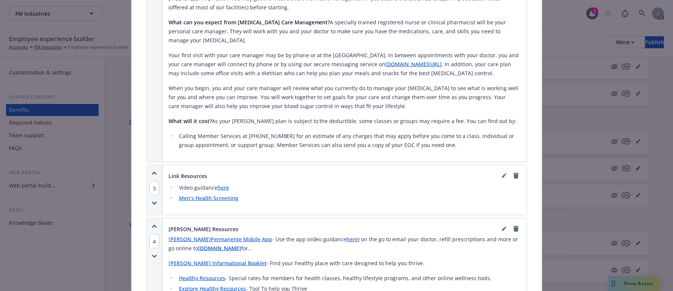
scroll to position [663, 0]
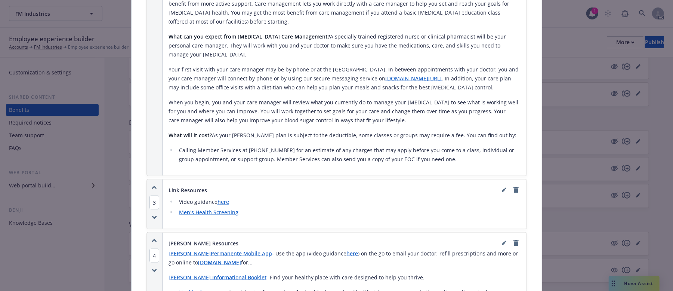
click at [152, 238] on icon "button" at bounding box center [154, 240] width 5 height 4
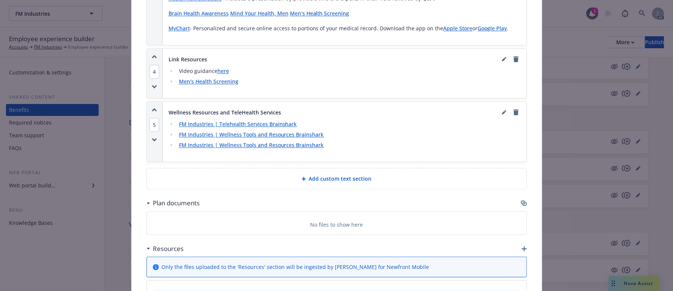
scroll to position [1260, 0]
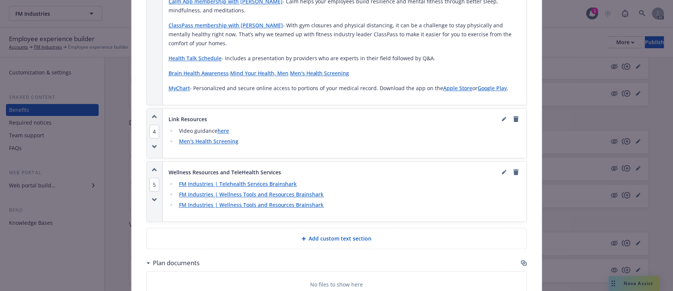
click at [152, 168] on icon "button" at bounding box center [154, 169] width 4 height 2
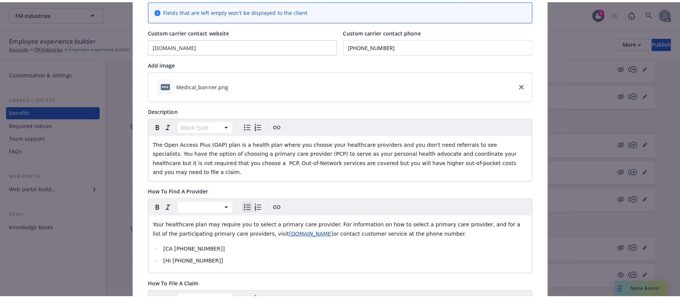
scroll to position [0, 0]
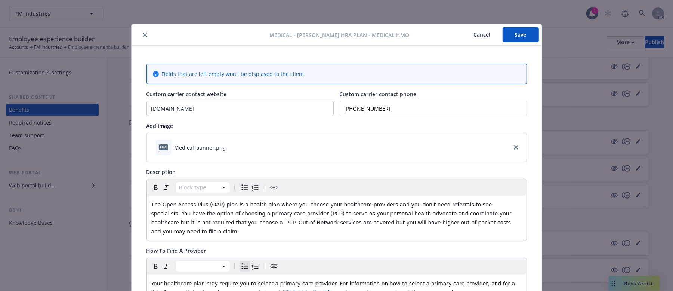
click at [520, 34] on button "Save" at bounding box center [520, 34] width 36 height 15
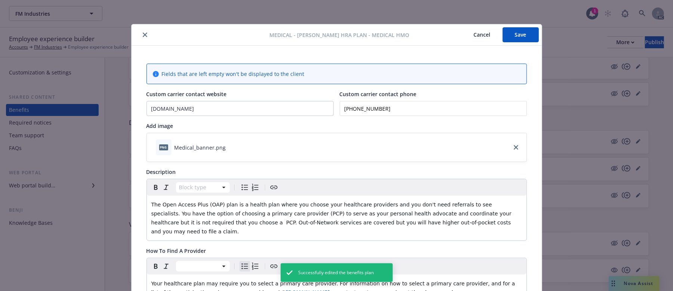
click at [480, 34] on button "Cancel" at bounding box center [482, 34] width 41 height 15
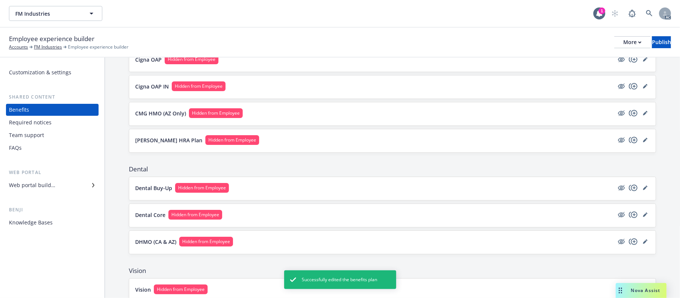
scroll to position [99, 0]
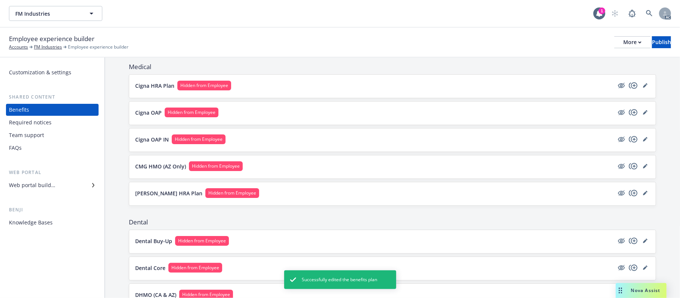
click at [426, 171] on button "CMG HMO (AZ Only) Hidden from Employee" at bounding box center [374, 166] width 479 height 10
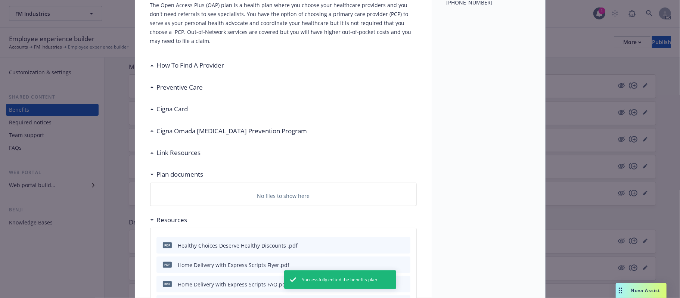
scroll to position [271, 0]
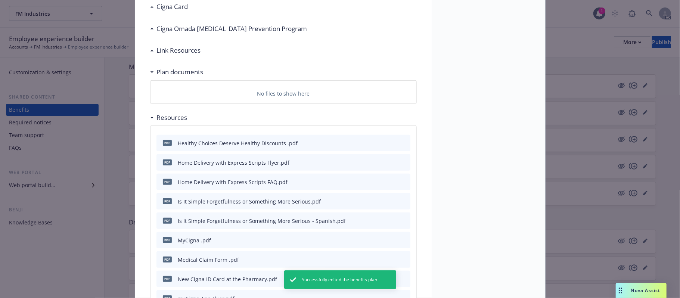
click at [150, 72] on icon at bounding box center [152, 72] width 4 height 2
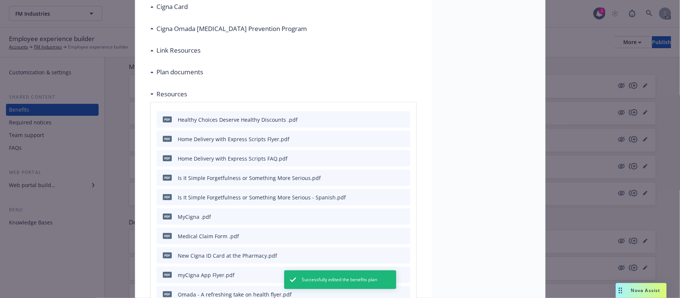
click at [150, 51] on icon at bounding box center [152, 51] width 4 height 2
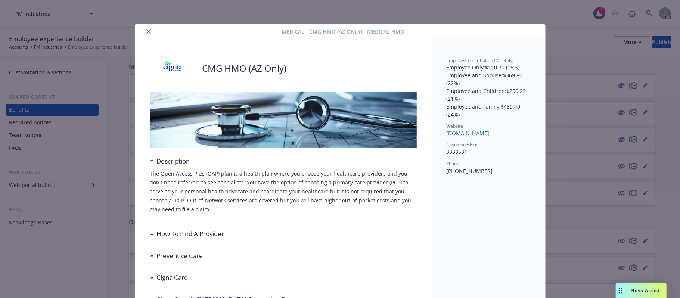
scroll to position [0, 0]
click at [146, 32] on icon "close" at bounding box center [148, 32] width 4 height 4
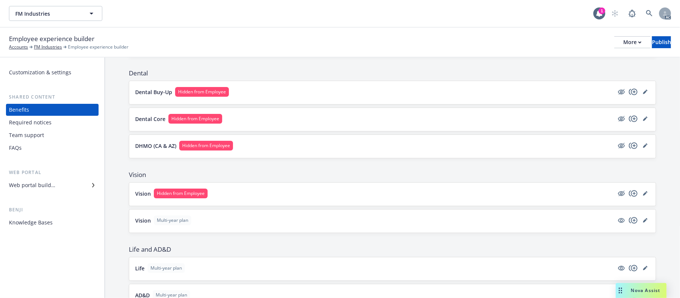
scroll to position [249, 0]
click at [394, 94] on button "Dental Buy-Up Hidden from Employee" at bounding box center [374, 92] width 479 height 10
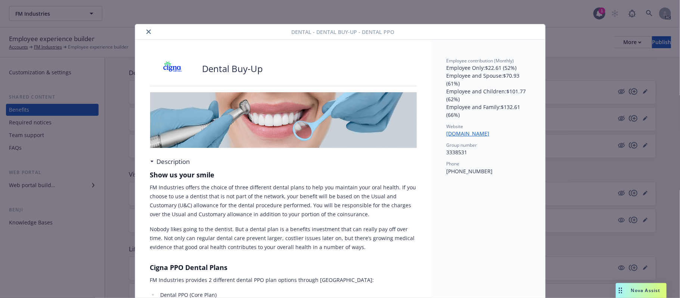
click at [146, 33] on icon "close" at bounding box center [148, 32] width 4 height 4
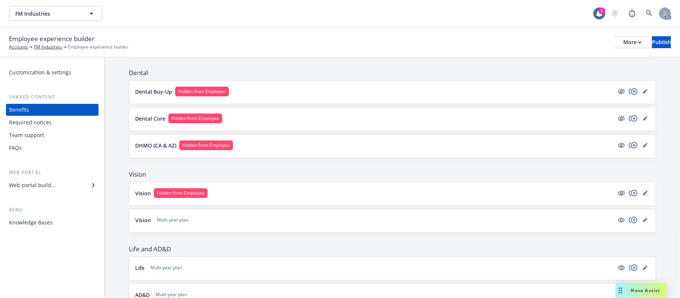
click at [626, 195] on link "editPencil" at bounding box center [645, 193] width 9 height 9
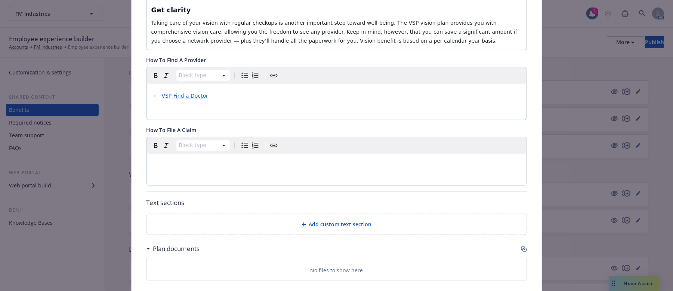
scroll to position [222, 0]
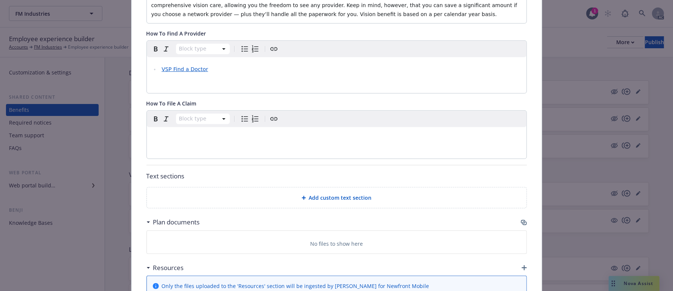
click at [521, 223] on icon "button" at bounding box center [523, 222] width 4 height 4
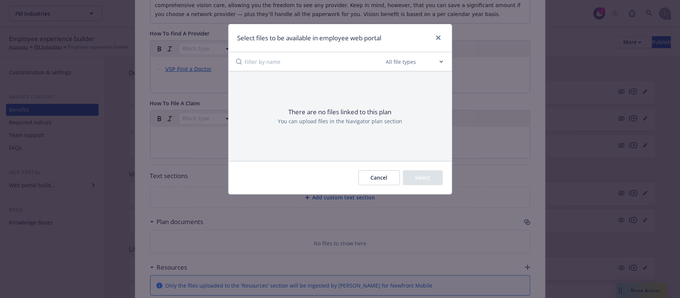
click at [385, 178] on button "Cancel" at bounding box center [379, 177] width 41 height 15
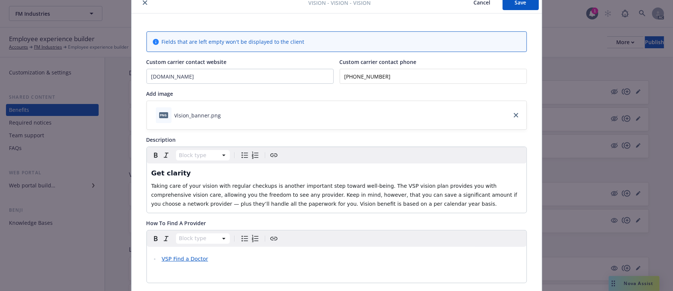
scroll to position [0, 0]
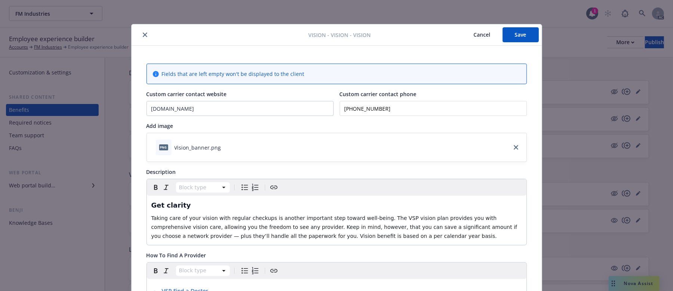
click at [525, 34] on button "Save" at bounding box center [520, 34] width 36 height 15
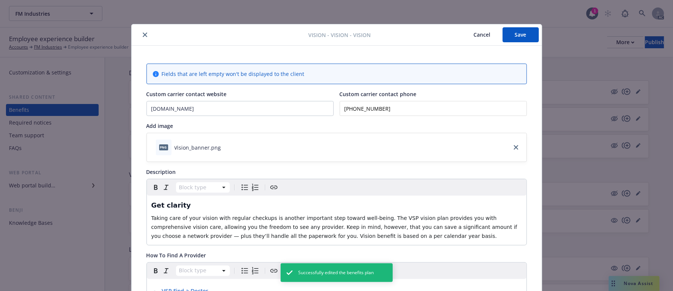
click at [476, 35] on button "Cancel" at bounding box center [482, 34] width 41 height 15
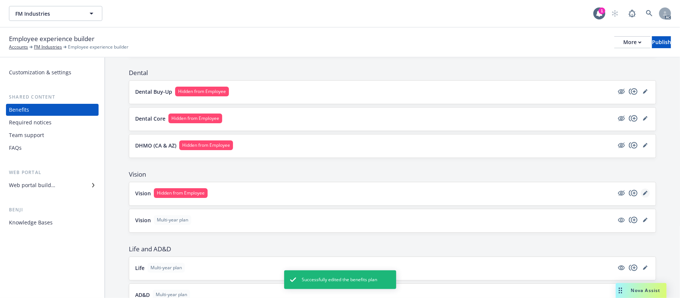
click at [626, 195] on icon "editPencil" at bounding box center [645, 194] width 4 height 4
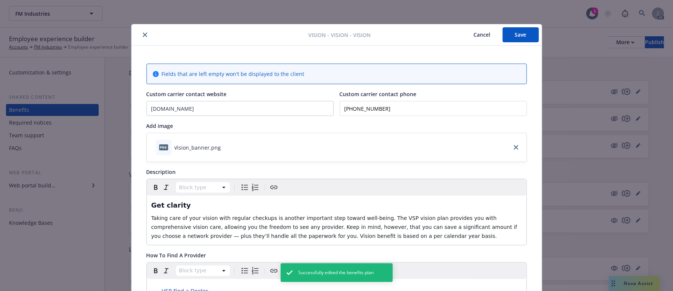
click at [142, 38] on button "close" at bounding box center [144, 34] width 9 height 9
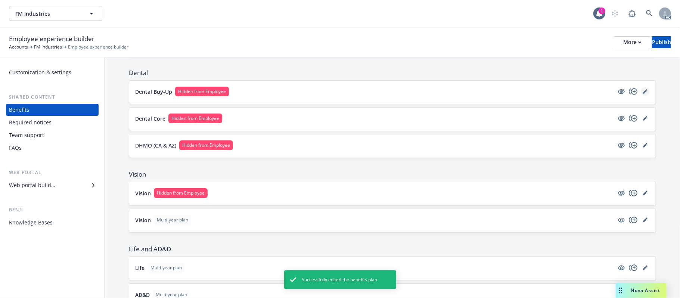
click at [626, 93] on icon "editPencil" at bounding box center [645, 91] width 4 height 4
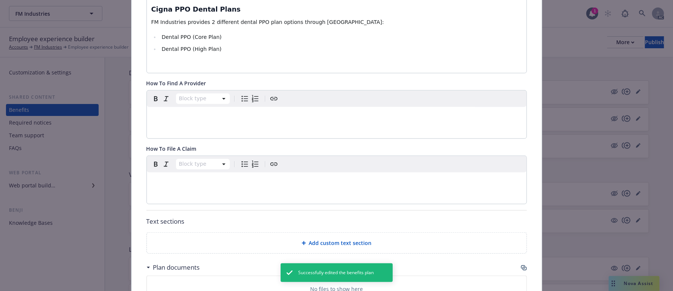
scroll to position [279, 0]
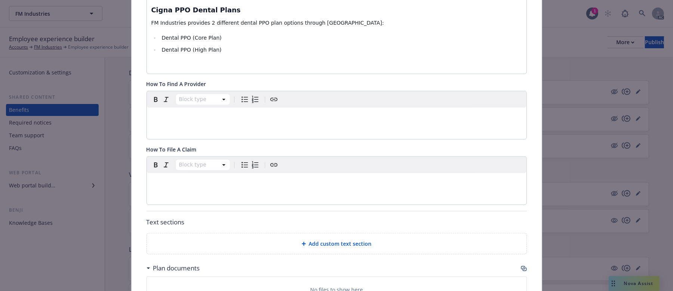
click at [521, 239] on icon "button" at bounding box center [524, 268] width 6 height 6
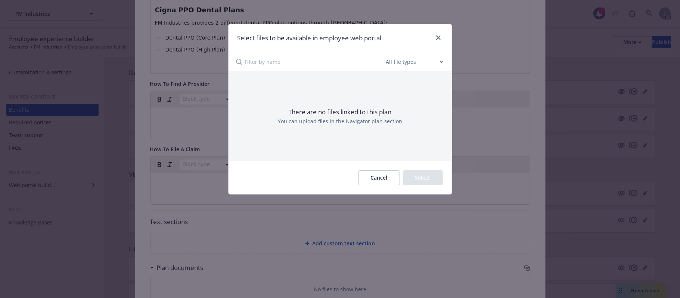
click at [377, 179] on button "Cancel" at bounding box center [379, 177] width 41 height 15
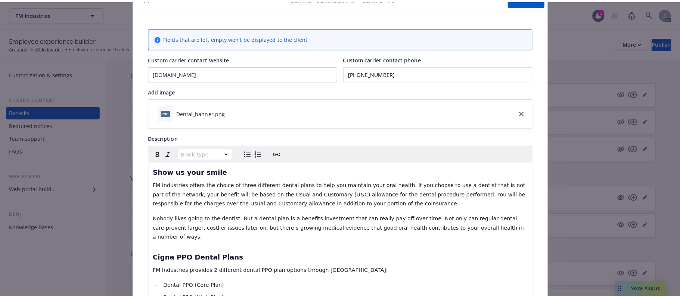
scroll to position [0, 0]
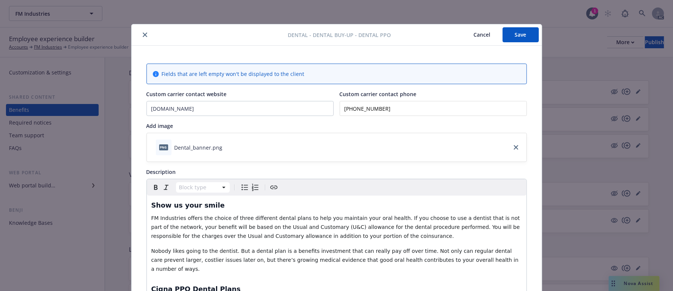
click at [472, 34] on button "Cancel" at bounding box center [482, 34] width 41 height 15
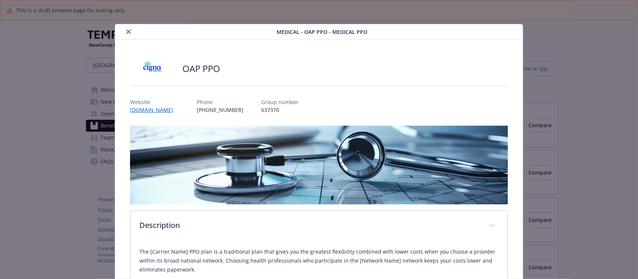
scroll to position [93, 0]
click at [126, 30] on icon "close" at bounding box center [128, 32] width 4 height 4
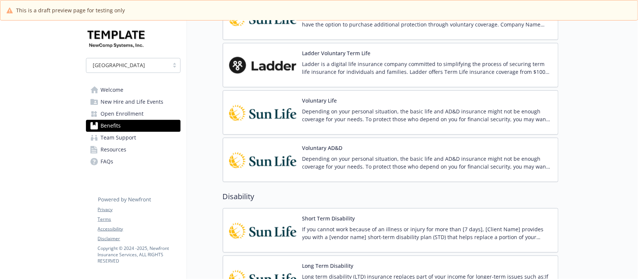
scroll to position [934, 0]
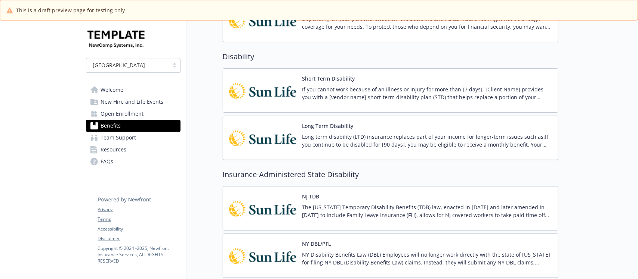
click at [405, 92] on p "If you cannot work because of an illness or injury for more than [7 days], [Cli…" at bounding box center [427, 94] width 250 height 16
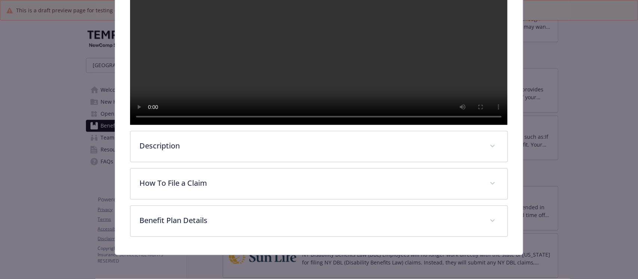
scroll to position [211, 0]
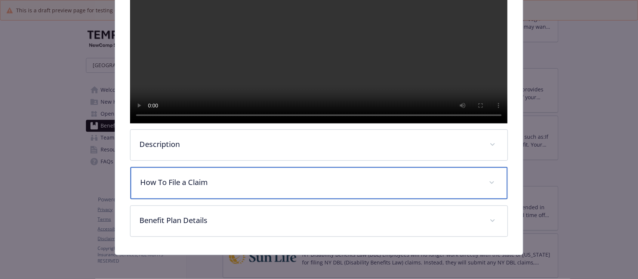
click at [221, 180] on p "How To File a Claim" at bounding box center [309, 182] width 339 height 11
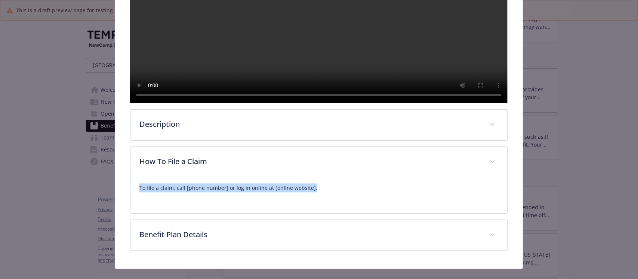
drag, startPoint x: 134, startPoint y: 210, endPoint x: 381, endPoint y: 216, distance: 247.3
click at [381, 214] on div "To file a claim, call [phone number] or log in online at [online website]." at bounding box center [318, 196] width 377 height 36
copy p "To file a claim, call [phone number] or log in online at [online website]."
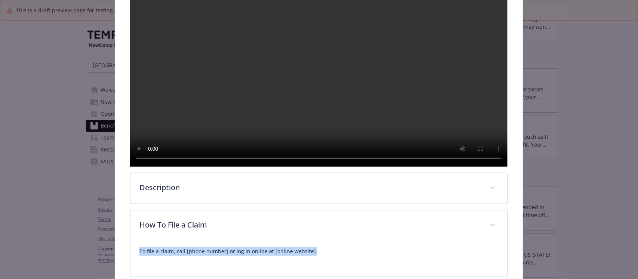
scroll to position [0, 0]
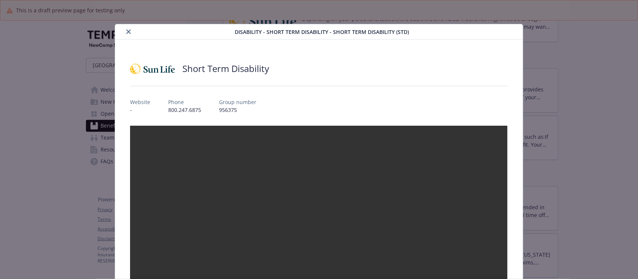
click at [127, 31] on icon "close" at bounding box center [128, 32] width 4 height 4
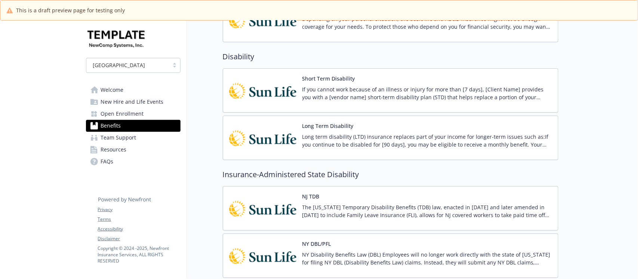
click at [402, 144] on p "Long term disability (LTD) insurance replaces part of your income for longer-te…" at bounding box center [427, 141] width 250 height 16
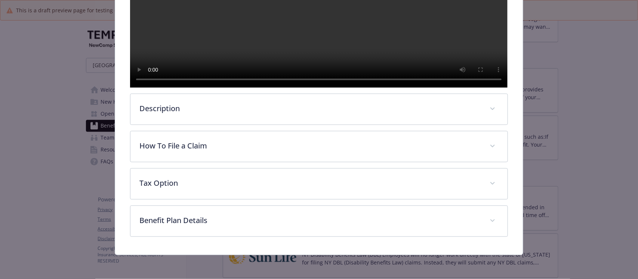
scroll to position [248, 0]
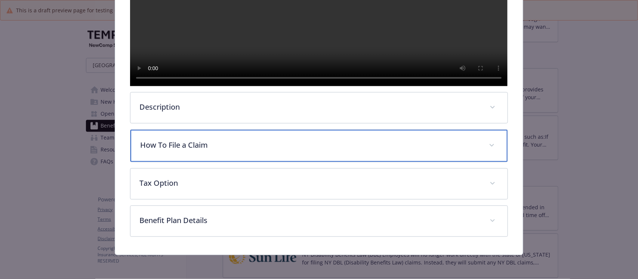
click at [231, 156] on div "How To File a Claim" at bounding box center [318, 146] width 377 height 32
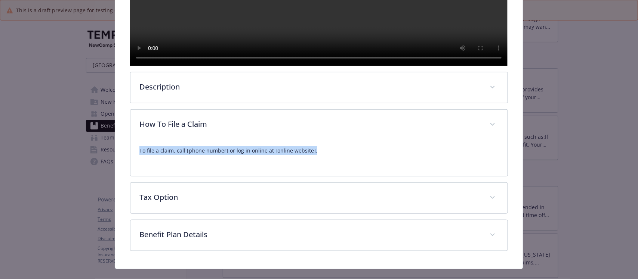
drag, startPoint x: 136, startPoint y: 172, endPoint x: 328, endPoint y: 182, distance: 191.5
click at [328, 176] on div "To file a claim, call [phone number] or log in online at [online website]." at bounding box center [318, 158] width 377 height 36
copy p "To file a claim, call [phone number] or log in online at [online website]."
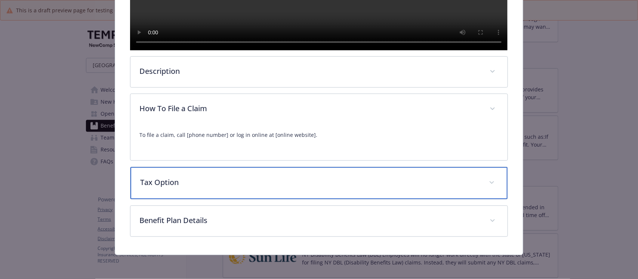
click at [225, 176] on div "Tax Option" at bounding box center [318, 183] width 377 height 32
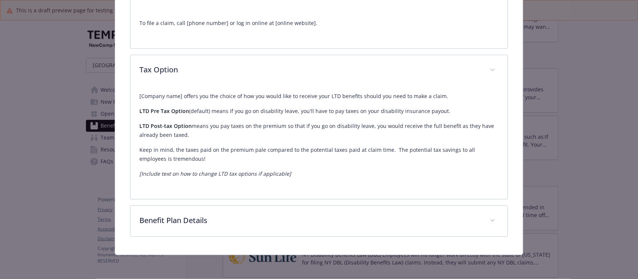
scroll to position [398, 0]
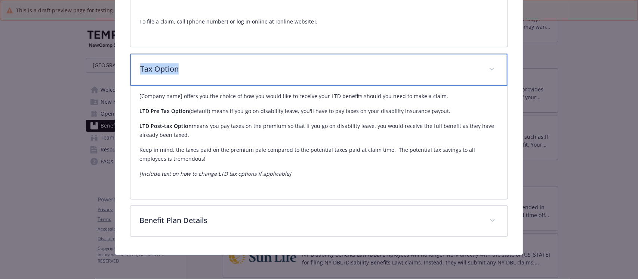
drag, startPoint x: 198, startPoint y: 70, endPoint x: 137, endPoint y: 71, distance: 61.6
click at [137, 71] on div "Tax Option" at bounding box center [318, 70] width 377 height 32
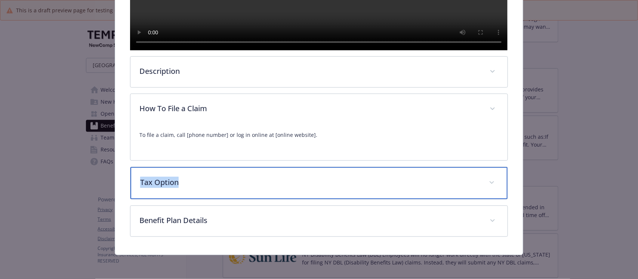
copy p "Tax Option"
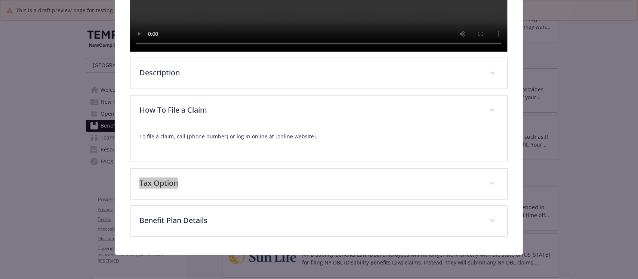
scroll to position [284, 0]
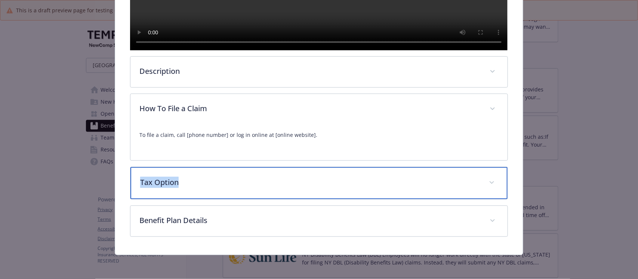
click at [177, 180] on p "Tax Option" at bounding box center [309, 182] width 339 height 11
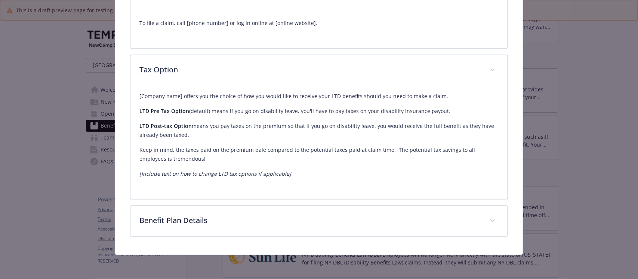
scroll to position [398, 0]
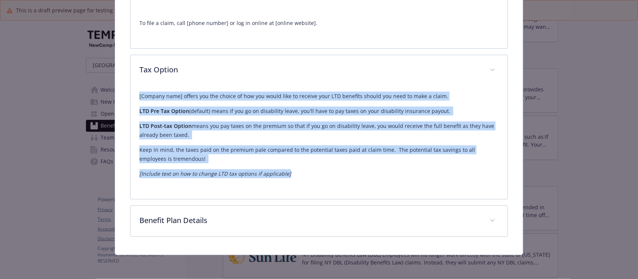
drag, startPoint x: 132, startPoint y: 92, endPoint x: 322, endPoint y: 180, distance: 209.2
click at [322, 180] on div "[Company name] offers you the choice of how you would like to receive your LTD …" at bounding box center [318, 143] width 377 height 114
copy div "[Company name] offers you the choice of how you would like to receive your LTD …"
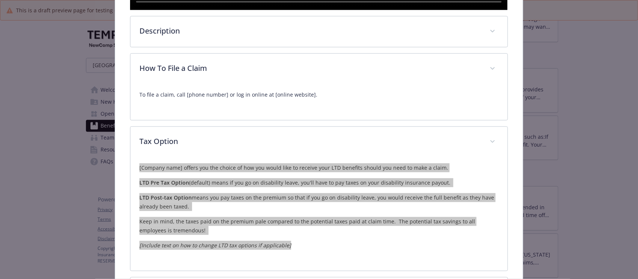
scroll to position [164, 0]
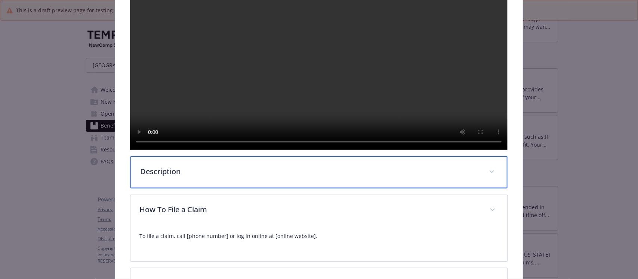
click at [232, 189] on div "Description" at bounding box center [318, 173] width 377 height 32
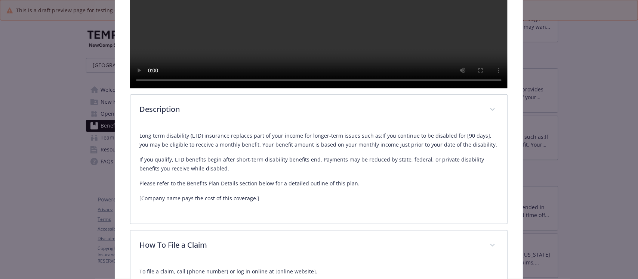
scroll to position [24, 0]
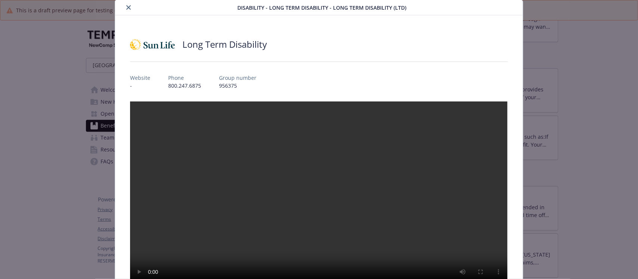
click at [130, 6] on button "close" at bounding box center [128, 7] width 9 height 9
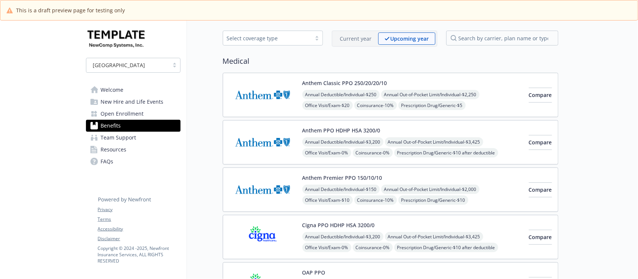
scroll to position [47, 0]
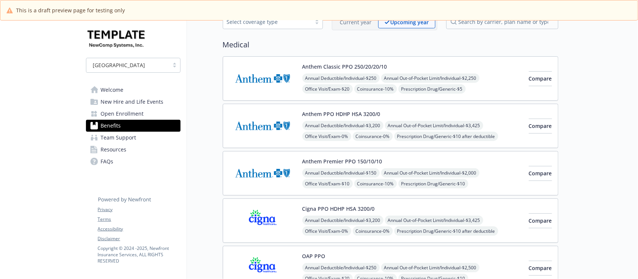
click at [423, 213] on div "Cigna PPO HDHP HSA 3200/0 Annual Deductible/Individual - $3,200 Annual Out-of-P…" at bounding box center [412, 221] width 220 height 32
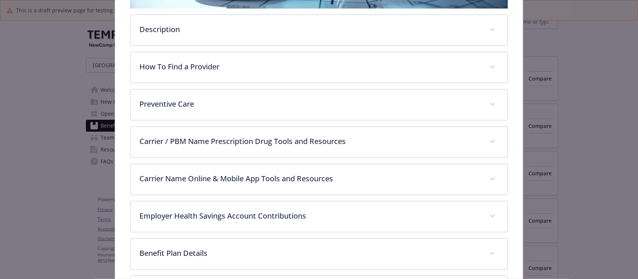
scroll to position [209, 0]
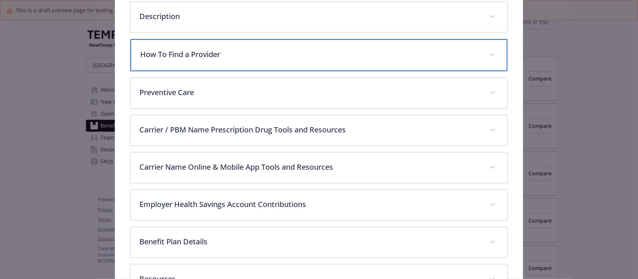
click at [210, 53] on p "How To Find a Provider" at bounding box center [309, 54] width 339 height 11
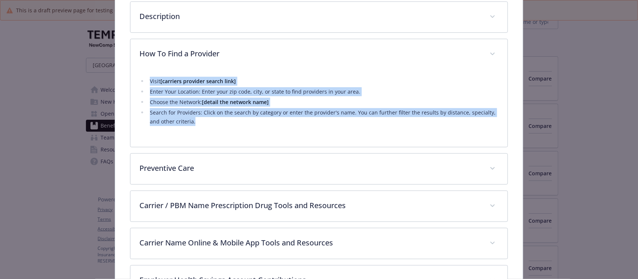
drag, startPoint x: 134, startPoint y: 81, endPoint x: 255, endPoint y: 137, distance: 133.2
click at [255, 137] on div "Visit [carriers provider search link] Enter Your Location: Enter your zip code,…" at bounding box center [318, 109] width 377 height 78
copy ul "Visit [carriers provider search link] Enter Your Location: Enter your zip code,…"
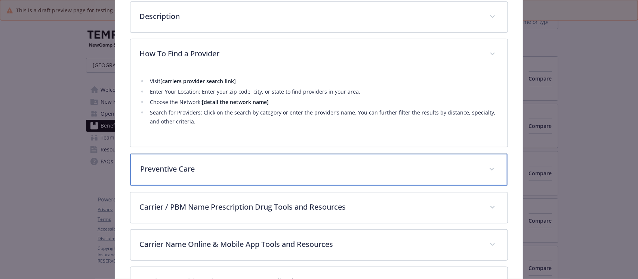
click at [217, 173] on p "Preventive Care" at bounding box center [309, 169] width 339 height 11
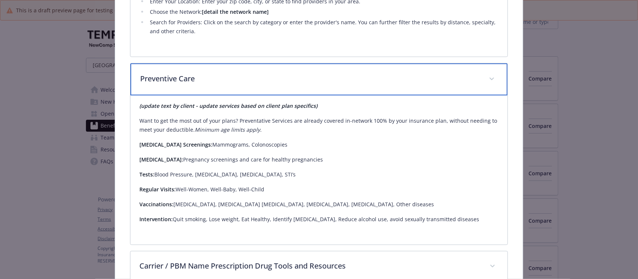
scroll to position [349, 0]
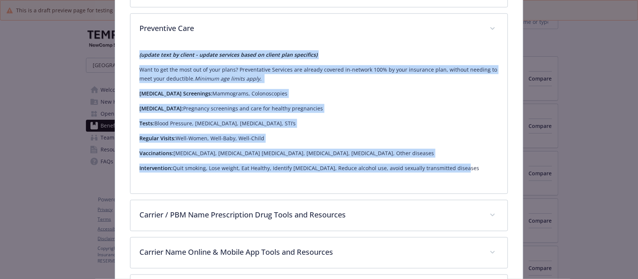
drag, startPoint x: 134, startPoint y: 55, endPoint x: 475, endPoint y: 161, distance: 356.9
click at [475, 161] on div "(update text by client - update services based on client plan specifics) Want t…" at bounding box center [318, 118] width 377 height 149
copy div "(update text by client - update services based on client plan specifics) Want t…"
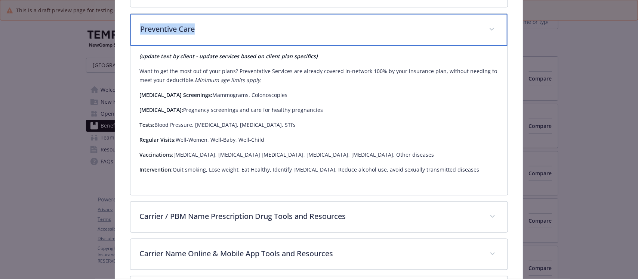
drag, startPoint x: 208, startPoint y: 27, endPoint x: 139, endPoint y: 27, distance: 68.7
click at [140, 27] on p "Preventive Care" at bounding box center [309, 29] width 339 height 11
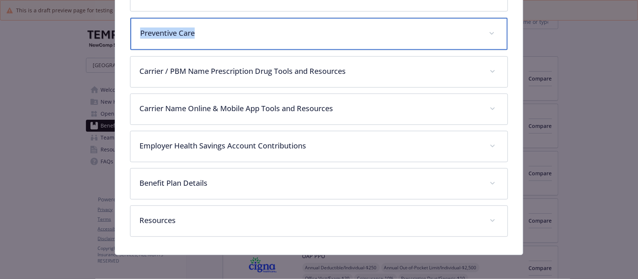
copy p "Preventive Care"
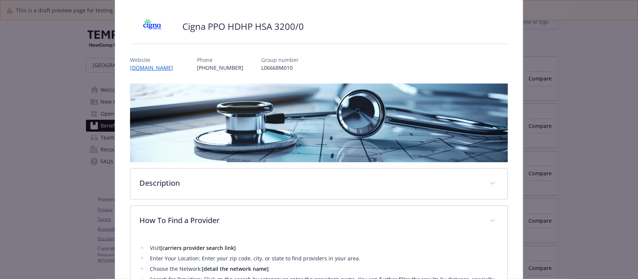
scroll to position [17, 0]
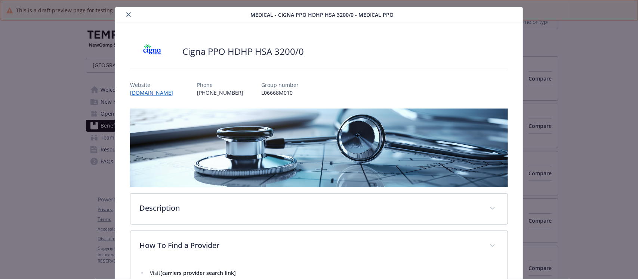
drag, startPoint x: 124, startPoint y: 13, endPoint x: 15, endPoint y: 22, distance: 109.8
click at [124, 13] on button "close" at bounding box center [128, 14] width 9 height 9
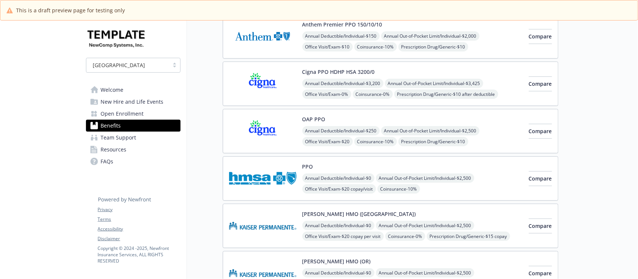
scroll to position [187, 0]
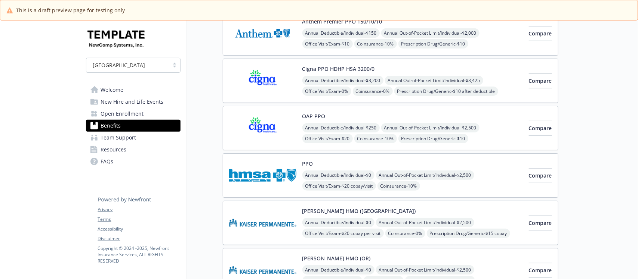
click at [404, 118] on div "OAP PPO Annual Deductible/Individual - $250 Annual Out-of-Pocket Limit/Individu…" at bounding box center [412, 128] width 220 height 32
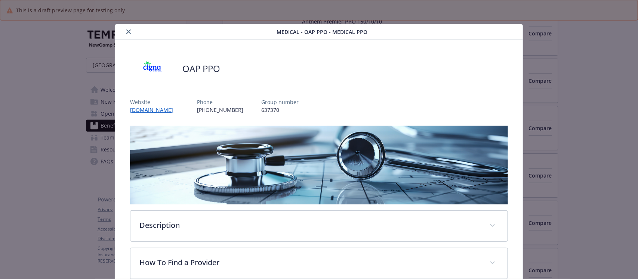
scroll to position [22, 0]
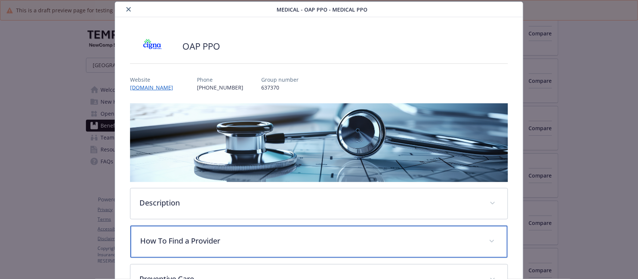
click at [198, 240] on p "How To Find a Provider" at bounding box center [309, 241] width 339 height 11
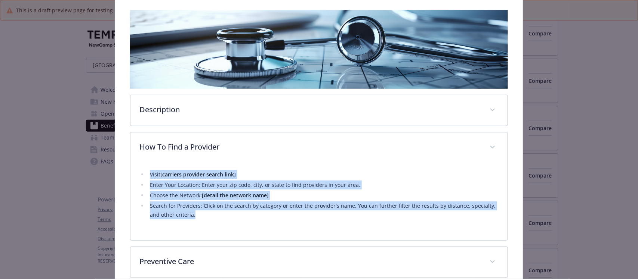
drag, startPoint x: 177, startPoint y: 179, endPoint x: 255, endPoint y: 224, distance: 90.9
click at [255, 224] on div "Visit [carriers provider search link] Enter Your Location: Enter your zip code,…" at bounding box center [318, 197] width 359 height 69
copy ul "Visit [carriers provider search link] Enter Your Location: Enter your zip code,…"
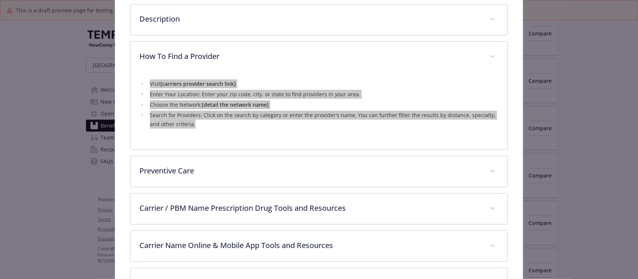
scroll to position [209, 0]
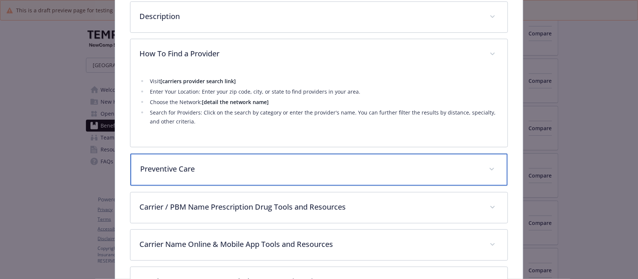
click at [208, 167] on p "Preventive Care" at bounding box center [309, 169] width 339 height 11
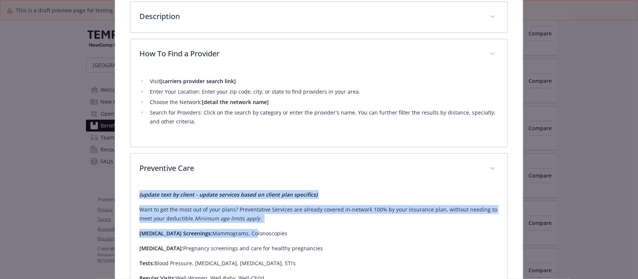
drag, startPoint x: 133, startPoint y: 195, endPoint x: 229, endPoint y: 226, distance: 101.0
click at [229, 226] on div "(update text by client - update services based on client plan specifics) Want t…" at bounding box center [318, 259] width 377 height 149
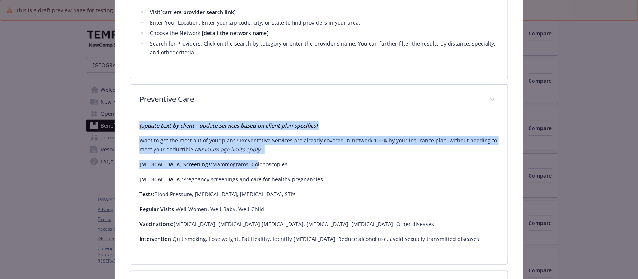
scroll to position [396, 0]
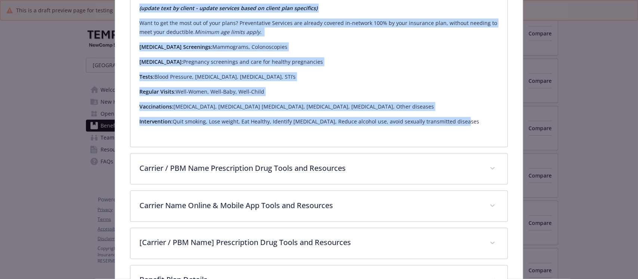
click at [468, 133] on div "(update text by client - update services based on client plan specifics) Want t…" at bounding box center [318, 68] width 359 height 140
copy div "(update text by client - update services based on client plan specifics) Want t…"
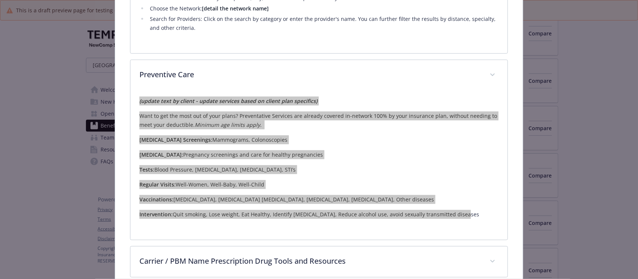
scroll to position [303, 0]
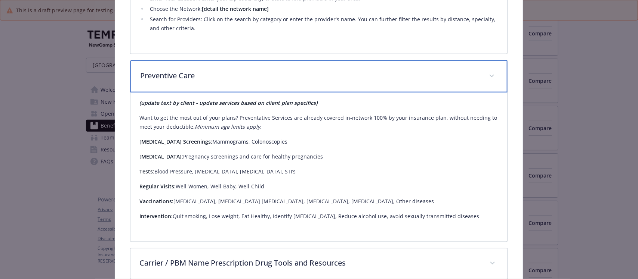
click at [163, 74] on p "Preventive Care" at bounding box center [309, 75] width 339 height 11
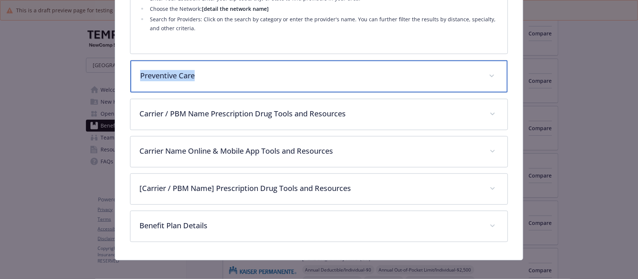
drag, startPoint x: 204, startPoint y: 73, endPoint x: 139, endPoint y: 75, distance: 65.0
click at [140, 75] on p "Preventive Care" at bounding box center [309, 75] width 339 height 11
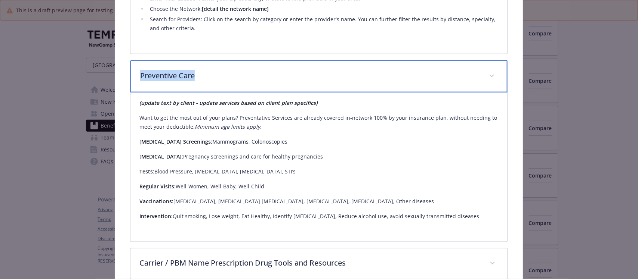
copy p "Preventive Care"
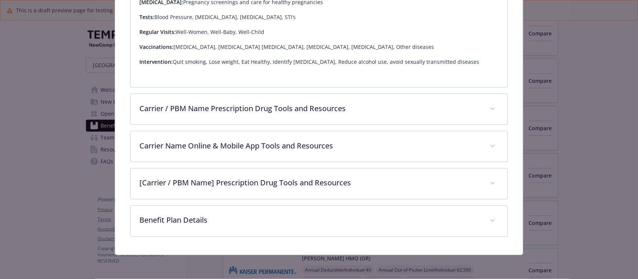
scroll to position [456, 0]
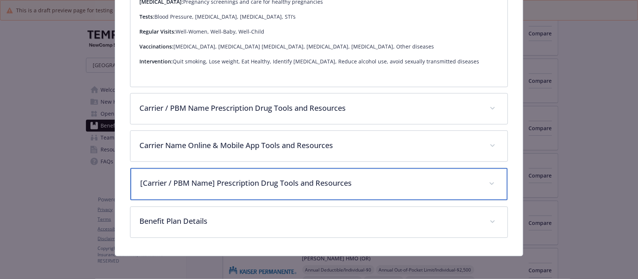
click at [236, 181] on p "[Carrier / PBM Name] Prescription Drug Tools and Resources" at bounding box center [309, 183] width 339 height 11
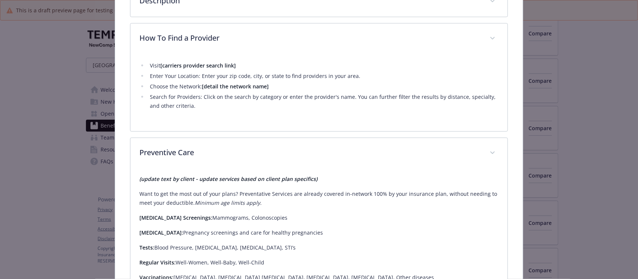
scroll to position [223, 0]
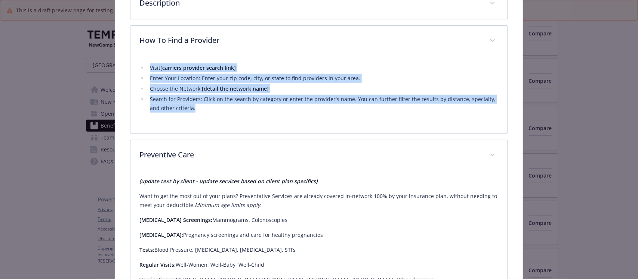
drag, startPoint x: 148, startPoint y: 67, endPoint x: 205, endPoint y: 105, distance: 68.4
click at [205, 105] on ul "Visit [carriers provider search link] Enter Your Location: Enter your zip code,…" at bounding box center [318, 87] width 359 height 49
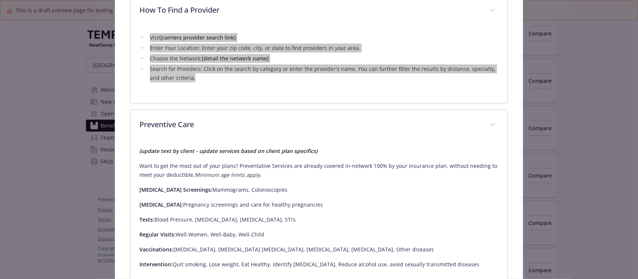
scroll to position [269, 0]
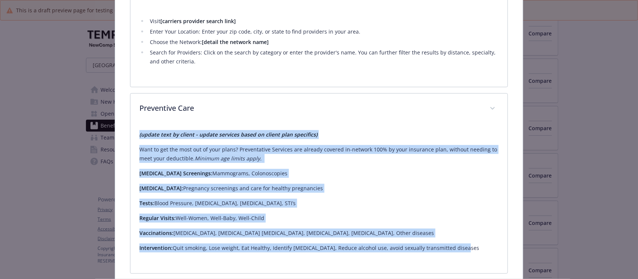
drag, startPoint x: 131, startPoint y: 134, endPoint x: 472, endPoint y: 247, distance: 358.5
click at [472, 247] on div "(update text by client - update services based on client plan specifics) Want t…" at bounding box center [318, 198] width 377 height 149
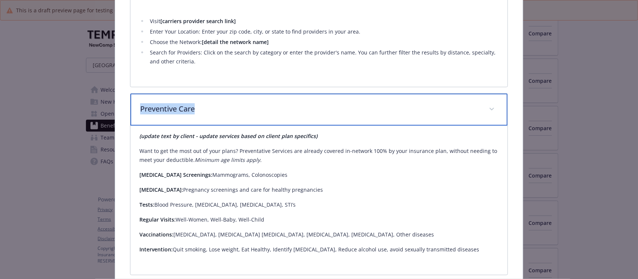
drag, startPoint x: 223, startPoint y: 107, endPoint x: 137, endPoint y: 108, distance: 85.9
click at [137, 108] on div "Preventive Care" at bounding box center [318, 110] width 377 height 32
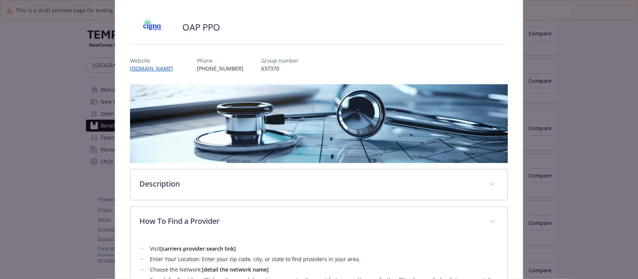
scroll to position [0, 0]
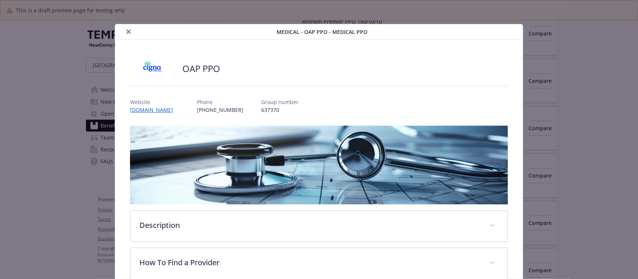
click at [126, 30] on icon "close" at bounding box center [128, 32] width 4 height 4
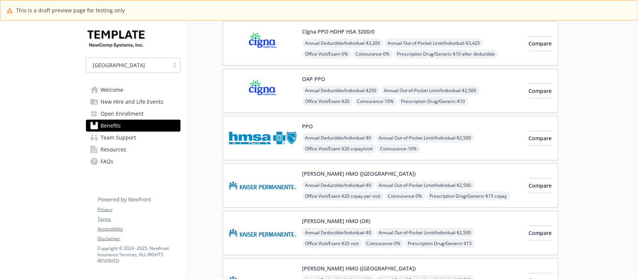
scroll to position [280, 0]
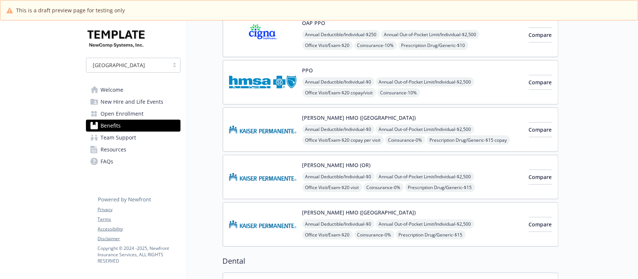
click at [416, 169] on div "Kaiser HMO (OR) Annual Deductible/Individual - $0 Annual Out-of-Pocket Limit/In…" at bounding box center [412, 177] width 220 height 32
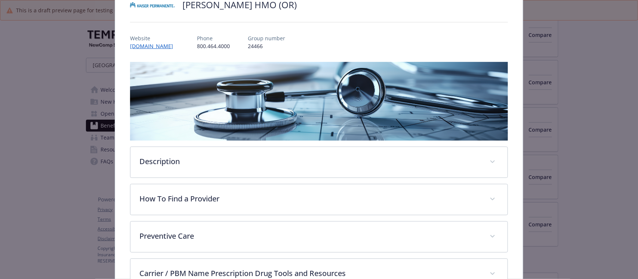
scroll to position [116, 0]
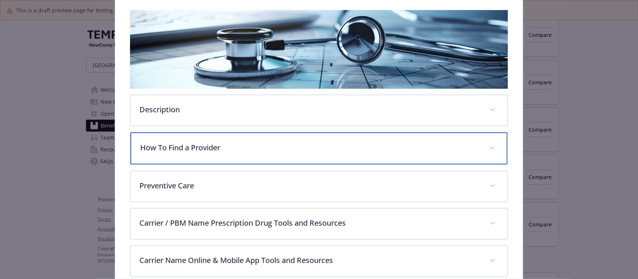
click at [208, 145] on p "How To Find a Provider" at bounding box center [309, 147] width 339 height 11
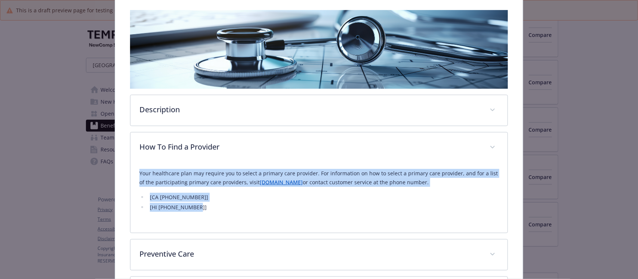
drag, startPoint x: 135, startPoint y: 173, endPoint x: 245, endPoint y: 206, distance: 115.0
click at [245, 206] on div "Your healthcare plan may require you to select a primary care provider. For inf…" at bounding box center [318, 198] width 377 height 70
click at [284, 203] on li "[HI [PHONE_NUMBER]]" at bounding box center [323, 207] width 350 height 9
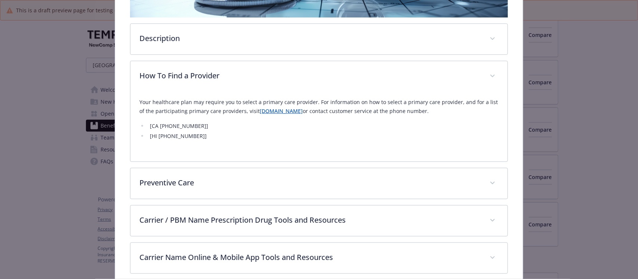
scroll to position [256, 0]
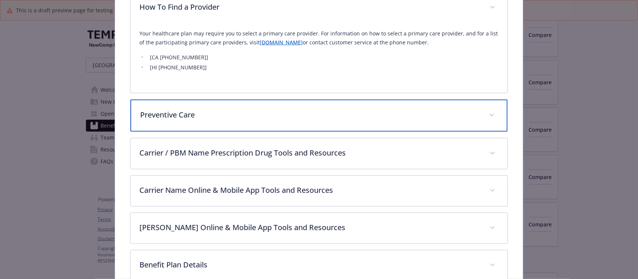
click at [210, 114] on p "Preventive Care" at bounding box center [309, 114] width 339 height 11
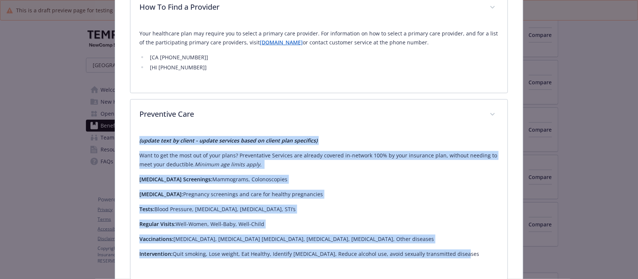
drag, startPoint x: 135, startPoint y: 138, endPoint x: 463, endPoint y: 257, distance: 348.7
click at [463, 257] on div "(update text by client - update services based on client plan specifics) Want t…" at bounding box center [318, 204] width 377 height 149
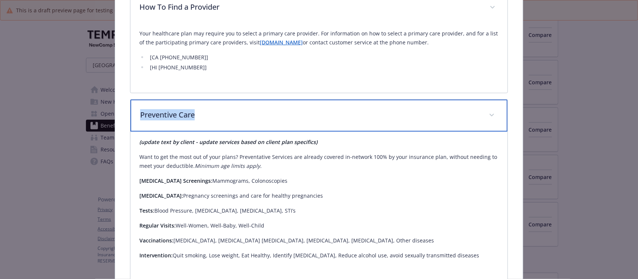
drag, startPoint x: 229, startPoint y: 116, endPoint x: 133, endPoint y: 111, distance: 95.4
click at [133, 111] on div "Preventive Care" at bounding box center [318, 116] width 377 height 32
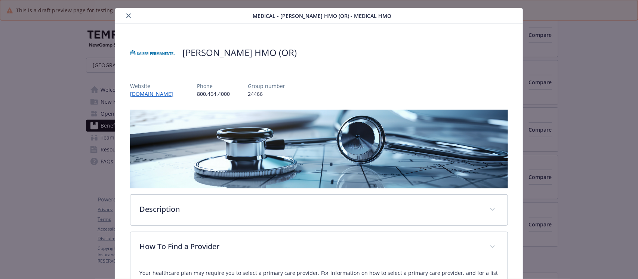
scroll to position [0, 0]
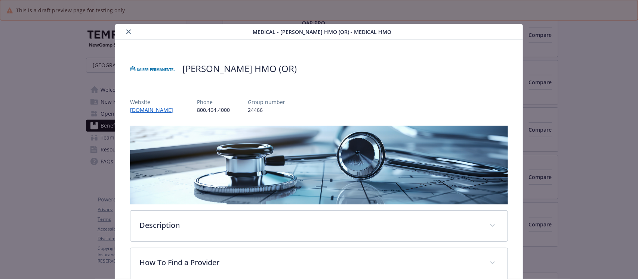
click at [127, 32] on icon "close" at bounding box center [128, 32] width 4 height 4
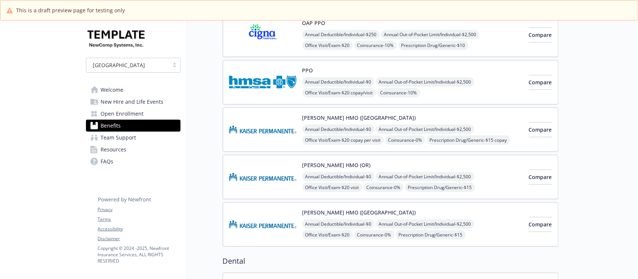
click at [449, 30] on div "OAP PPO Annual Deductible/Individual - $250 Annual Out-of-Pocket Limit/Individu…" at bounding box center [412, 35] width 220 height 32
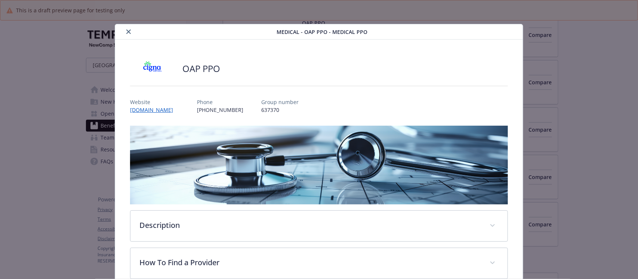
scroll to position [22, 0]
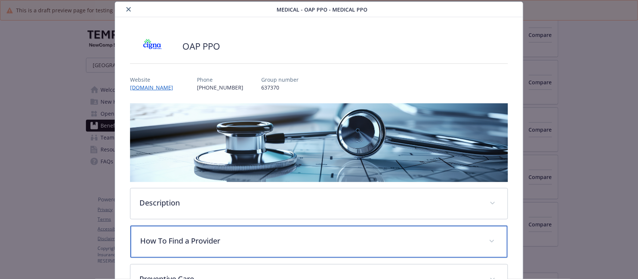
click at [168, 242] on p "How To Find a Provider" at bounding box center [309, 241] width 339 height 11
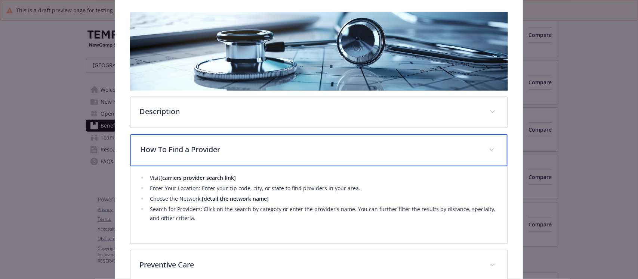
scroll to position [116, 0]
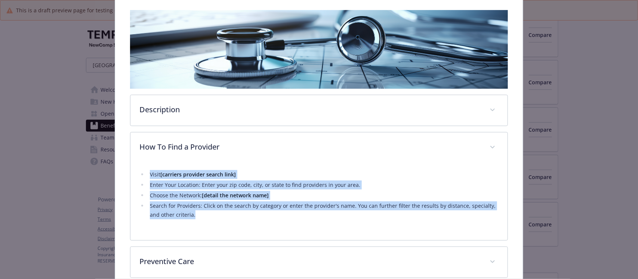
drag, startPoint x: 143, startPoint y: 176, endPoint x: 205, endPoint y: 219, distance: 75.8
click at [205, 219] on ul "Visit [carriers provider search link] Enter Your Location: Enter your zip code,…" at bounding box center [318, 194] width 359 height 49
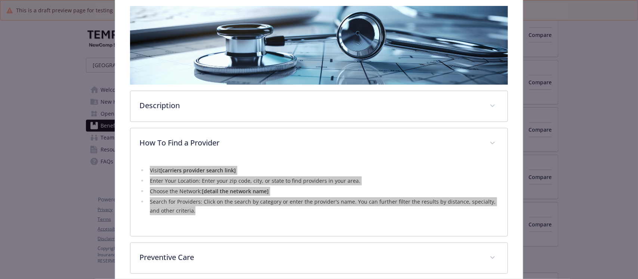
scroll to position [0, 0]
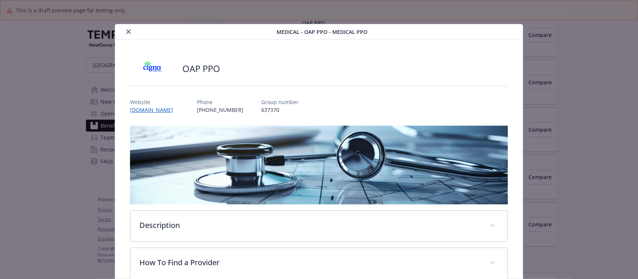
click at [126, 30] on icon "close" at bounding box center [128, 32] width 4 height 4
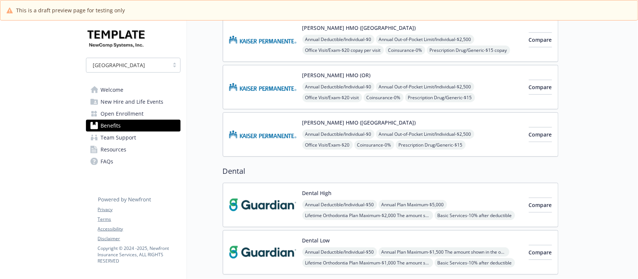
scroll to position [327, 0]
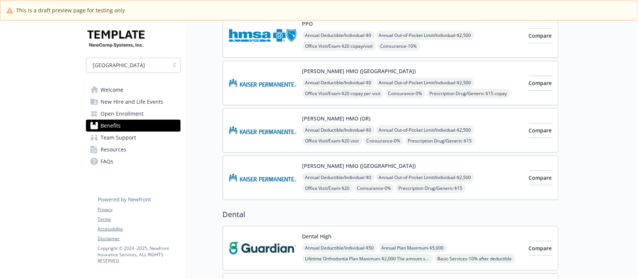
click at [422, 119] on div "Kaiser HMO (OR) Annual Deductible/Individual - $0 Annual Out-of-Pocket Limit/In…" at bounding box center [412, 131] width 220 height 32
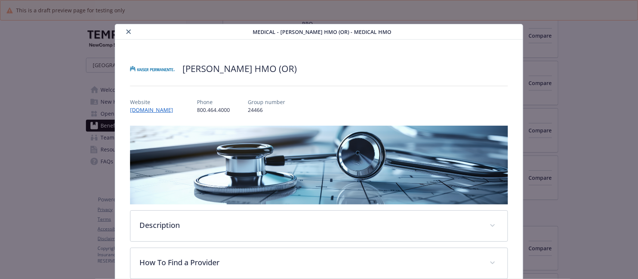
scroll to position [22, 0]
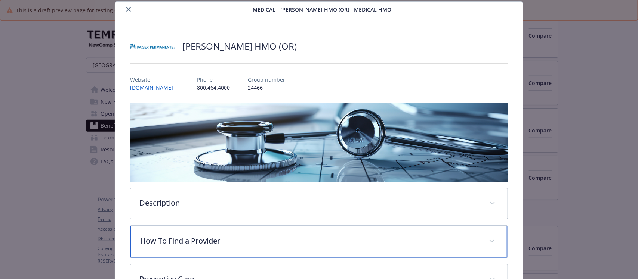
click at [245, 236] on p "How To Find a Provider" at bounding box center [309, 241] width 339 height 11
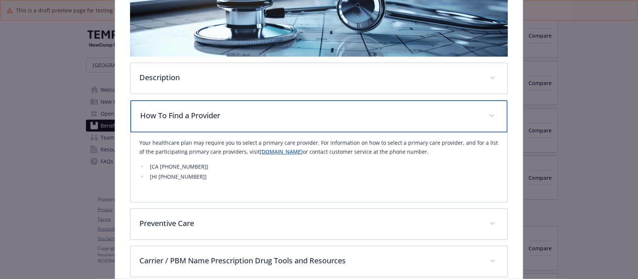
scroll to position [162, 0]
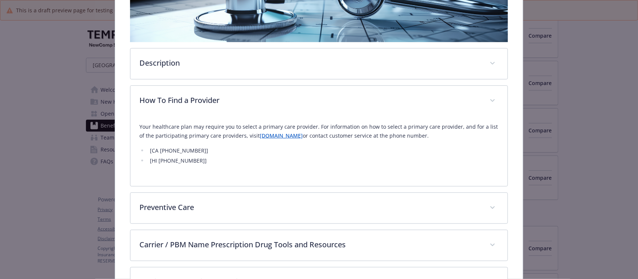
drag, startPoint x: 249, startPoint y: 139, endPoint x: 268, endPoint y: 139, distance: 19.1
click at [268, 139] on link "[DOMAIN_NAME]" at bounding box center [281, 135] width 43 height 7
drag, startPoint x: 248, startPoint y: 139, endPoint x: 281, endPoint y: 139, distance: 32.1
click at [281, 139] on p "Your healthcare plan may require you to select a primary care provider. For inf…" at bounding box center [318, 132] width 359 height 18
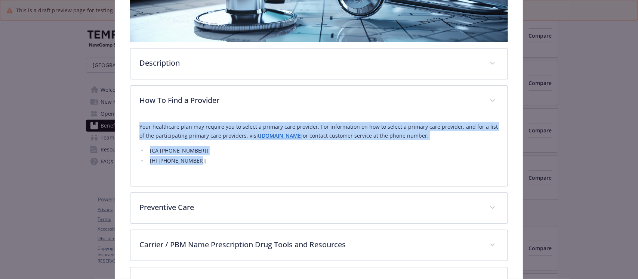
drag, startPoint x: 138, startPoint y: 127, endPoint x: 230, endPoint y: 168, distance: 101.0
click at [230, 168] on div "Your healthcare plan may require you to select a primary care provider. For inf…" at bounding box center [318, 152] width 377 height 70
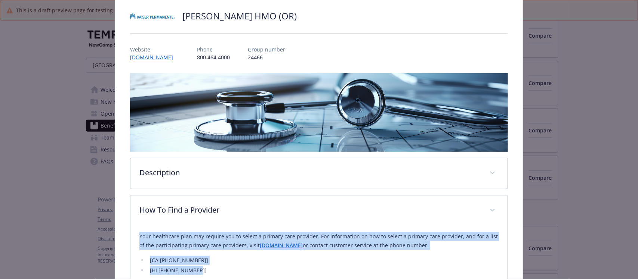
scroll to position [69, 0]
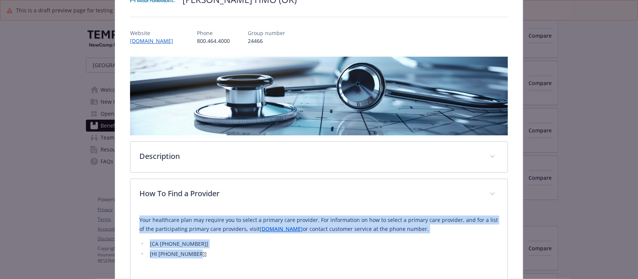
click at [262, 229] on link "[DOMAIN_NAME]" at bounding box center [281, 229] width 43 height 7
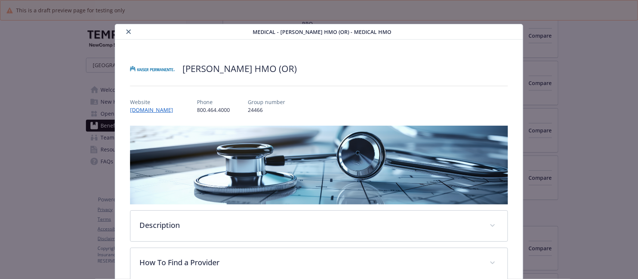
click at [124, 31] on button "close" at bounding box center [128, 31] width 9 height 9
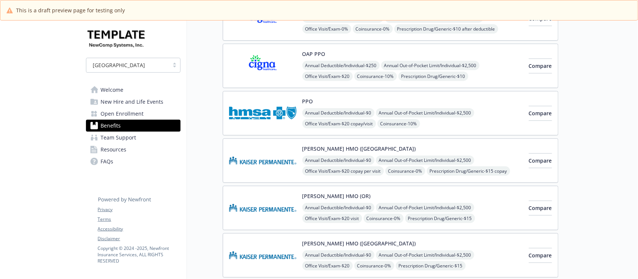
scroll to position [233, 0]
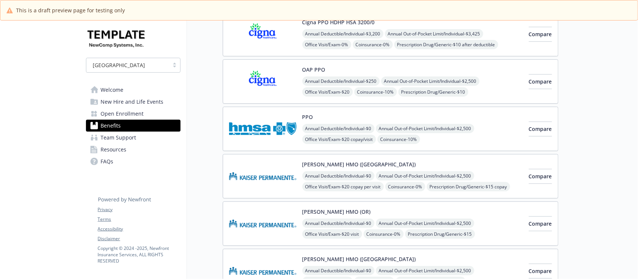
click at [440, 74] on div "OAP PPO Annual Deductible/Individual - $250 Annual Out-of-Pocket Limit/Individu…" at bounding box center [412, 82] width 220 height 32
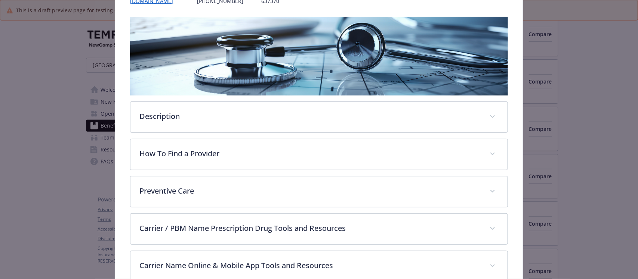
scroll to position [116, 0]
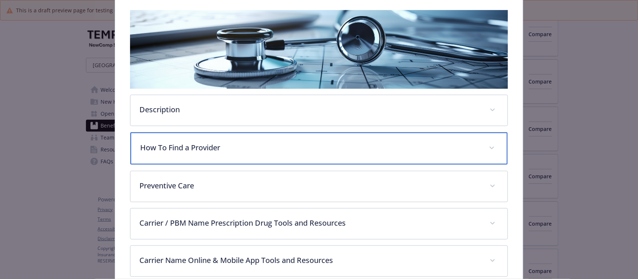
click at [248, 150] on p "How To Find a Provider" at bounding box center [309, 147] width 339 height 11
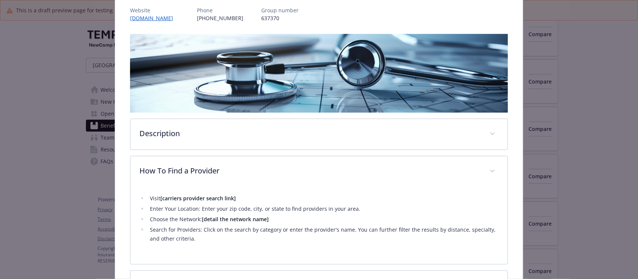
scroll to position [0, 0]
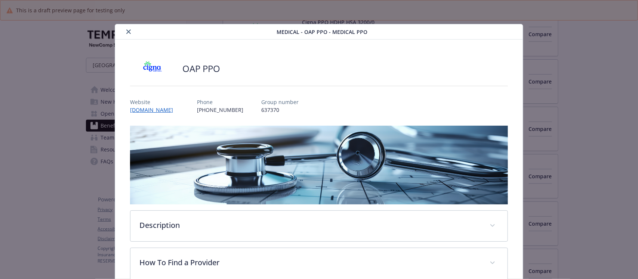
click at [127, 32] on icon "close" at bounding box center [128, 32] width 4 height 4
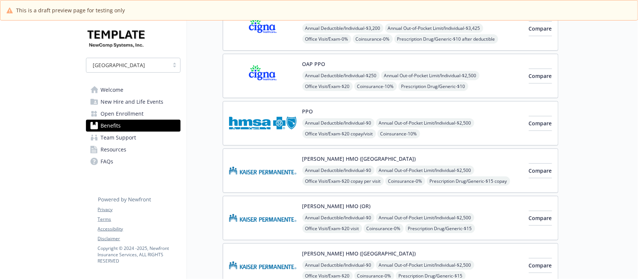
scroll to position [233, 0]
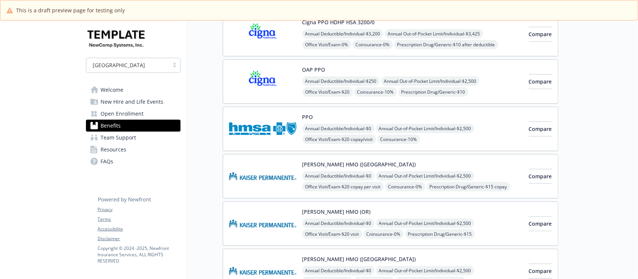
click at [426, 163] on div "Kaiser HMO (Northern CA) Annual Deductible/Individual - $0 Annual Out-of-Pocket…" at bounding box center [412, 177] width 220 height 32
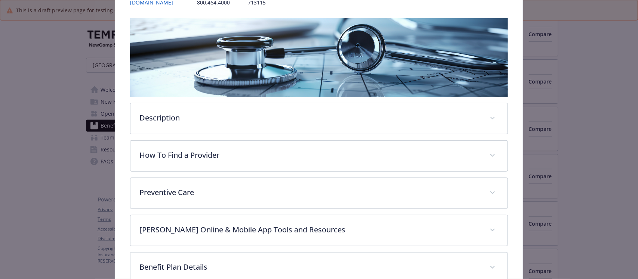
scroll to position [154, 0]
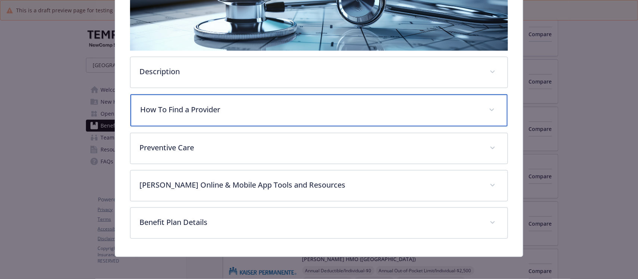
click at [191, 105] on p "How To Find a Provider" at bounding box center [309, 109] width 339 height 11
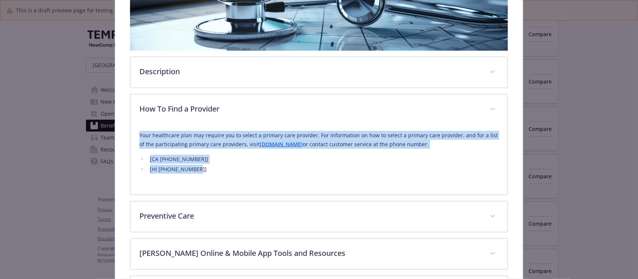
drag, startPoint x: 135, startPoint y: 133, endPoint x: 217, endPoint y: 167, distance: 88.8
click at [217, 167] on div "Your healthcare plan may require you to select a primary care provider. For inf…" at bounding box center [318, 160] width 377 height 70
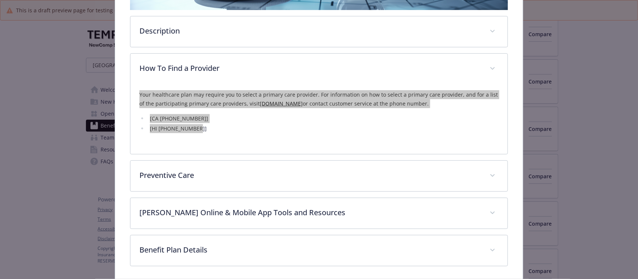
scroll to position [224, 0]
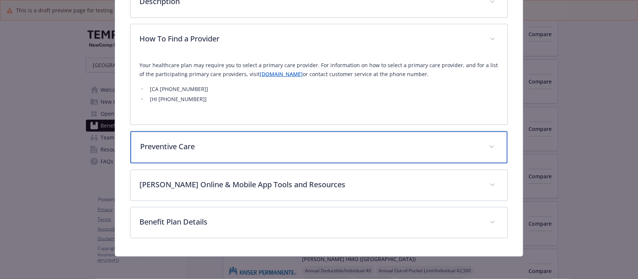
click at [201, 149] on p "Preventive Care" at bounding box center [309, 146] width 339 height 11
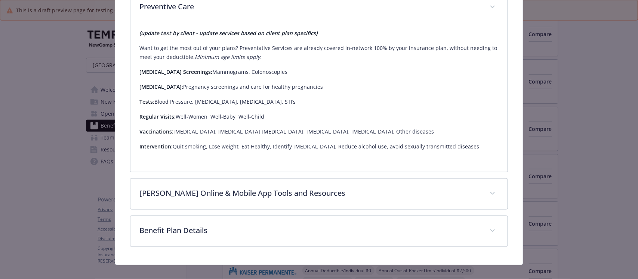
scroll to position [363, 0]
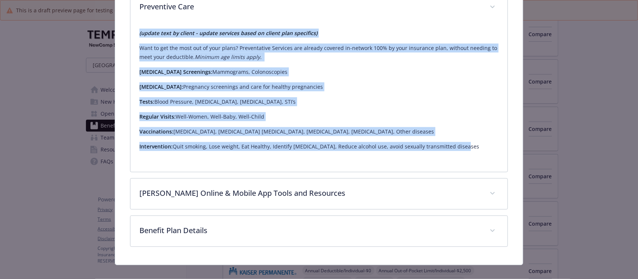
drag, startPoint x: 132, startPoint y: 32, endPoint x: 471, endPoint y: 142, distance: 356.3
click at [471, 142] on div "(update text by client - update services based on client plan specifics) Want t…" at bounding box center [318, 97] width 377 height 149
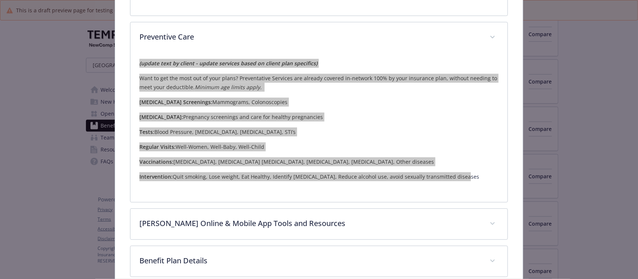
scroll to position [317, 0]
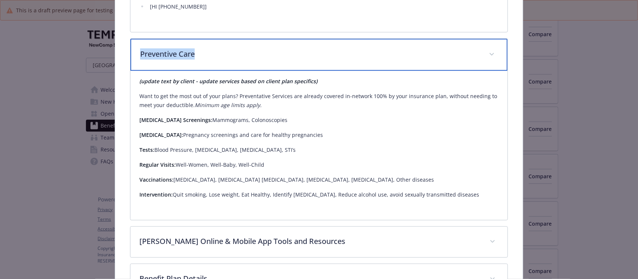
drag, startPoint x: 212, startPoint y: 52, endPoint x: 136, endPoint y: 55, distance: 76.6
click at [136, 55] on div "Preventive Care" at bounding box center [318, 55] width 377 height 32
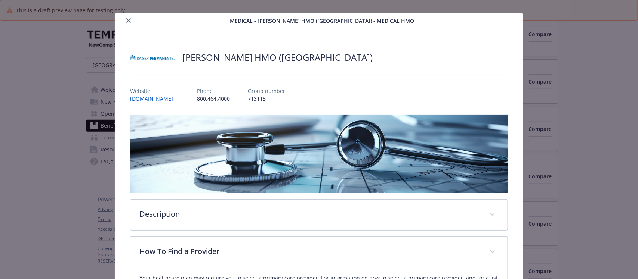
scroll to position [0, 0]
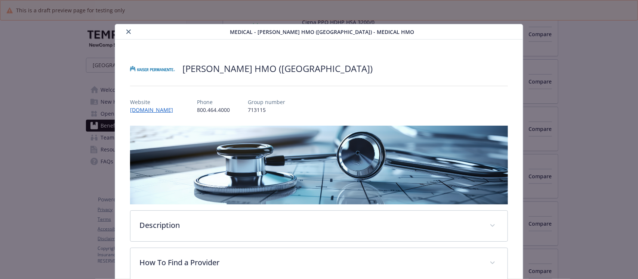
click at [126, 32] on icon "close" at bounding box center [128, 32] width 4 height 4
